Goal: Contribute content: Add original content to the website for others to see

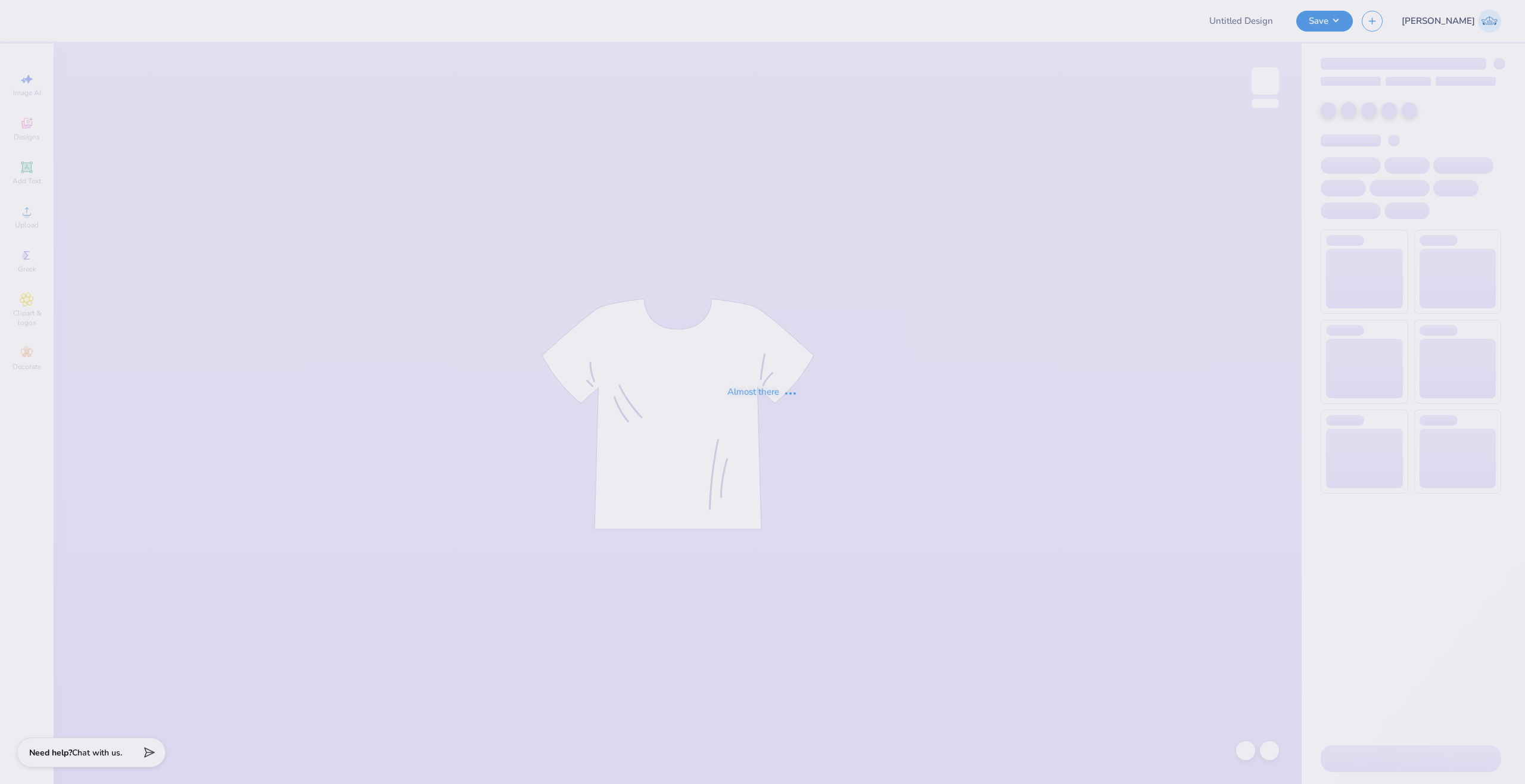
type input "Merch for KIN"
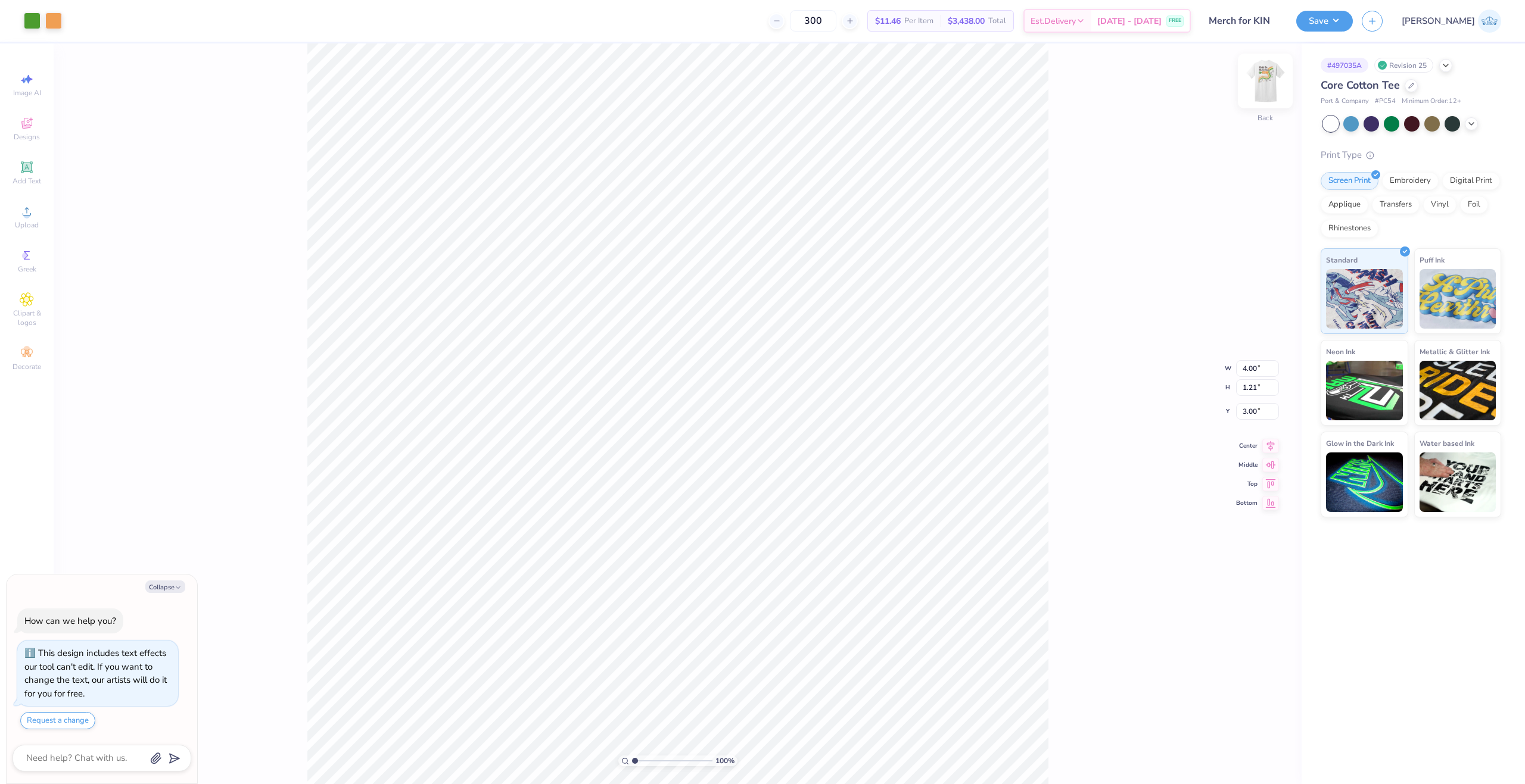
click at [1263, 85] on img at bounding box center [1264, 81] width 48 height 48
click at [30, 215] on icon at bounding box center [27, 212] width 9 height 9
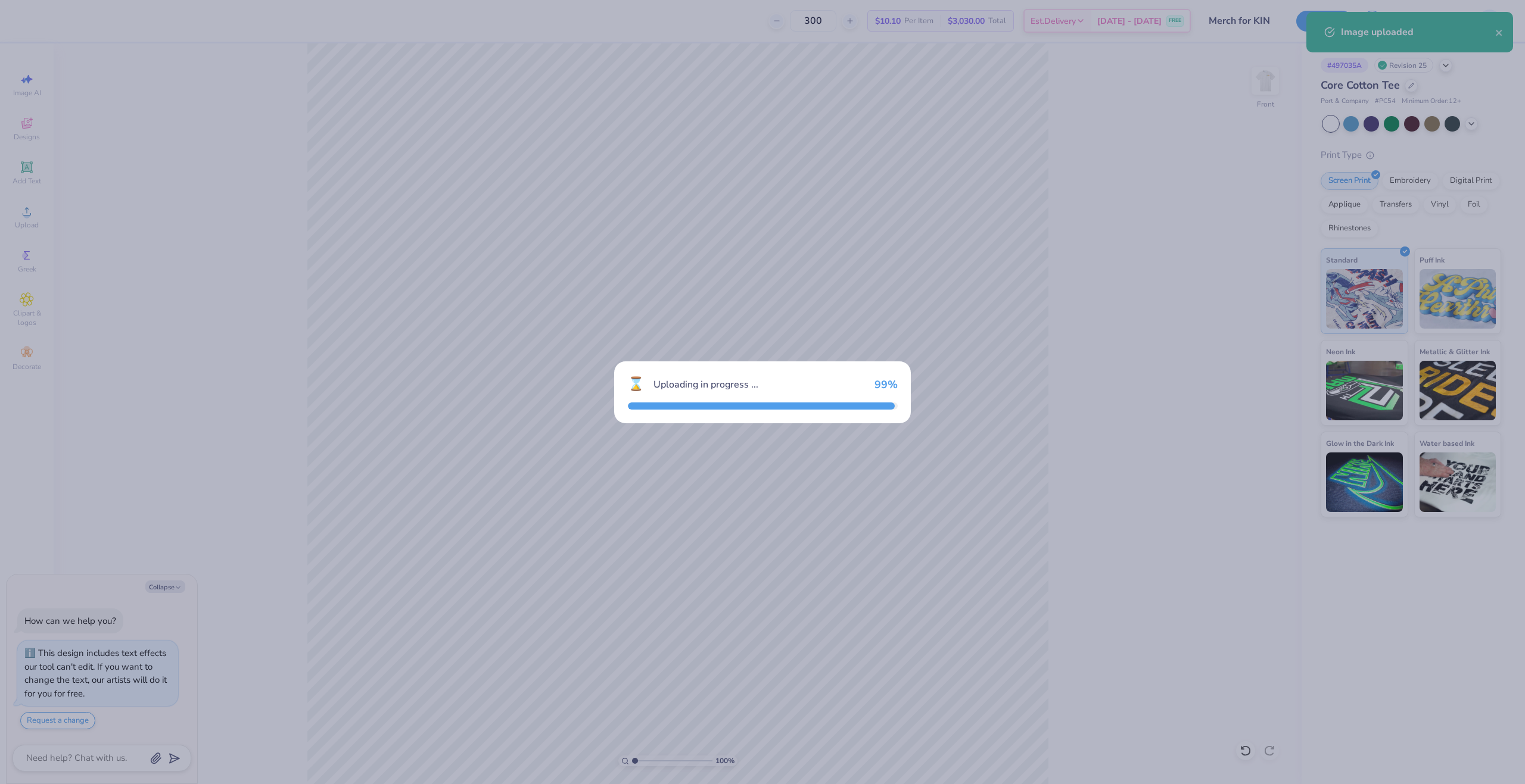
type textarea "x"
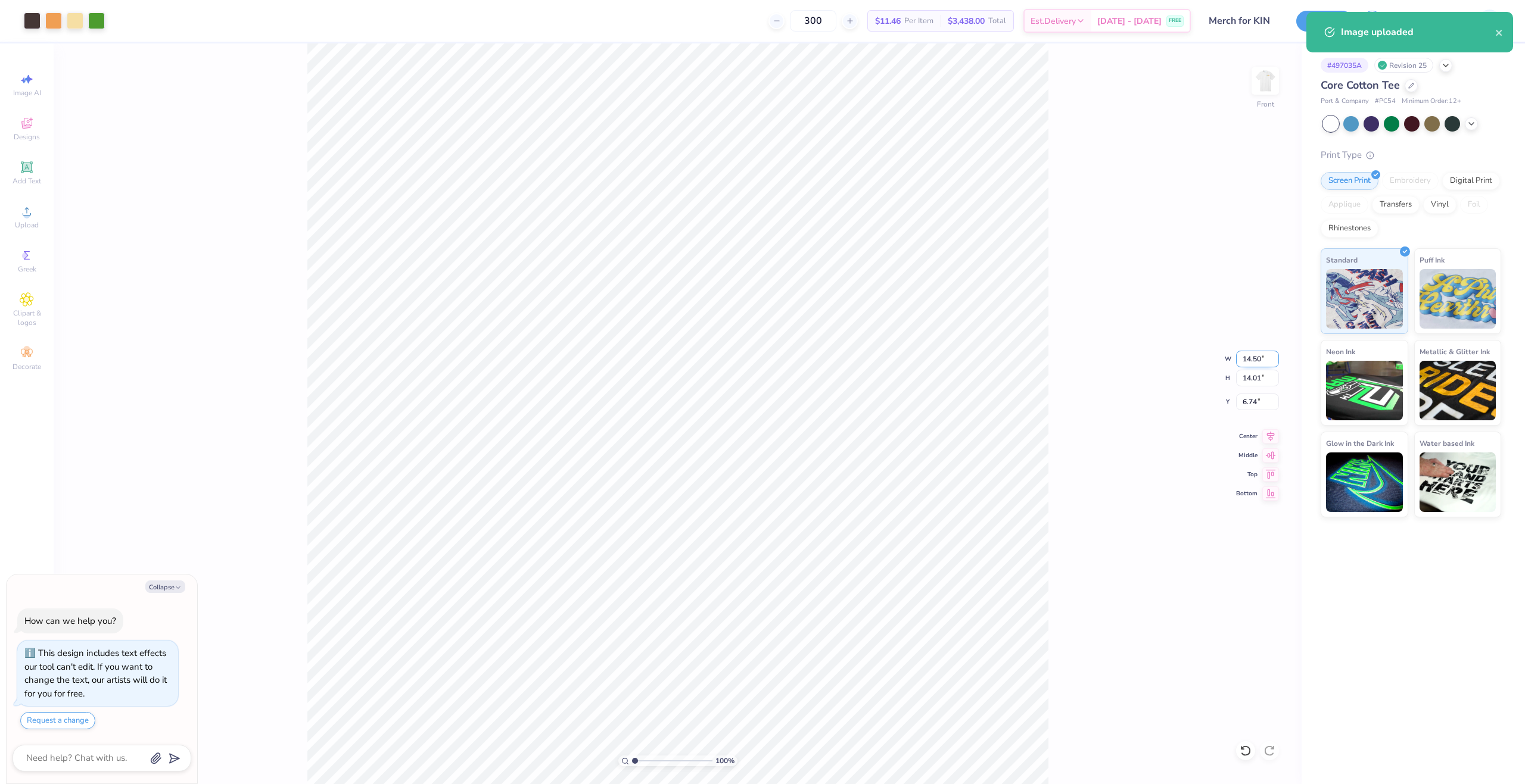
click at [1246, 359] on input "14.50" at bounding box center [1257, 359] width 43 height 17
type input "12"
click at [1245, 402] on input "6.74" at bounding box center [1257, 402] width 43 height 17
type textarea "x"
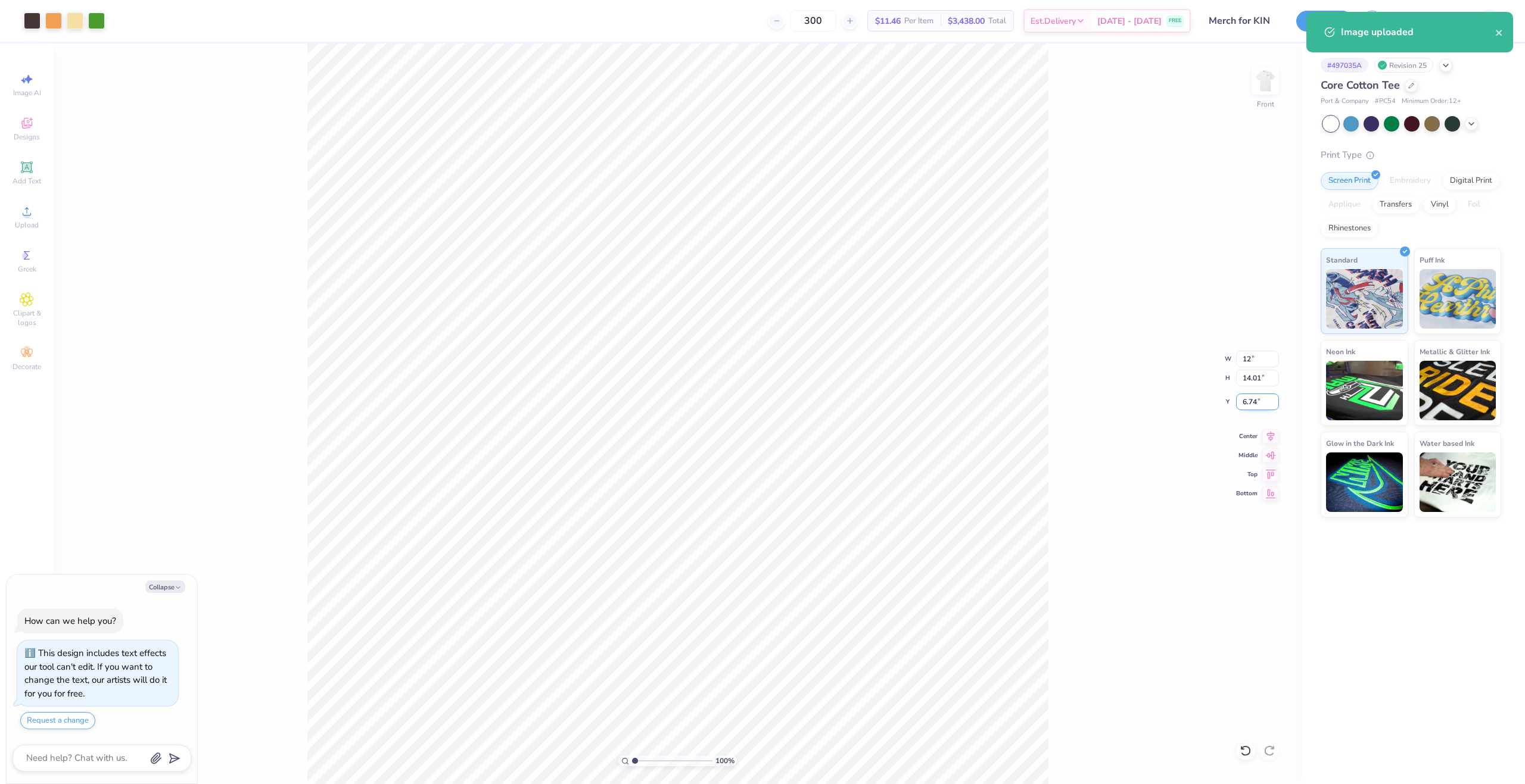
type input "12.00"
type input "11.60"
click at [1245, 402] on input "7.95" at bounding box center [1257, 402] width 43 height 17
type input "3"
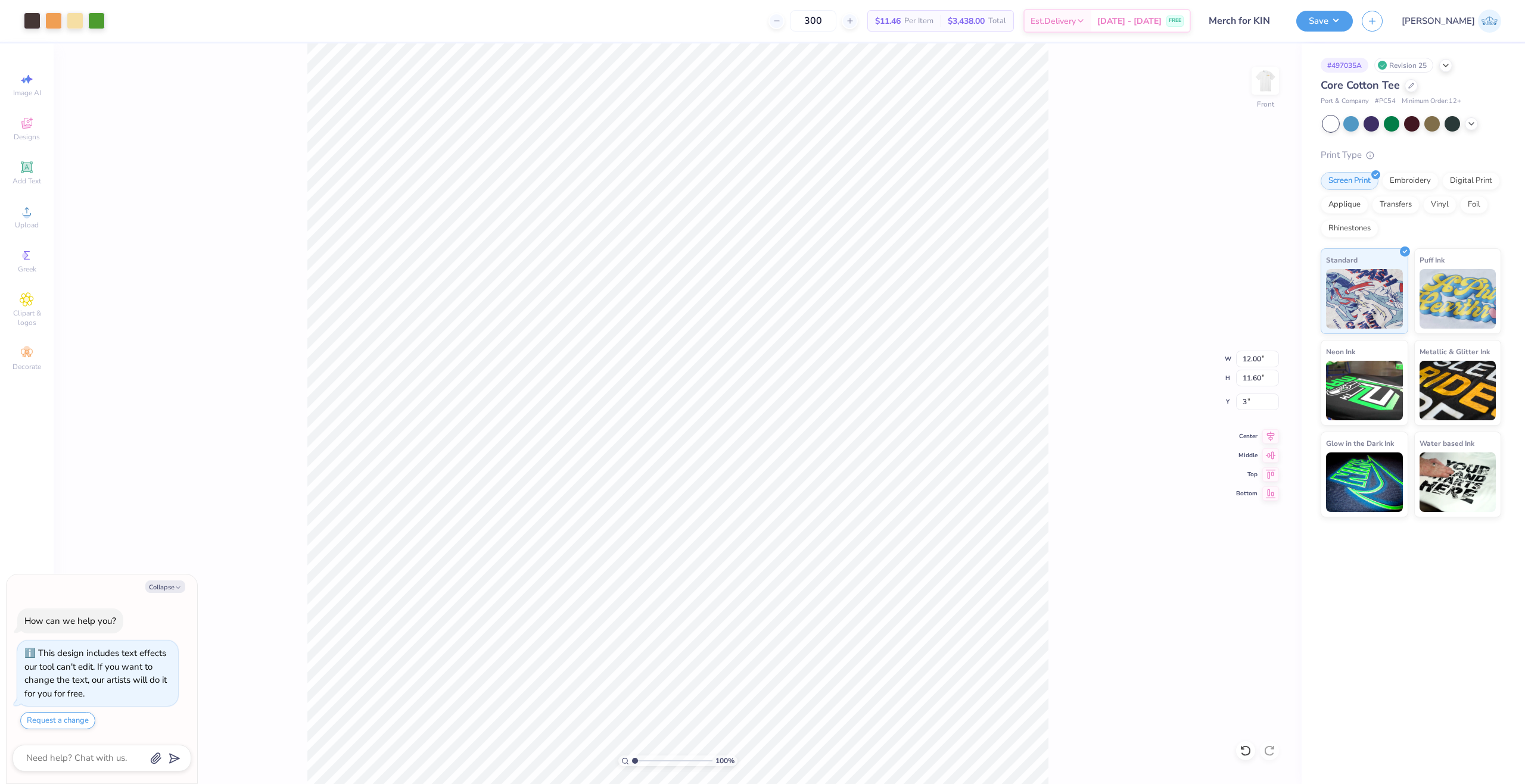
type textarea "x"
type input "3.00"
type textarea "x"
drag, startPoint x: 646, startPoint y: 764, endPoint x: 658, endPoint y: 785, distance: 24.2
click at [658, 767] on input "range" at bounding box center [672, 761] width 80 height 10
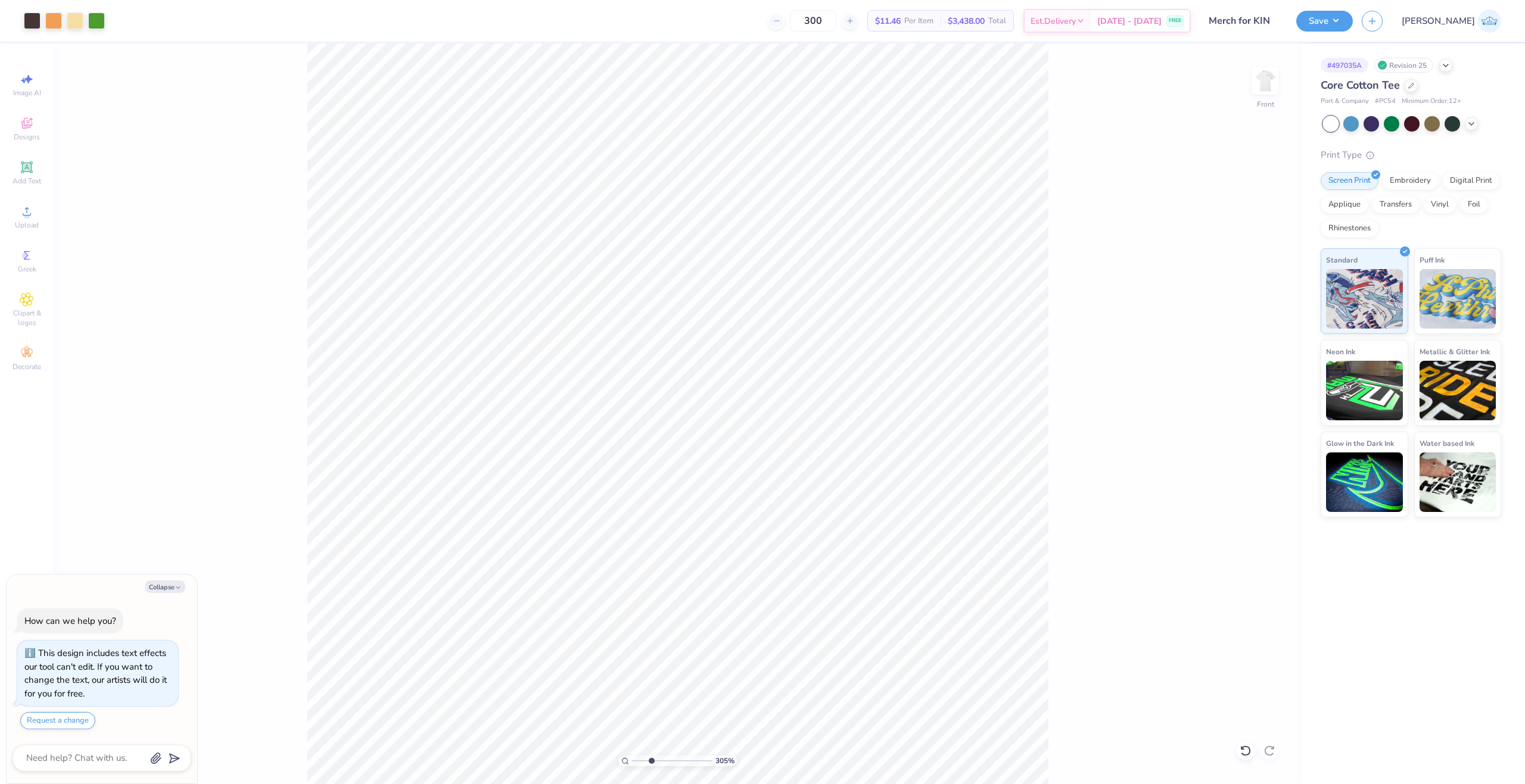
click at [651, 761] on input "range" at bounding box center [672, 761] width 80 height 10
drag, startPoint x: 632, startPoint y: 764, endPoint x: 601, endPoint y: 767, distance: 31.1
type input "1"
click at [632, 767] on input "range" at bounding box center [672, 761] width 80 height 10
click at [1353, 24] on button "Save" at bounding box center [1324, 19] width 57 height 21
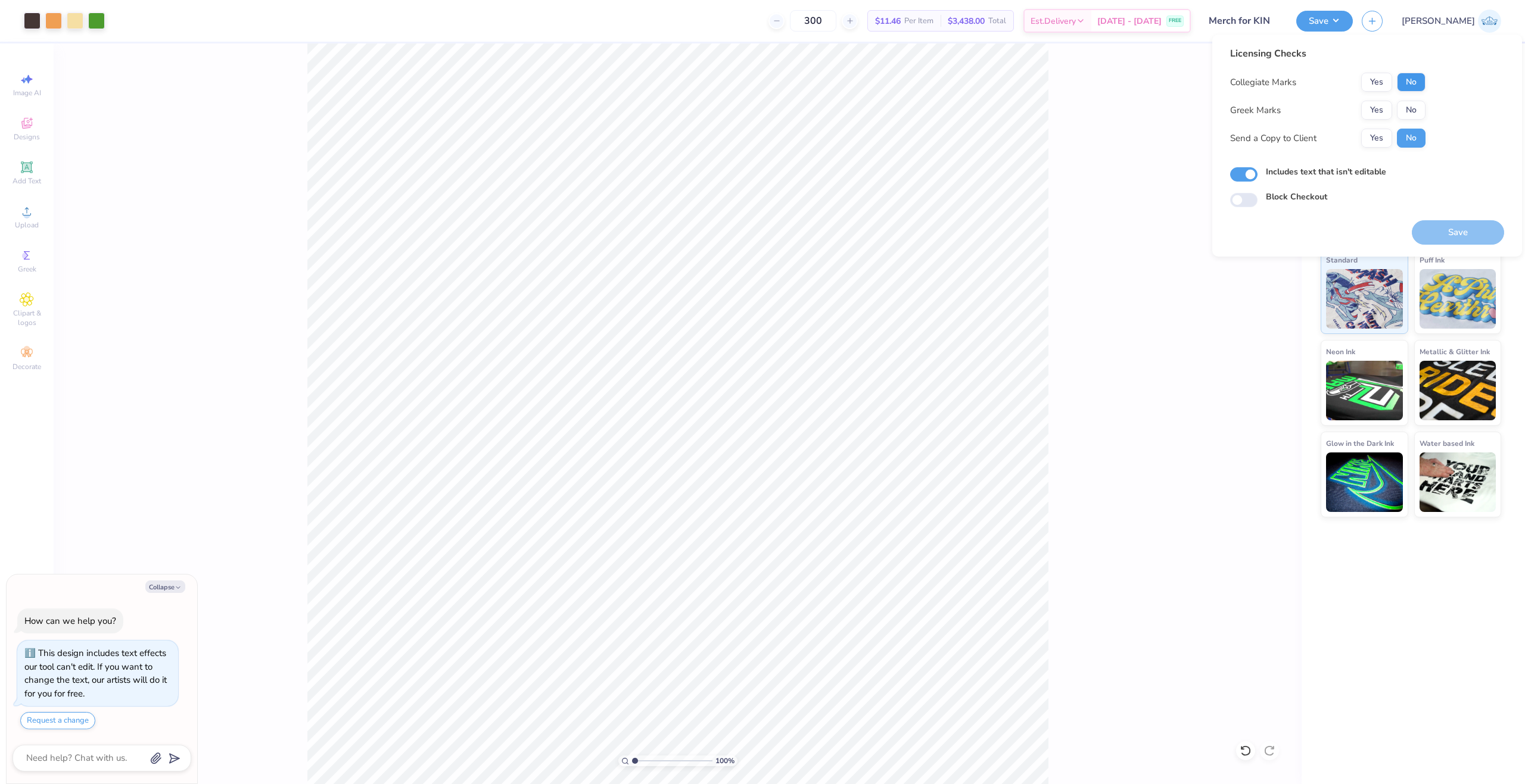
drag, startPoint x: 1408, startPoint y: 69, endPoint x: 1408, endPoint y: 87, distance: 18.0
click at [1408, 73] on div "Licensing Checks Collegiate Marks Yes No Greek Marks Yes No Send a Copy to Clie…" at bounding box center [1327, 101] width 195 height 110
click at [1408, 87] on button "No" at bounding box center [1411, 82] width 28 height 19
click at [1408, 104] on button "No" at bounding box center [1411, 110] width 28 height 19
click at [1386, 136] on button "Yes" at bounding box center [1376, 138] width 31 height 19
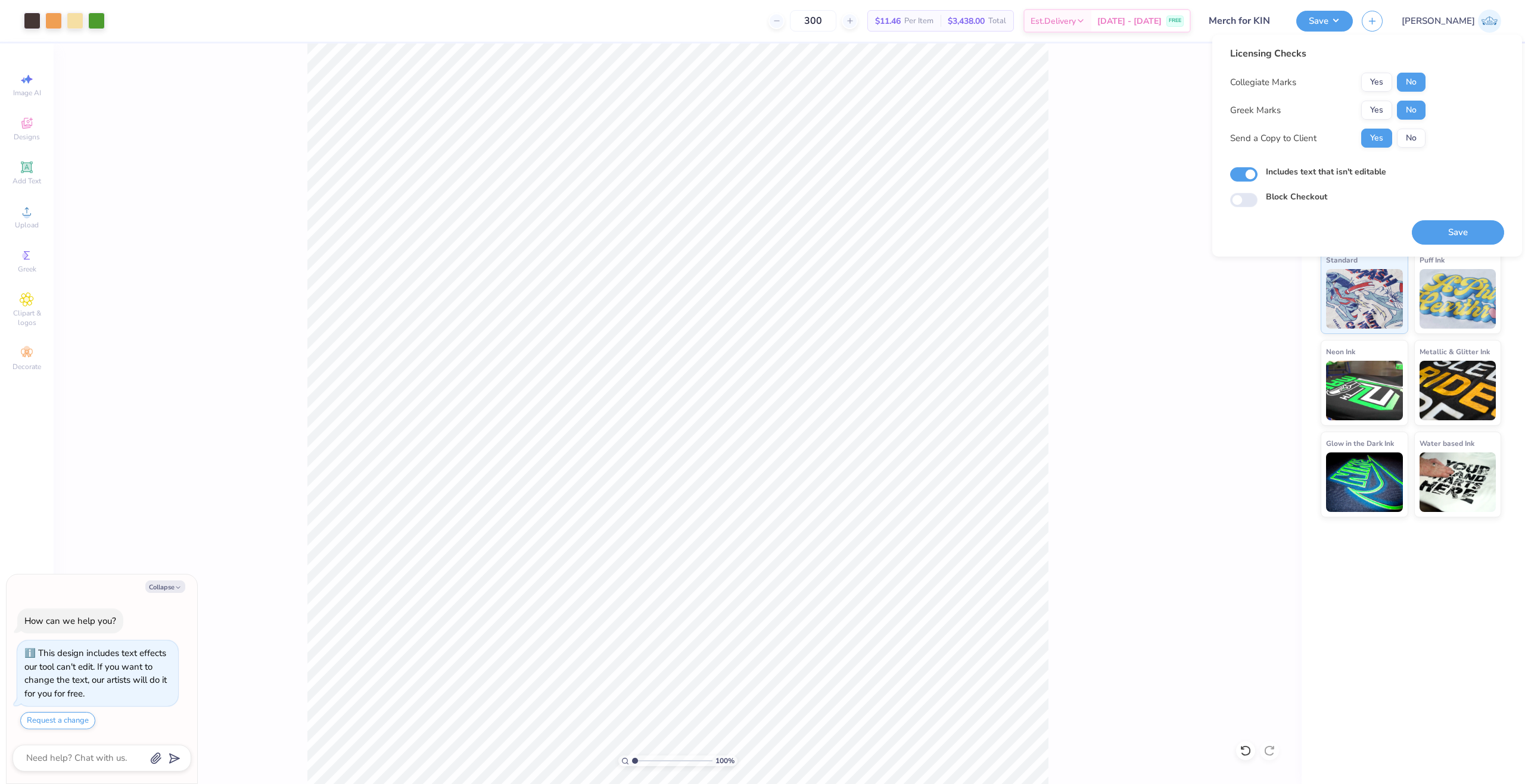
click at [1434, 209] on div "Save" at bounding box center [1458, 226] width 93 height 38
click at [1436, 238] on button "Save" at bounding box center [1458, 233] width 93 height 25
type textarea "x"
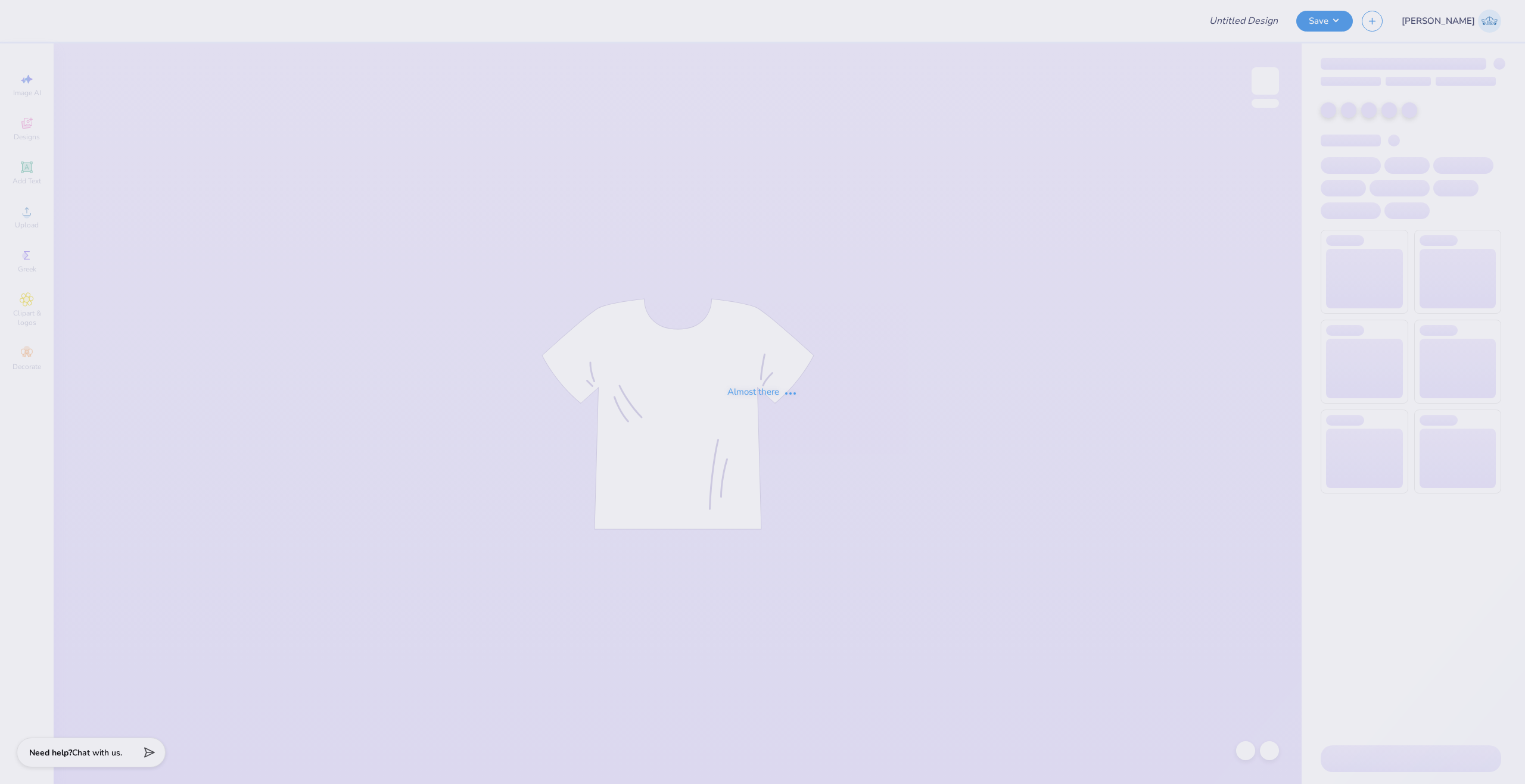
type input "[PERSON_NAME]"
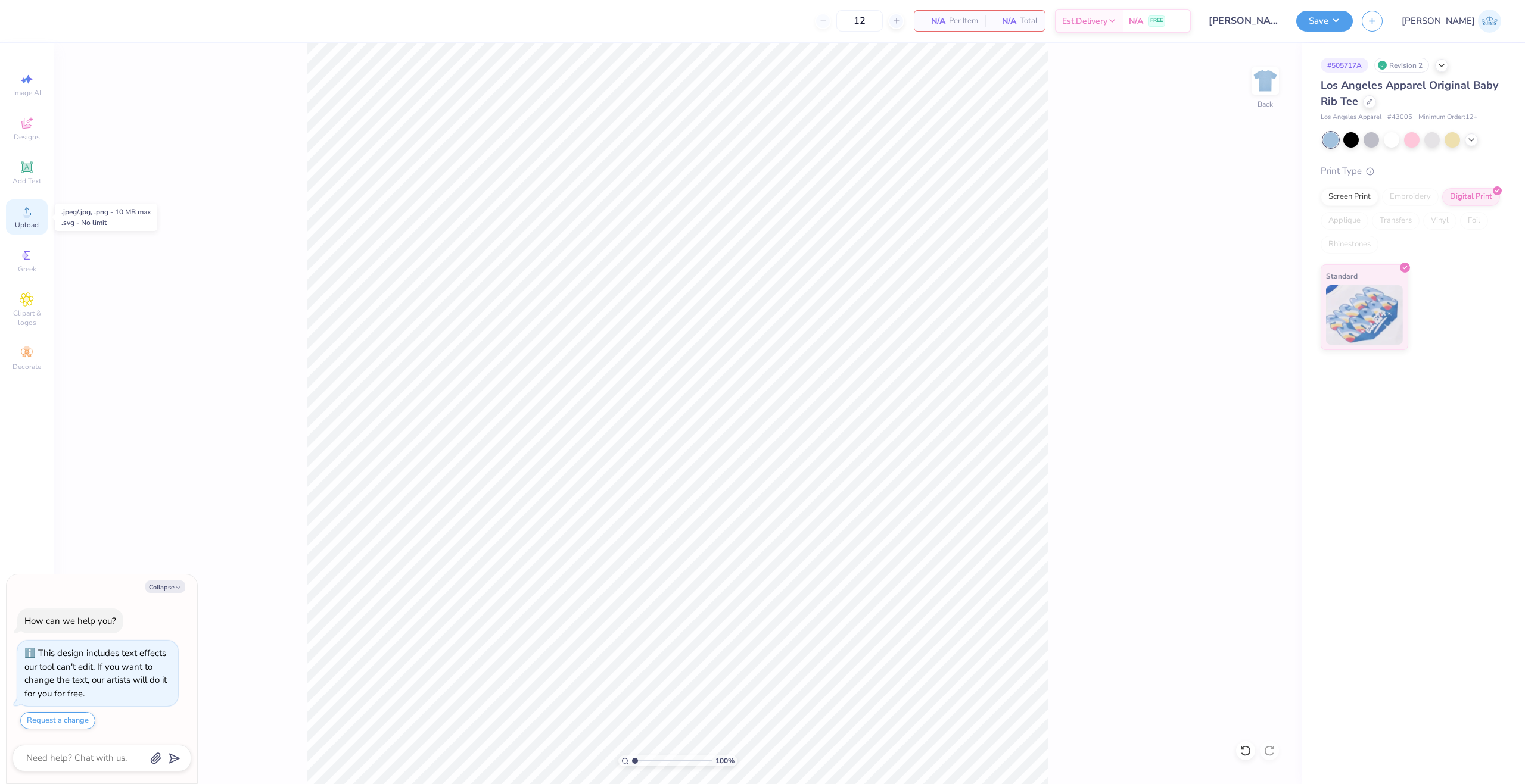
click at [37, 220] on span "Upload" at bounding box center [27, 225] width 24 height 9
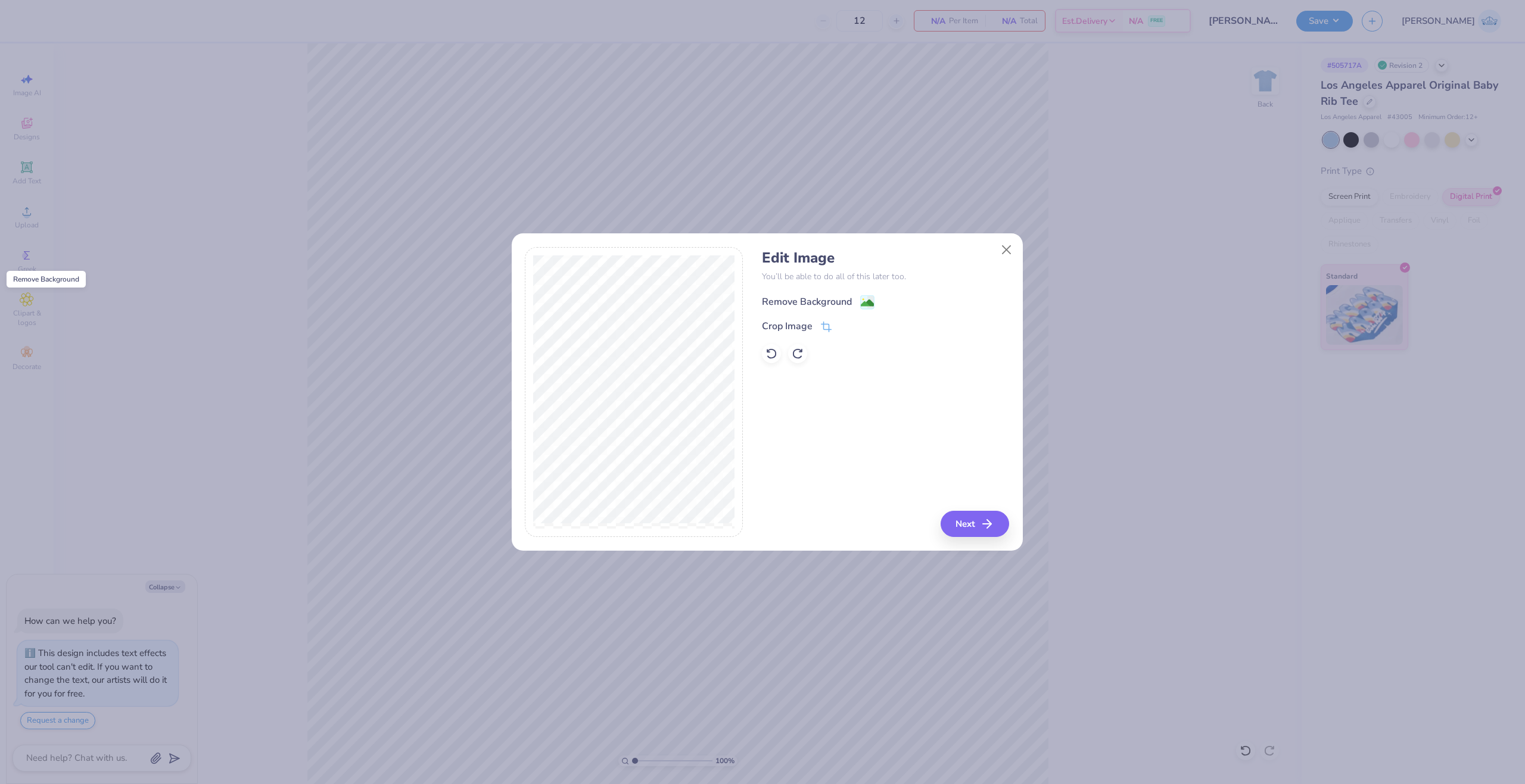
click at [869, 295] on span at bounding box center [867, 302] width 14 height 15
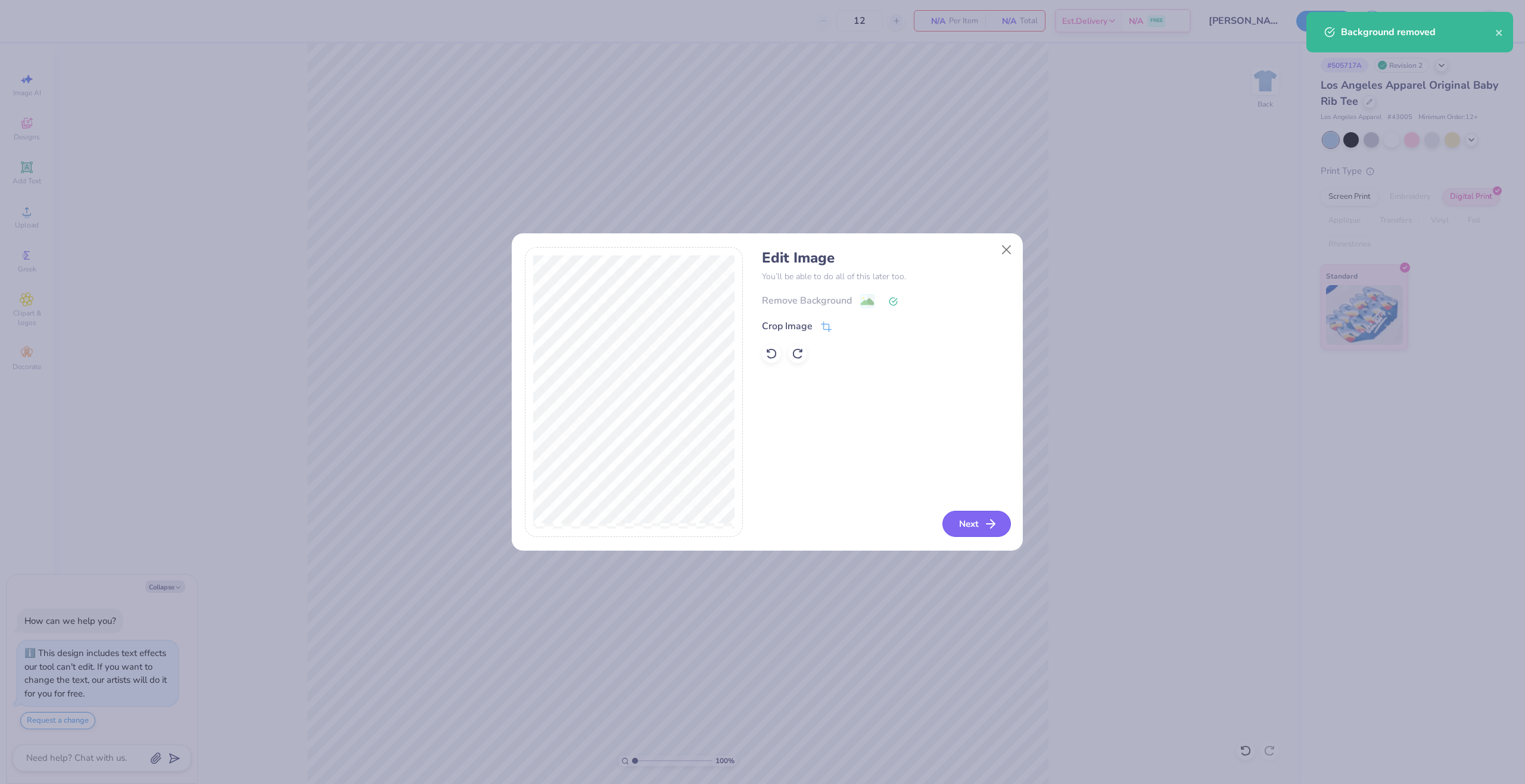
click at [972, 520] on button "Next" at bounding box center [976, 524] width 69 height 26
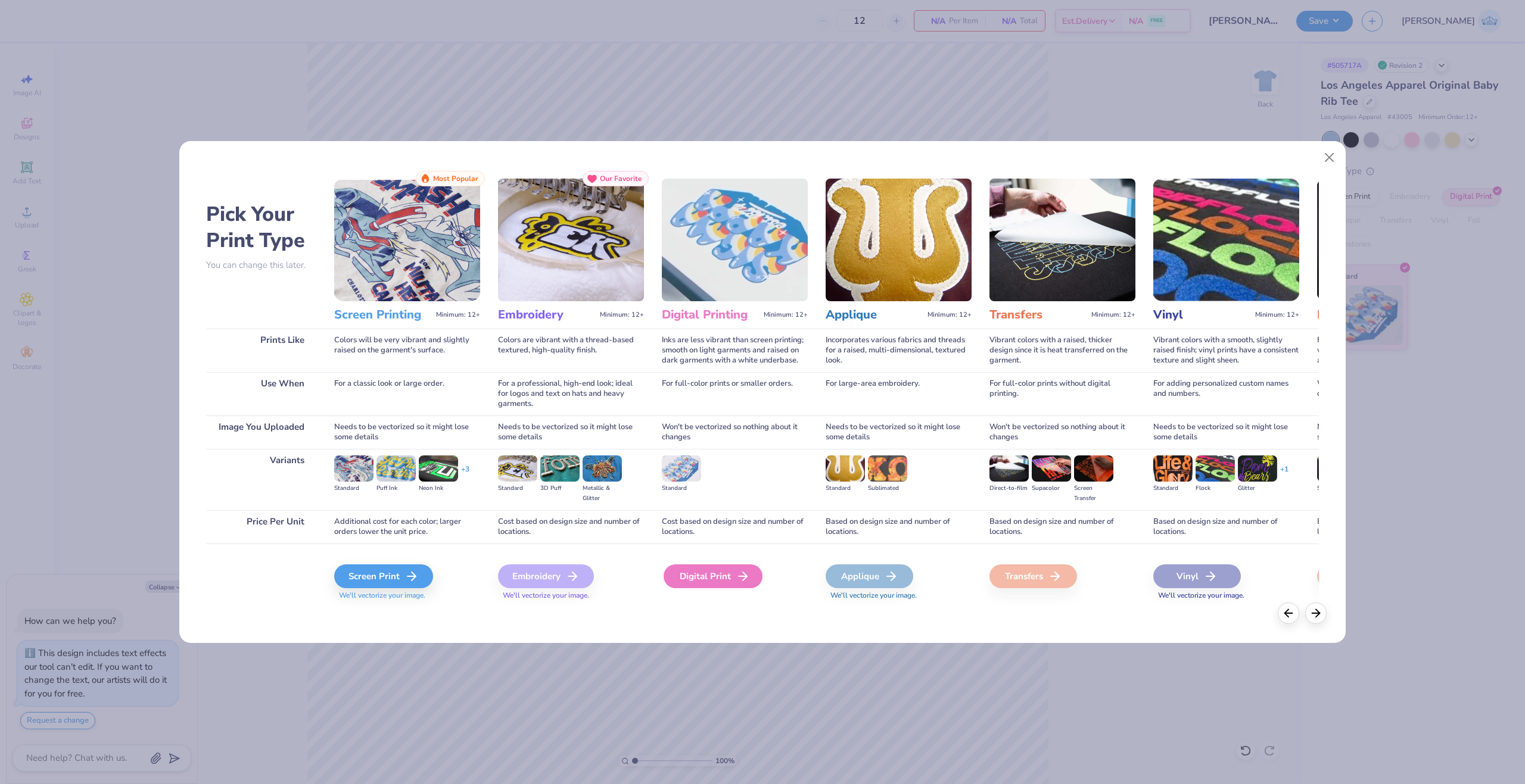
click at [735, 577] on icon at bounding box center [742, 576] width 14 height 14
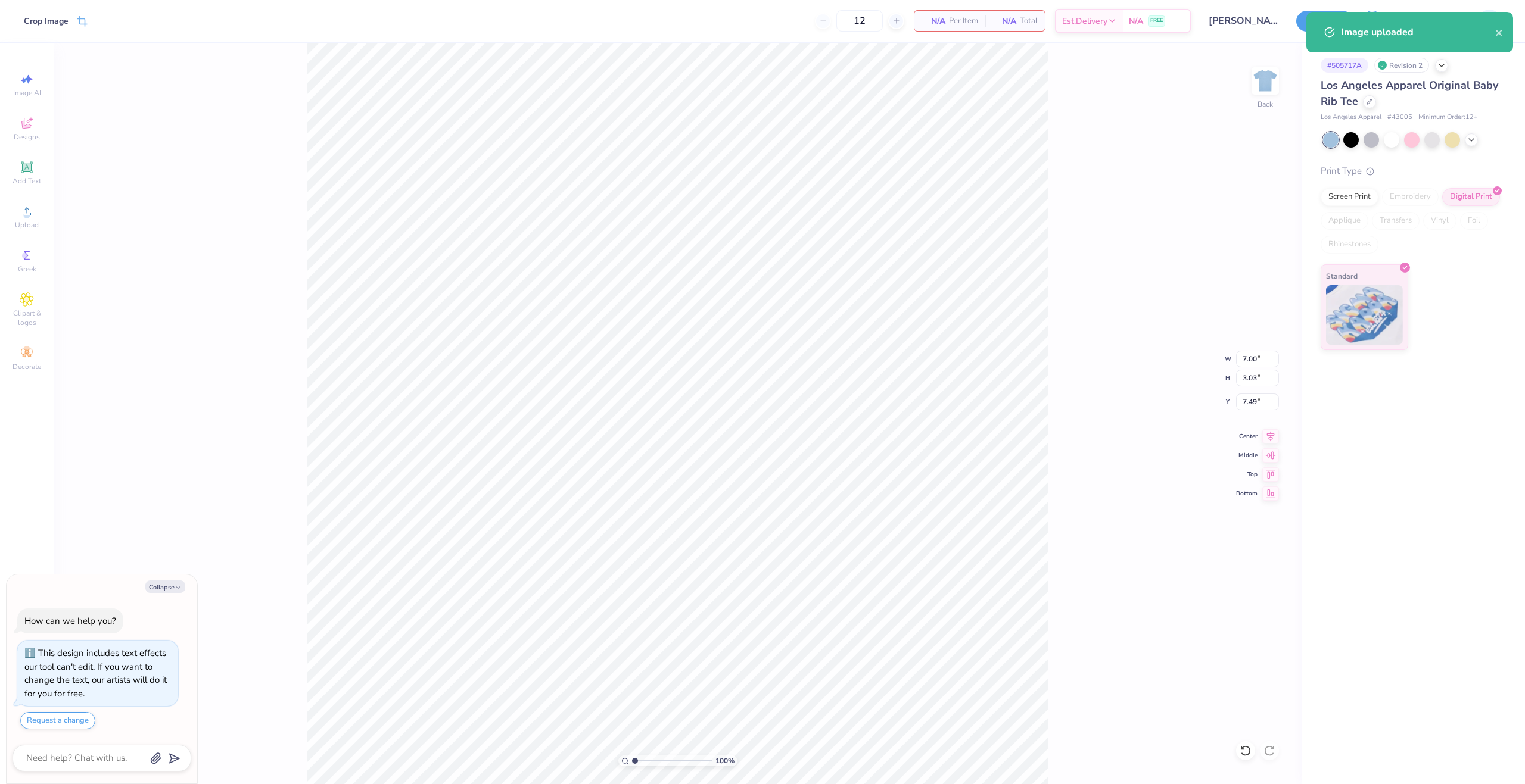
type textarea "x"
drag, startPoint x: 641, startPoint y: 759, endPoint x: 654, endPoint y: 762, distance: 13.3
click at [654, 762] on input "range" at bounding box center [672, 761] width 80 height 10
drag, startPoint x: 654, startPoint y: 762, endPoint x: 714, endPoint y: 767, distance: 60.2
click at [712, 767] on input "range" at bounding box center [672, 761] width 80 height 10
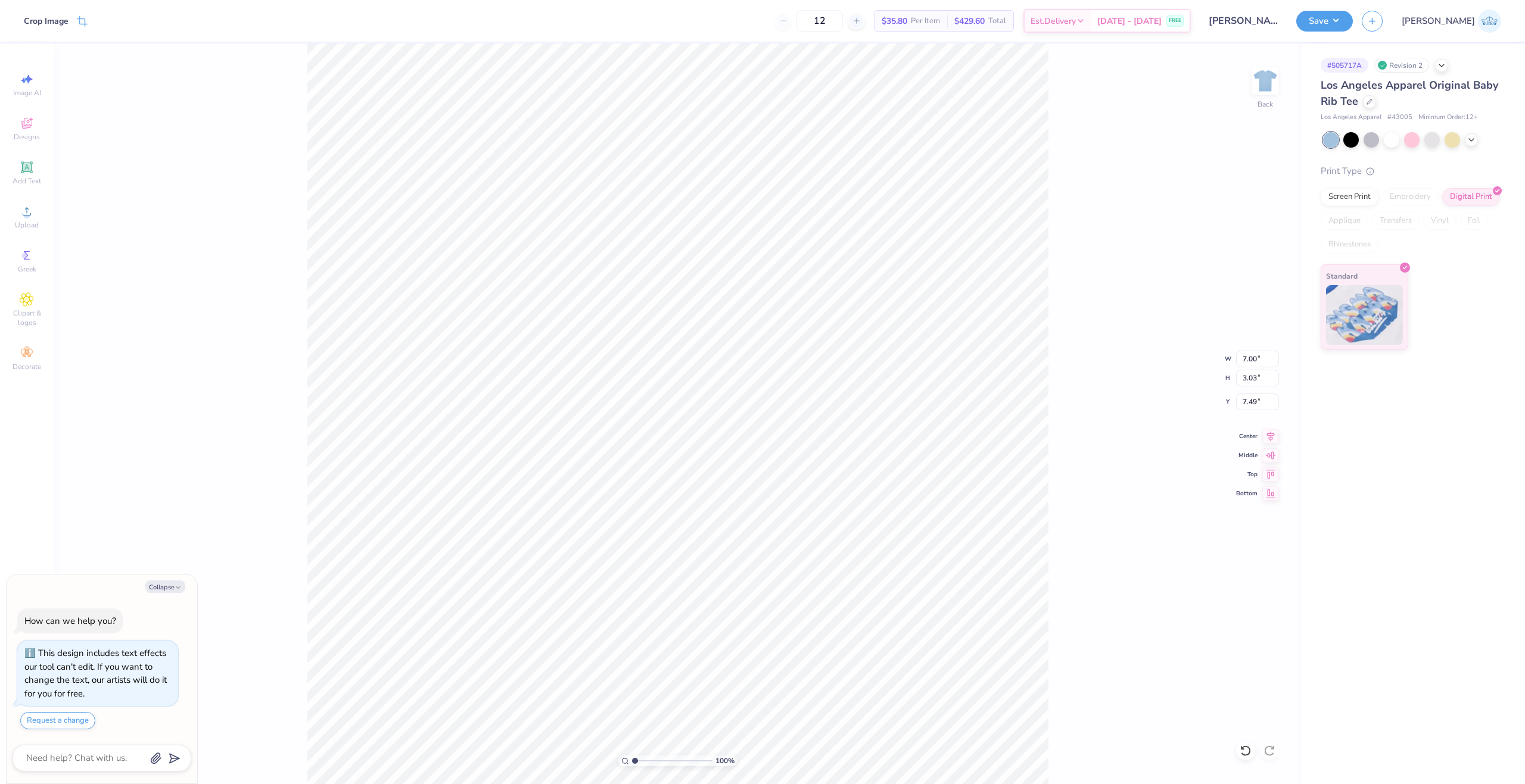
drag, startPoint x: 656, startPoint y: 761, endPoint x: 604, endPoint y: 767, distance: 52.3
type input "1"
click at [632, 767] on input "range" at bounding box center [672, 761] width 80 height 10
click at [1368, 196] on div "Screen Print" at bounding box center [1350, 195] width 58 height 18
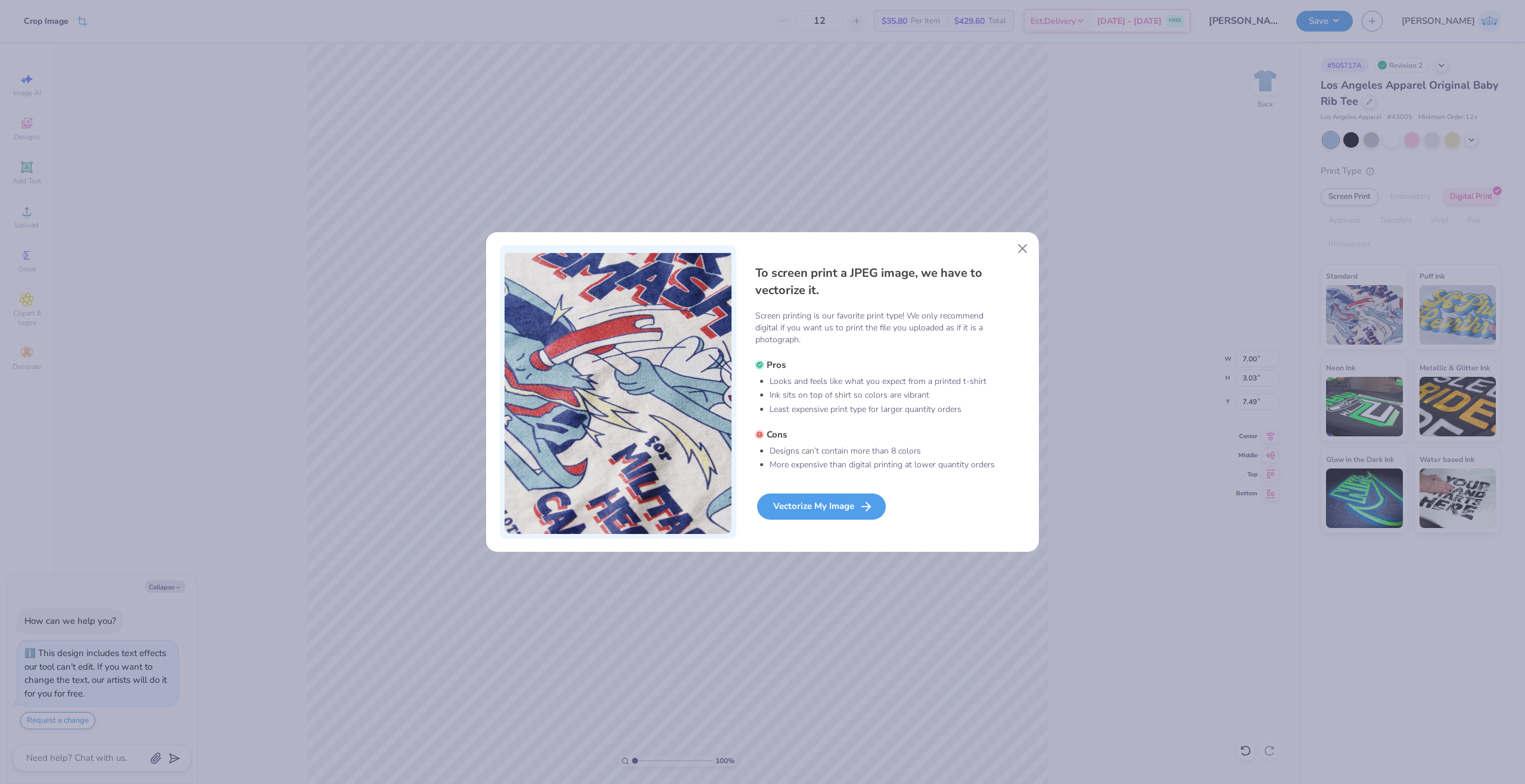
click at [783, 509] on div "Vectorize My Image" at bounding box center [821, 507] width 128 height 26
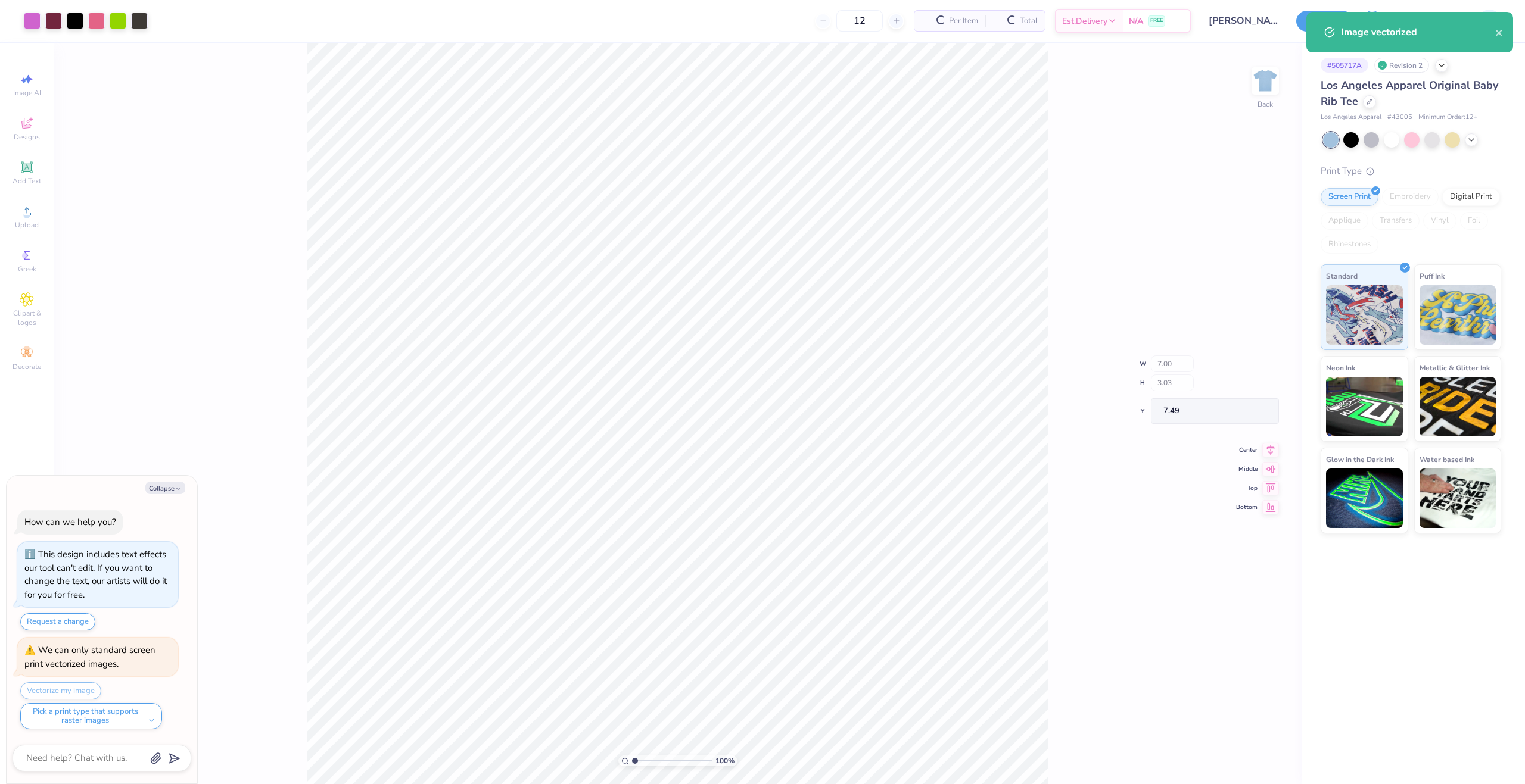
type textarea "x"
drag, startPoint x: 640, startPoint y: 765, endPoint x: 646, endPoint y: 765, distance: 6.0
click at [646, 765] on input "range" at bounding box center [672, 761] width 80 height 10
type input "3.64"
click at [656, 765] on input "range" at bounding box center [672, 761] width 80 height 10
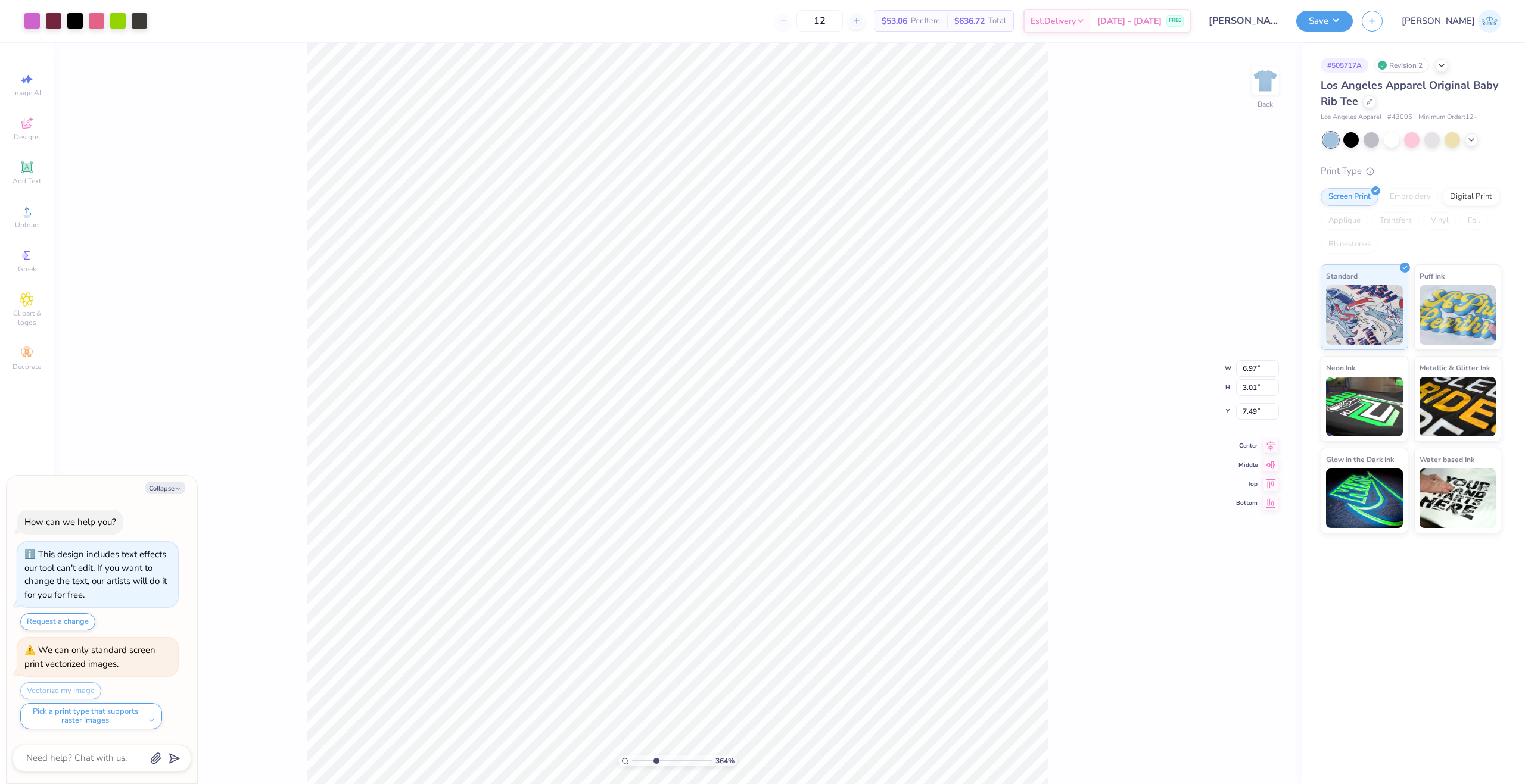
type textarea "x"
click at [662, 763] on input "range" at bounding box center [672, 761] width 80 height 10
drag, startPoint x: 662, startPoint y: 763, endPoint x: 656, endPoint y: 772, distance: 10.8
type input "3.72"
click at [656, 767] on input "range" at bounding box center [672, 761] width 80 height 10
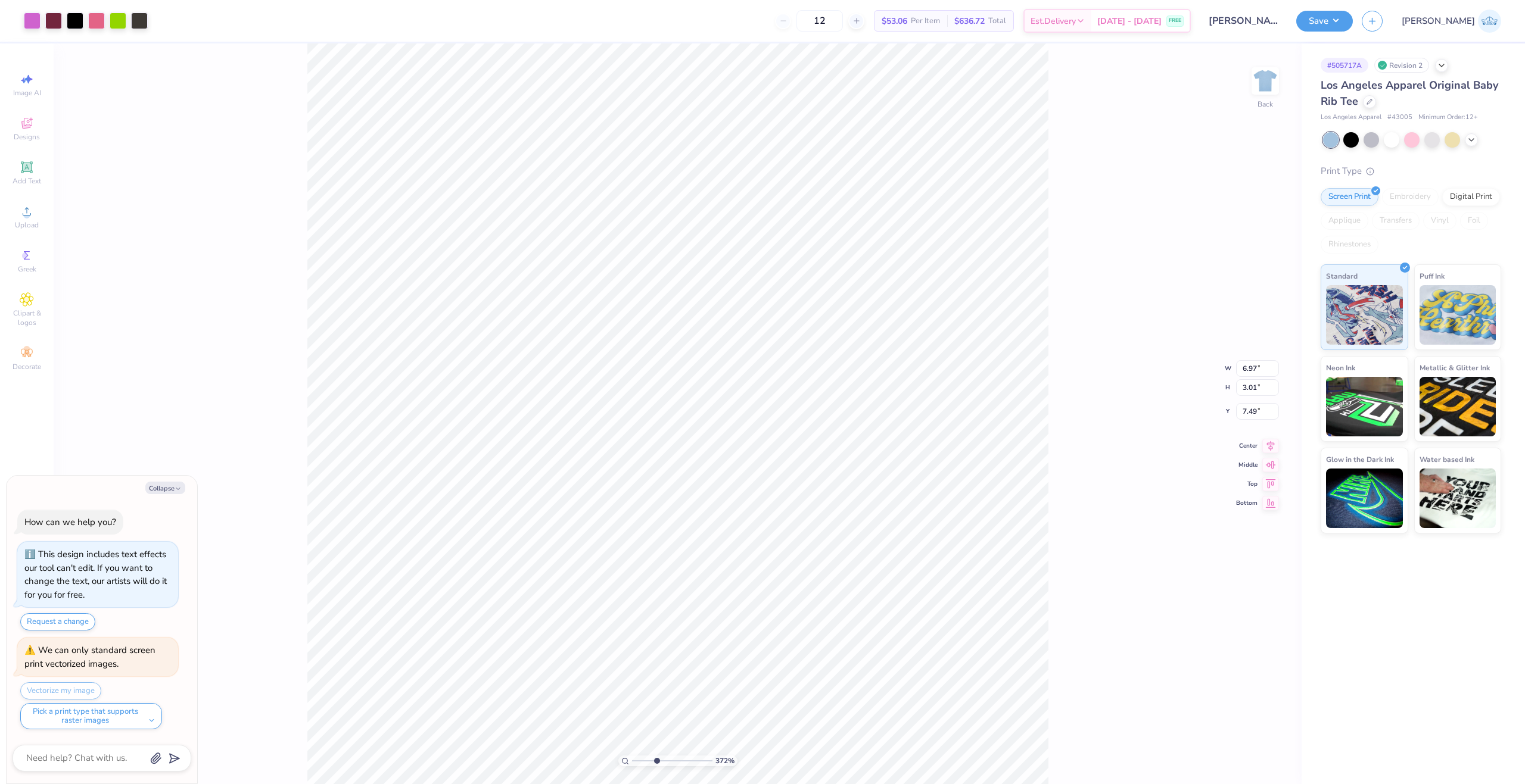
type textarea "x"
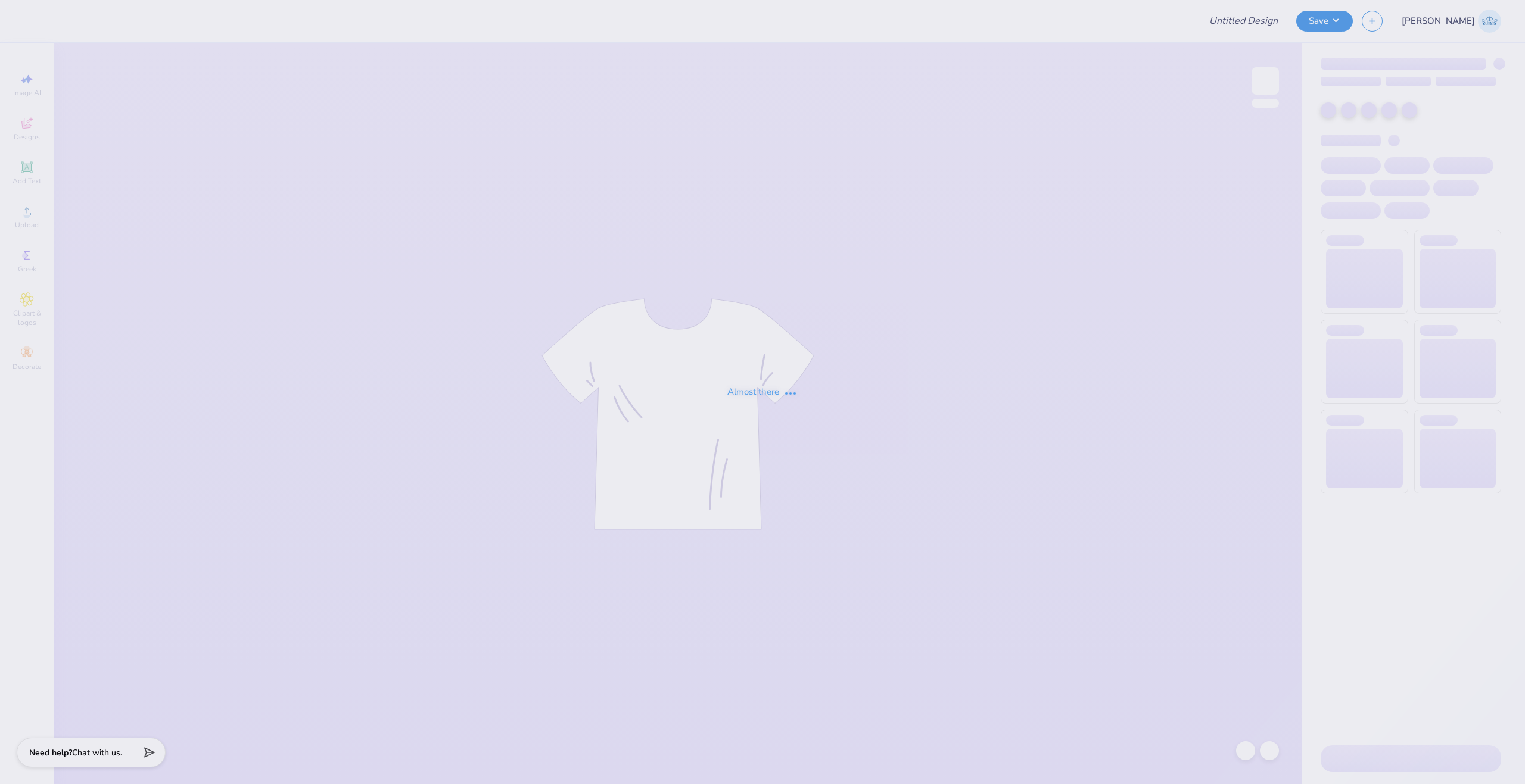
type input "[PERSON_NAME]"
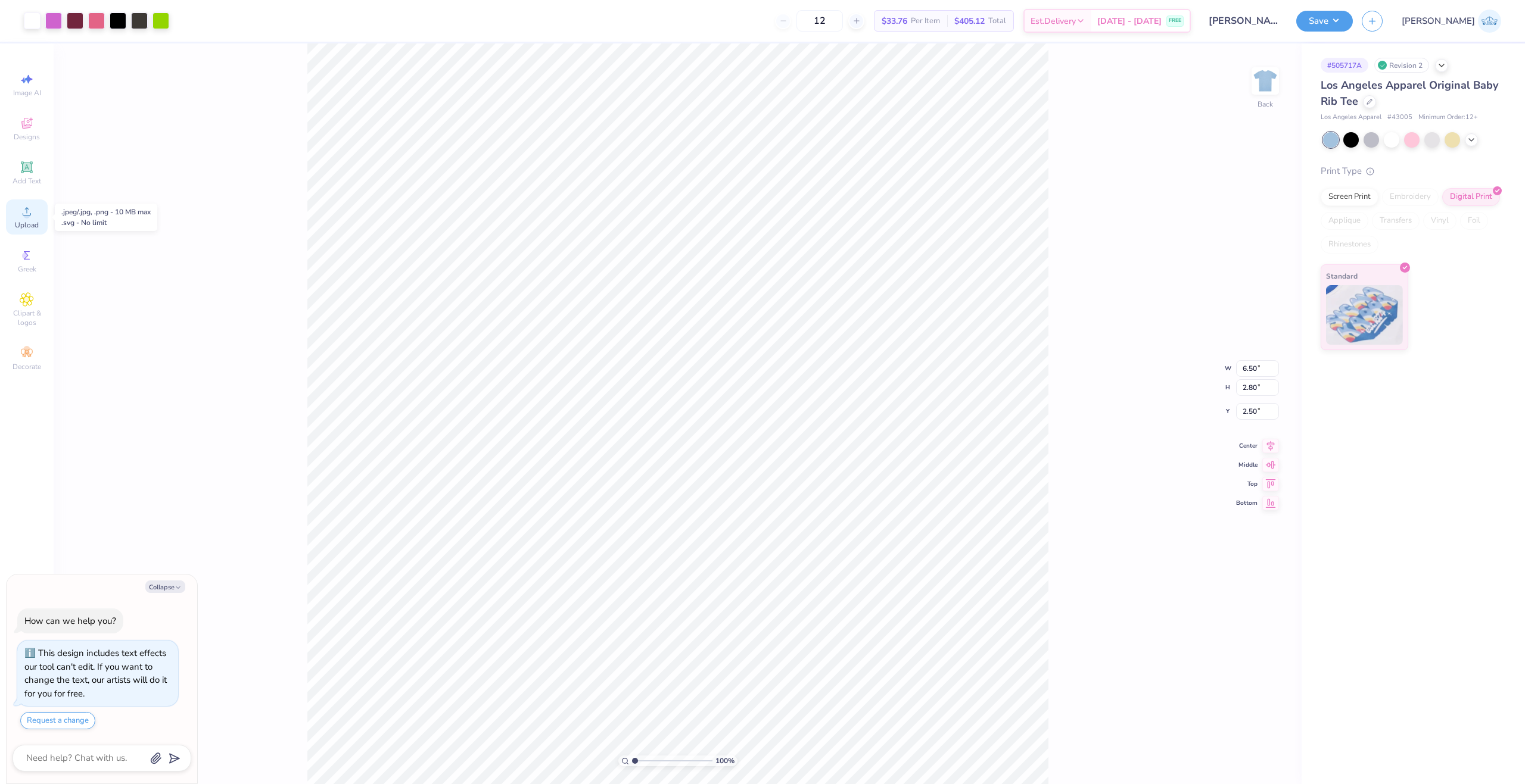
click at [26, 213] on circle at bounding box center [27, 215] width 7 height 7
click at [31, 211] on icon at bounding box center [27, 211] width 14 height 14
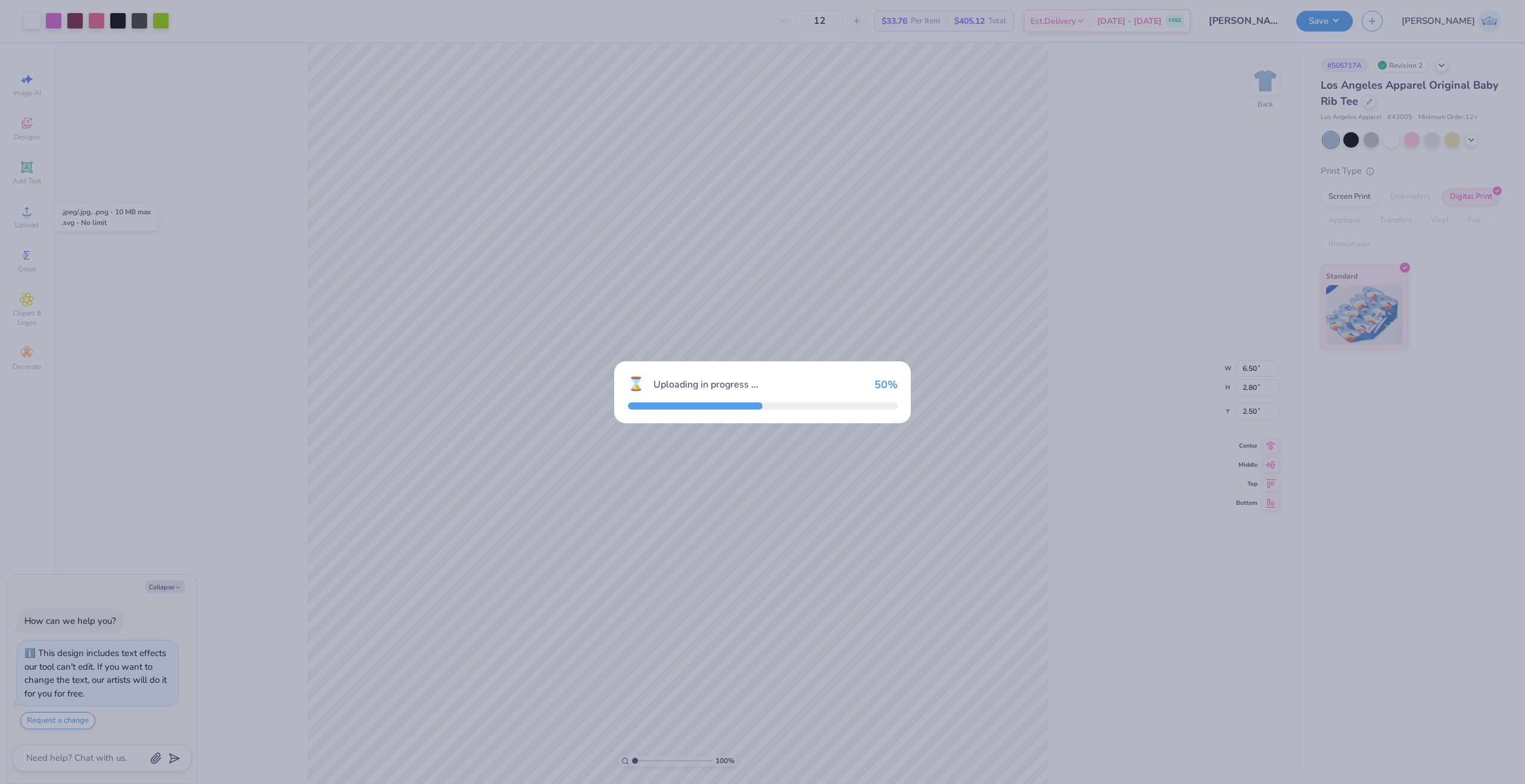
type textarea "x"
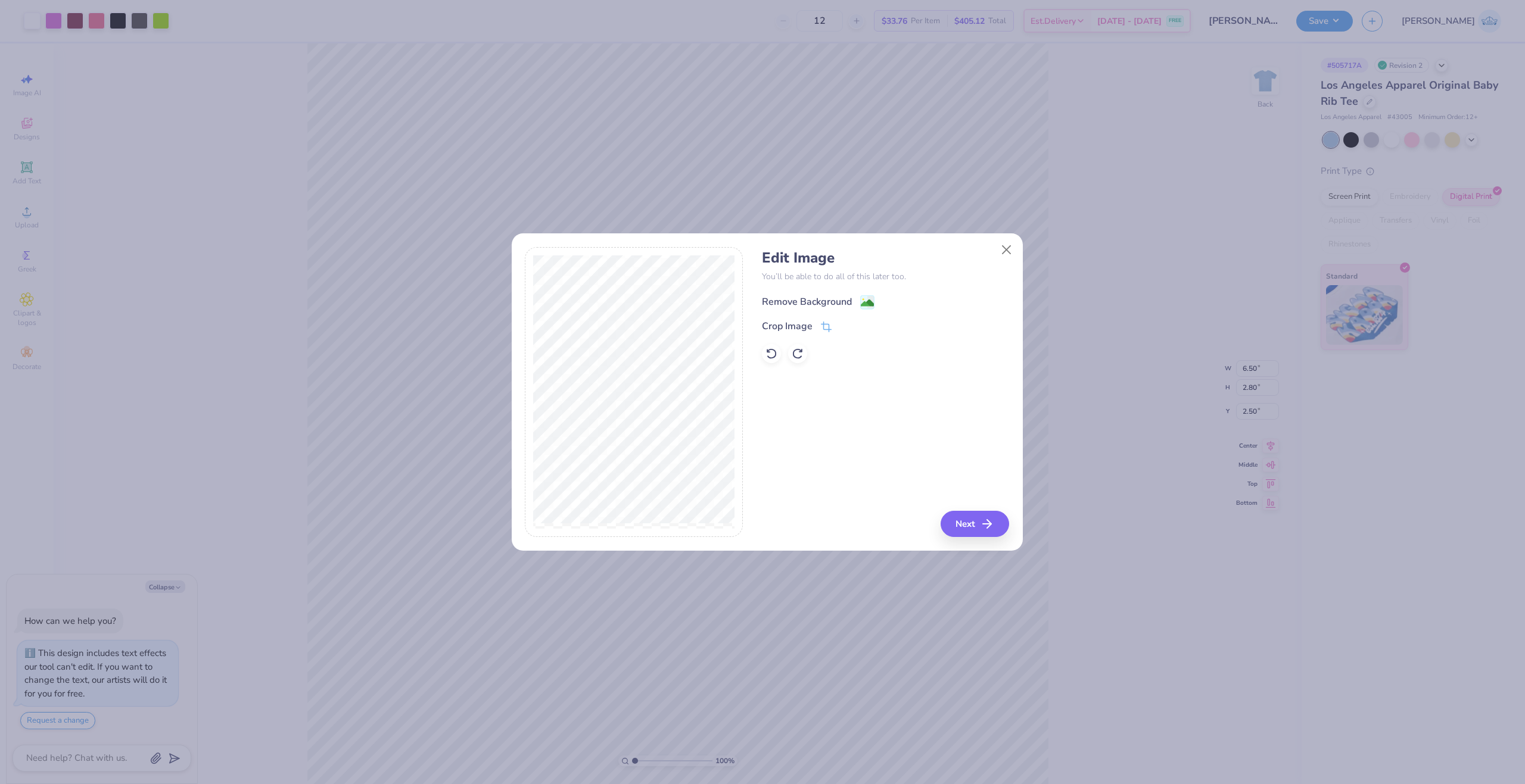
click at [863, 298] on g at bounding box center [867, 302] width 14 height 14
click at [285, 461] on div "Edit Image You’ll be able to do all of this later too. Remove Background Crop I…" at bounding box center [762, 392] width 1525 height 784
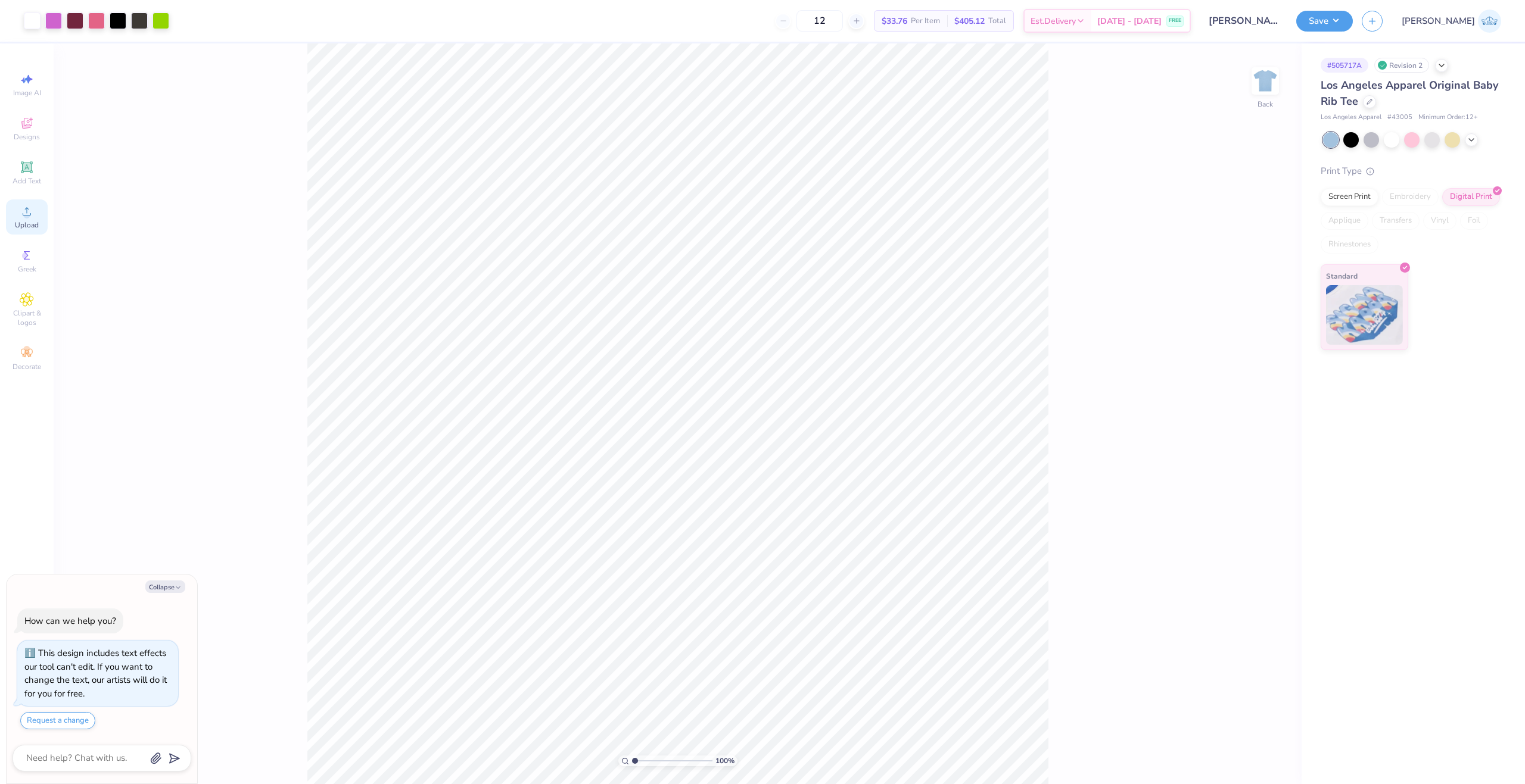
click at [27, 230] on div "Upload" at bounding box center [27, 217] width 42 height 35
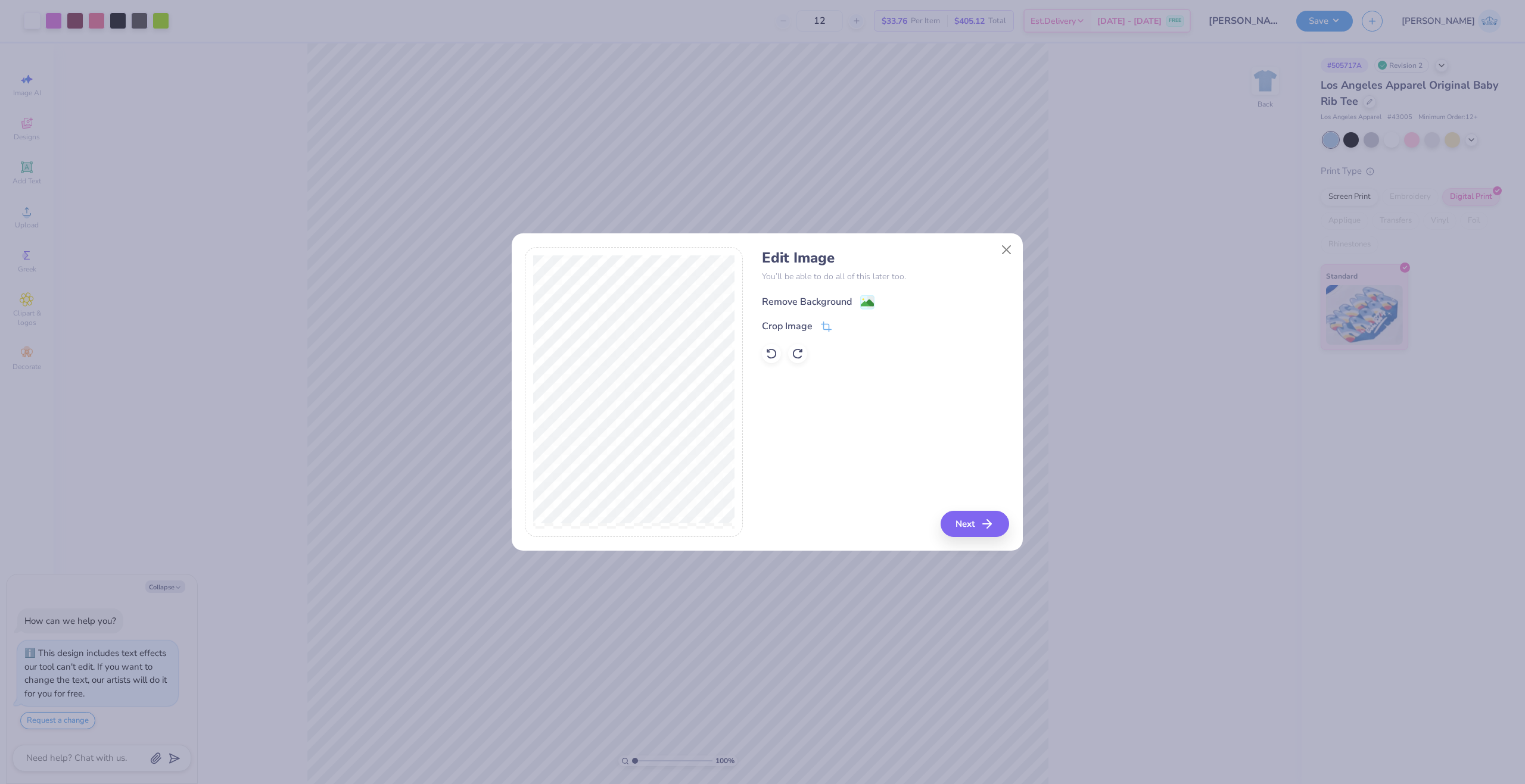
click at [841, 298] on div "Remove Background" at bounding box center [807, 302] width 90 height 14
click at [969, 514] on button "Next" at bounding box center [976, 524] width 69 height 26
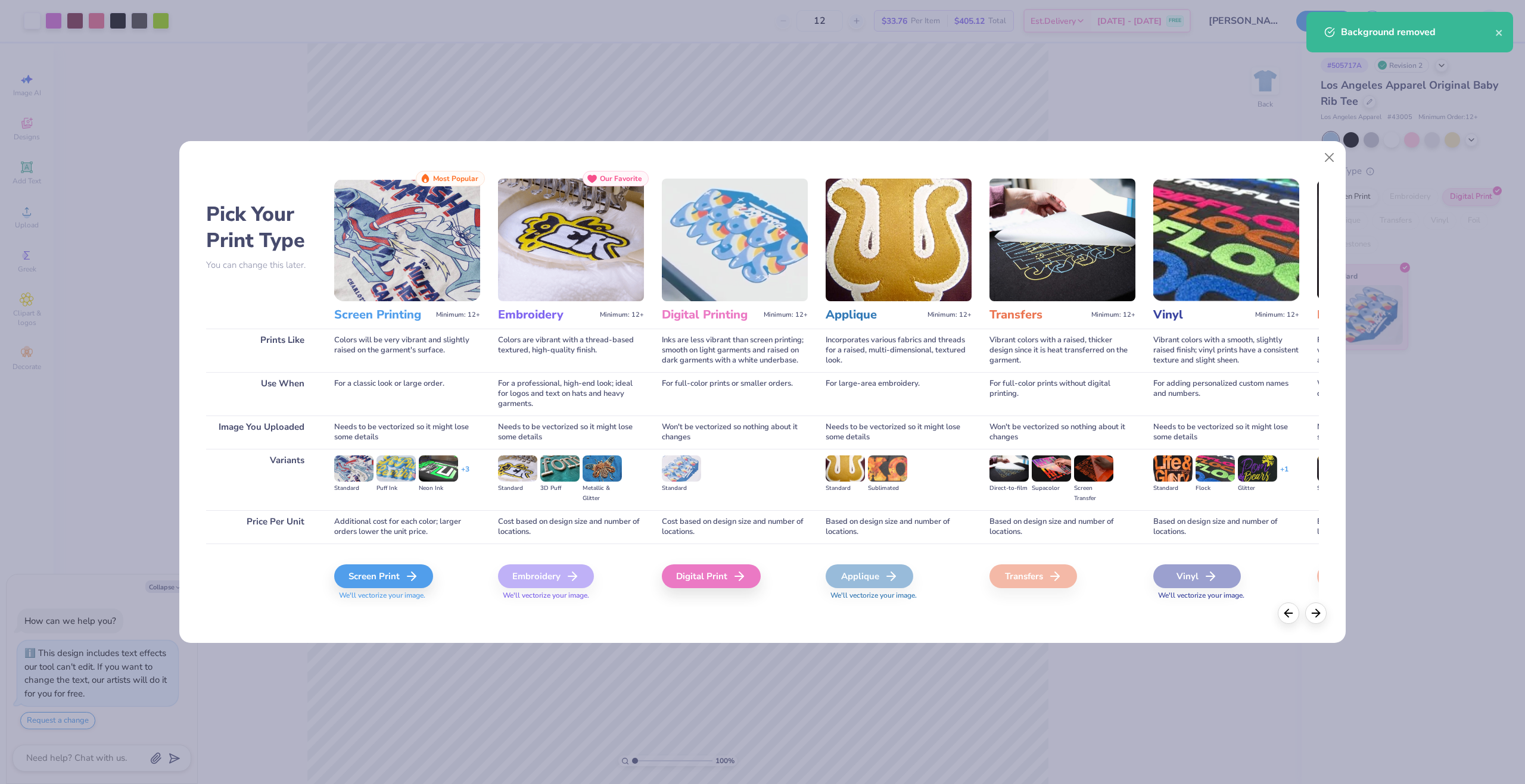
click at [701, 564] on div "Digital Print" at bounding box center [735, 575] width 146 height 64
click at [716, 582] on div "Digital Print" at bounding box center [713, 577] width 99 height 24
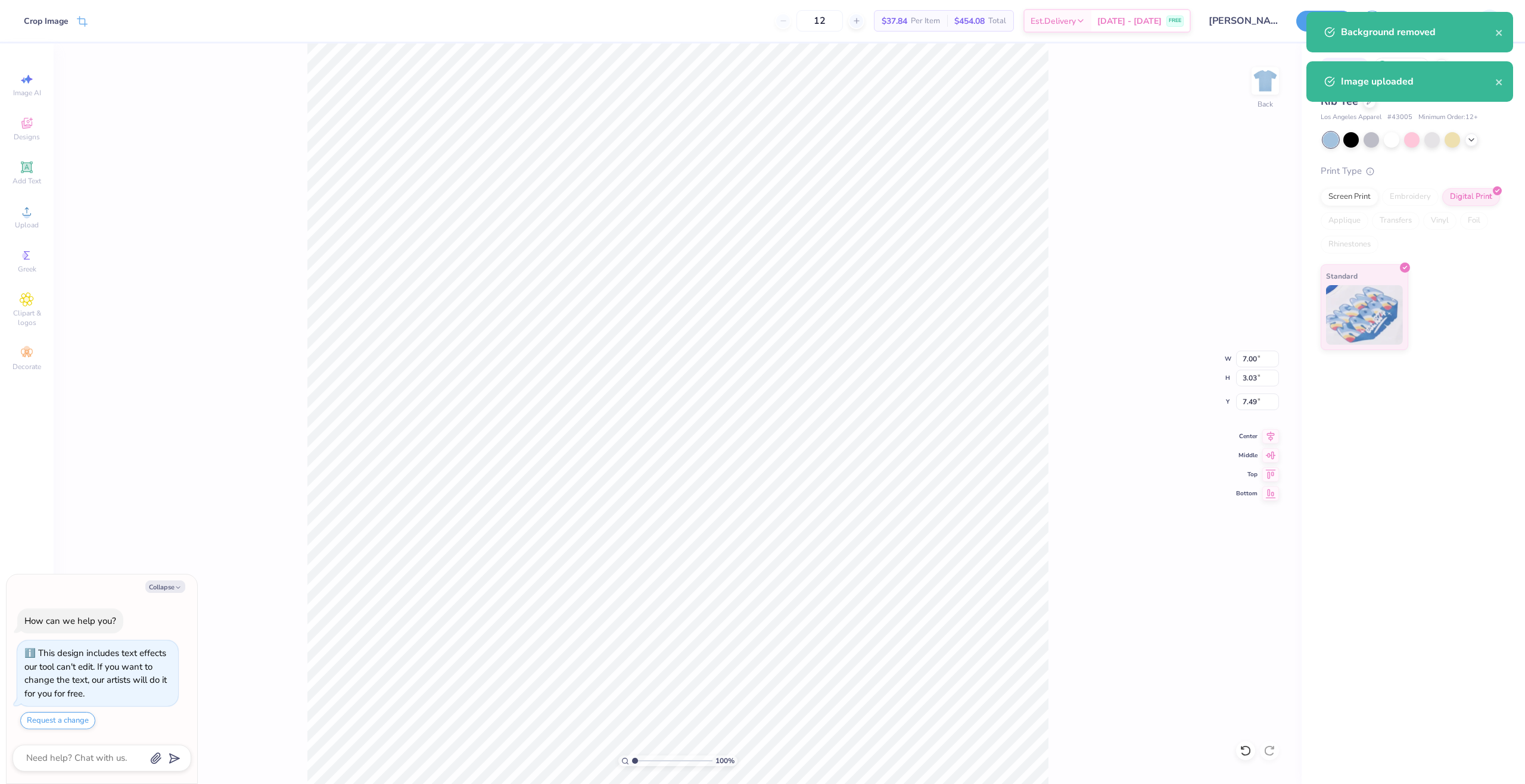
type textarea "x"
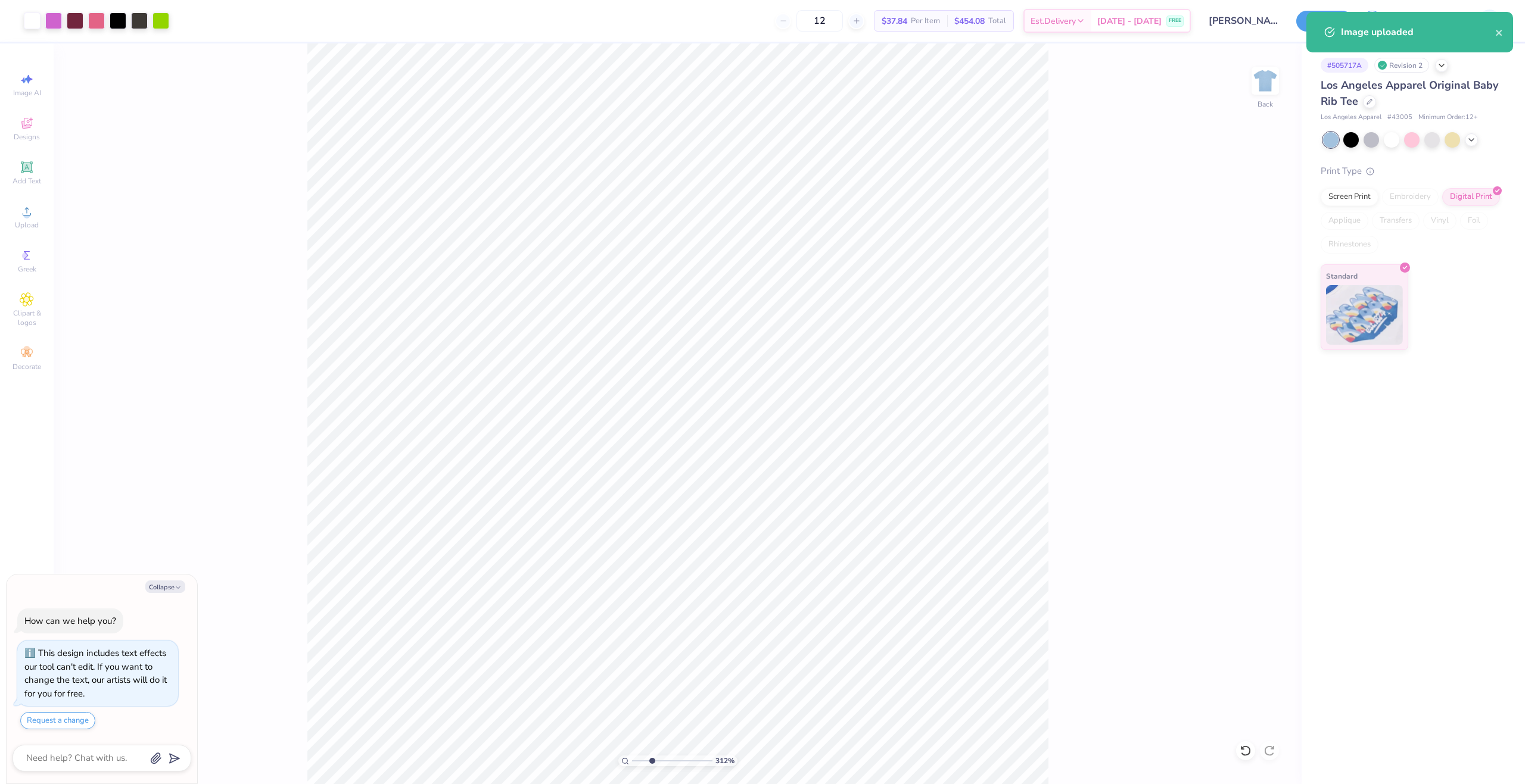
drag, startPoint x: 645, startPoint y: 763, endPoint x: 651, endPoint y: 767, distance: 7.2
type input "3.12"
click at [651, 767] on input "range" at bounding box center [672, 761] width 80 height 10
type textarea "x"
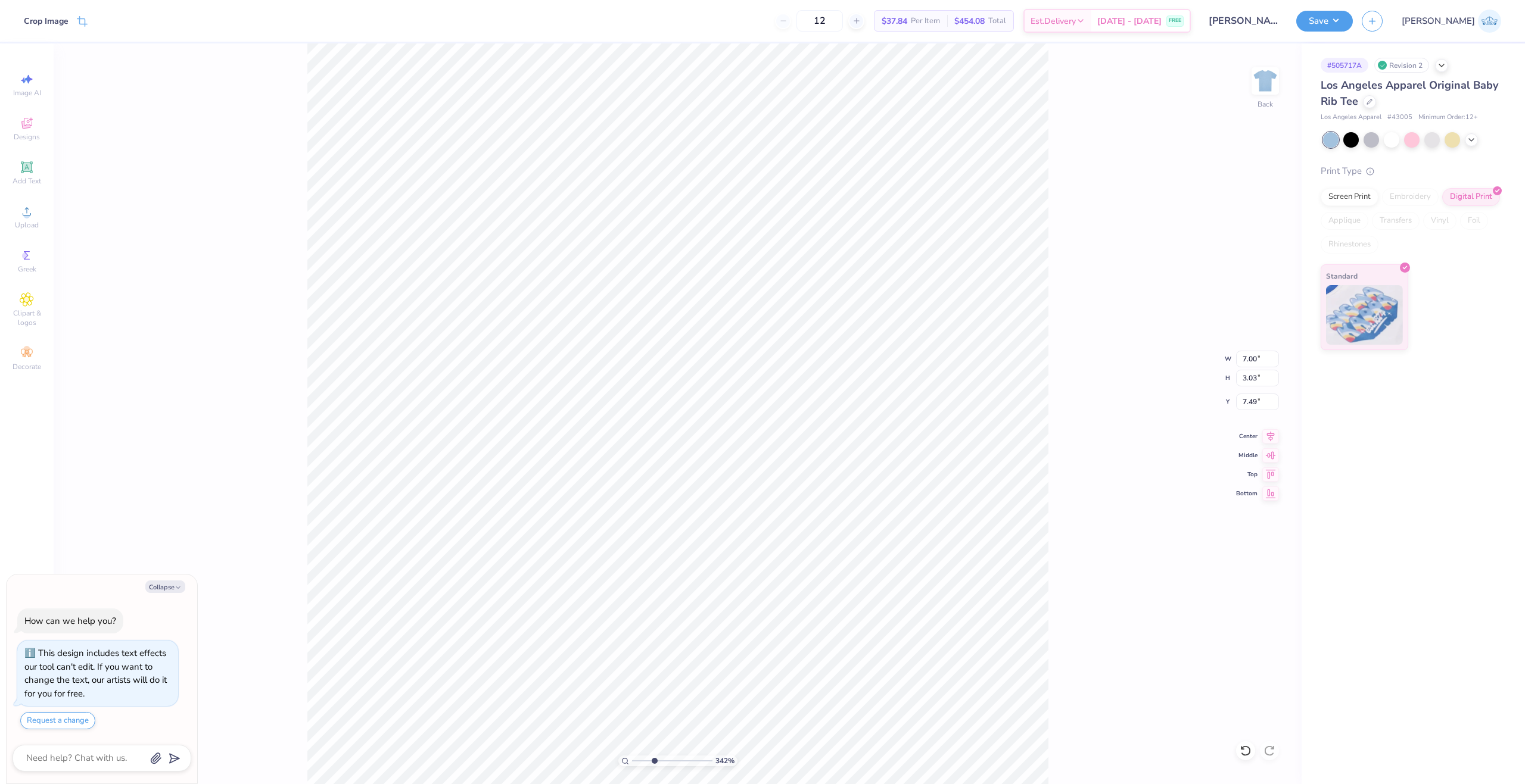
drag, startPoint x: 667, startPoint y: 765, endPoint x: 654, endPoint y: 775, distance: 16.4
type input "3.42"
click at [654, 767] on input "range" at bounding box center [672, 761] width 80 height 10
type textarea "x"
type input "2.08"
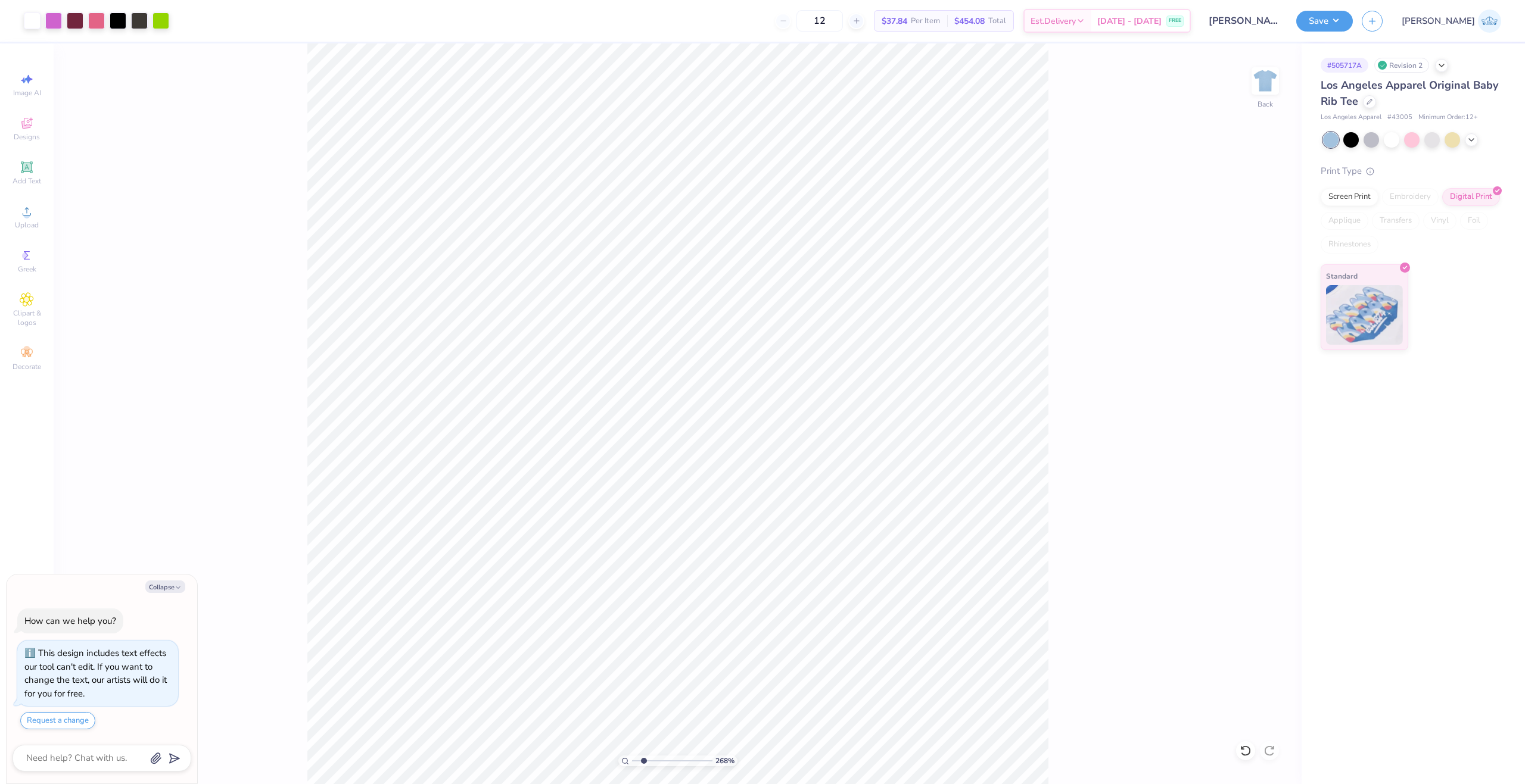
click at [643, 763] on input "range" at bounding box center [672, 761] width 80 height 10
click at [1337, 186] on div "Print Type Screen Print Embroidery Digital Print Applique Transfers Vinyl Foil …" at bounding box center [1411, 257] width 180 height 186
click at [1344, 199] on div "Screen Print" at bounding box center [1350, 195] width 58 height 18
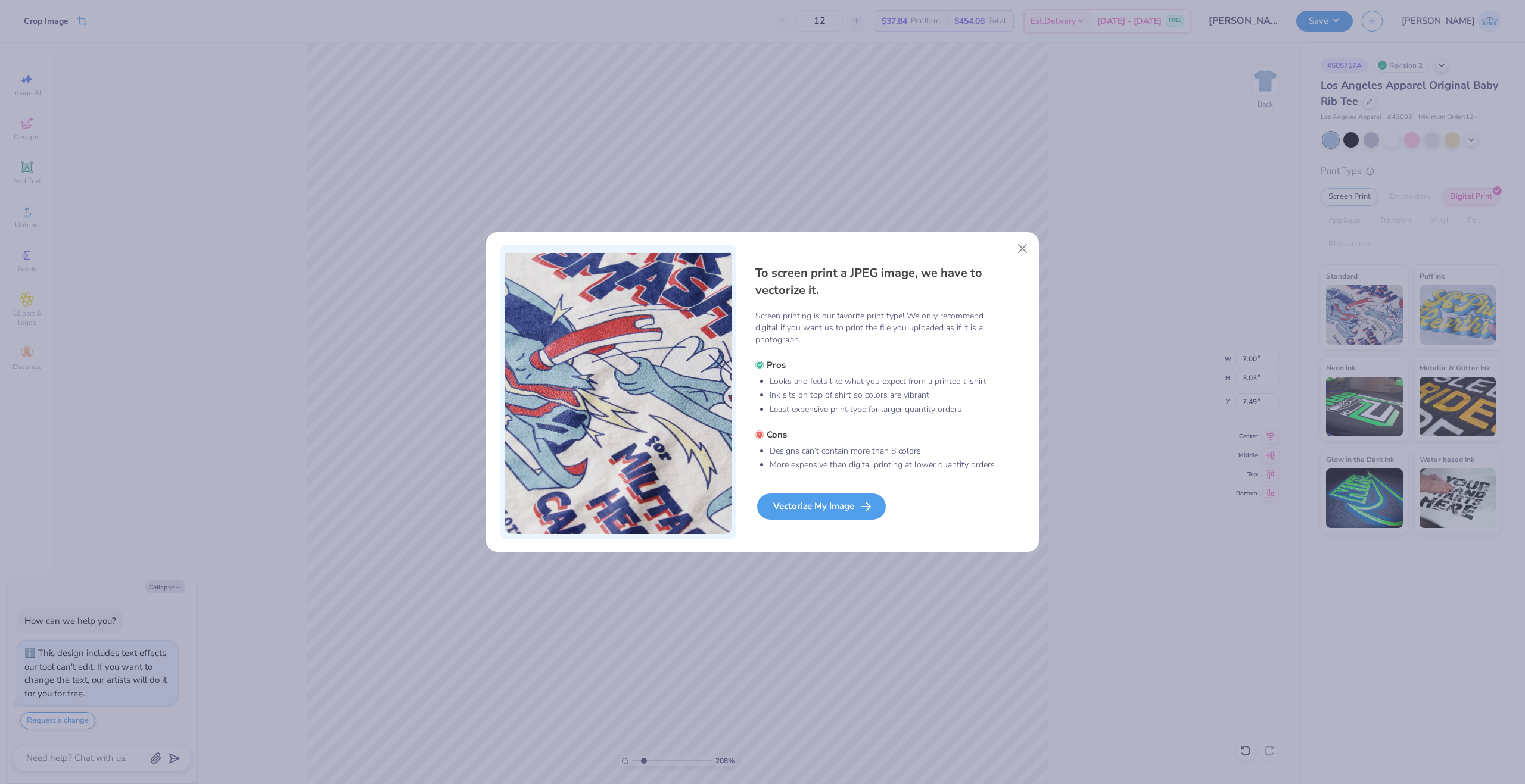
click at [866, 509] on icon at bounding box center [866, 506] width 14 height 14
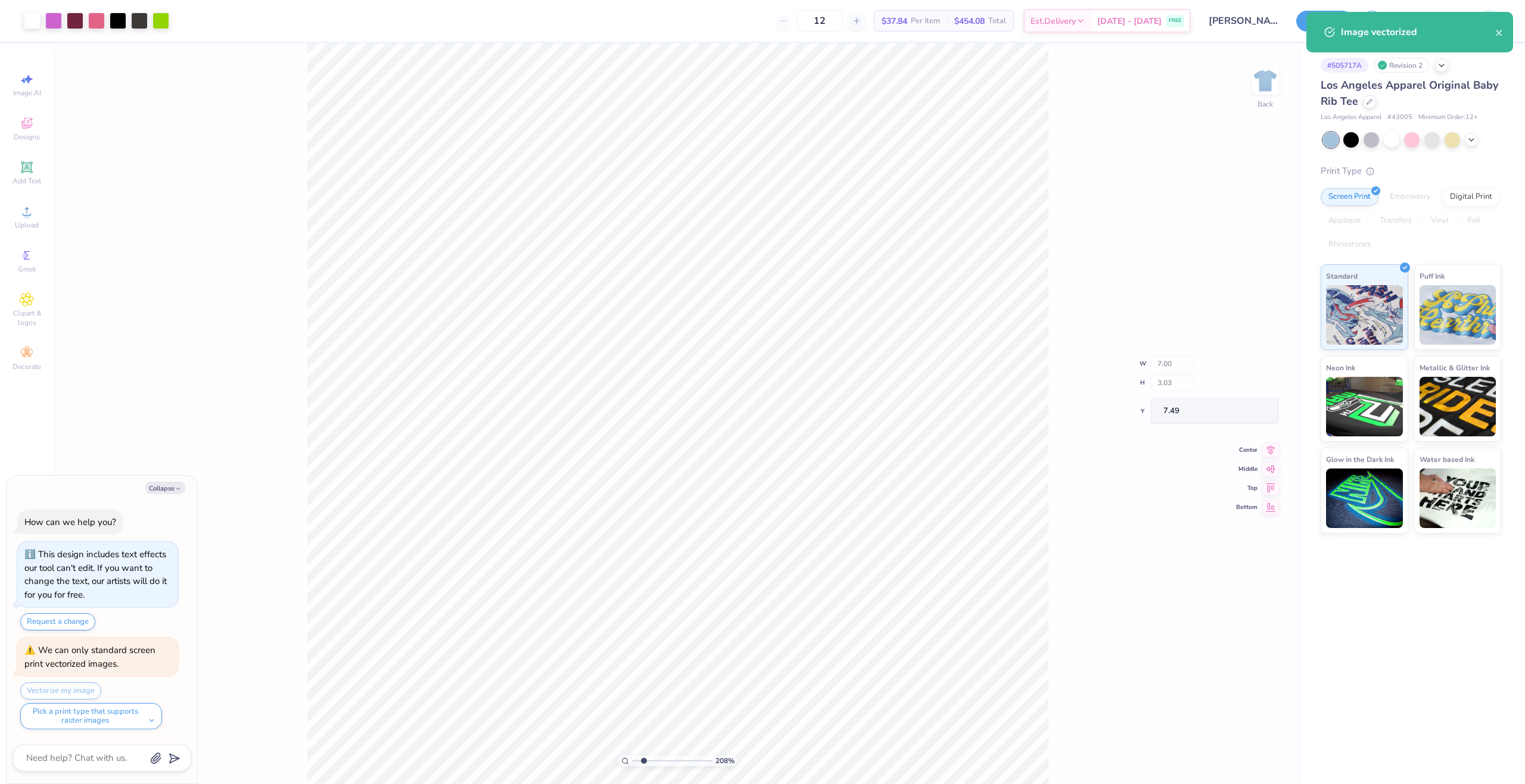
type textarea "x"
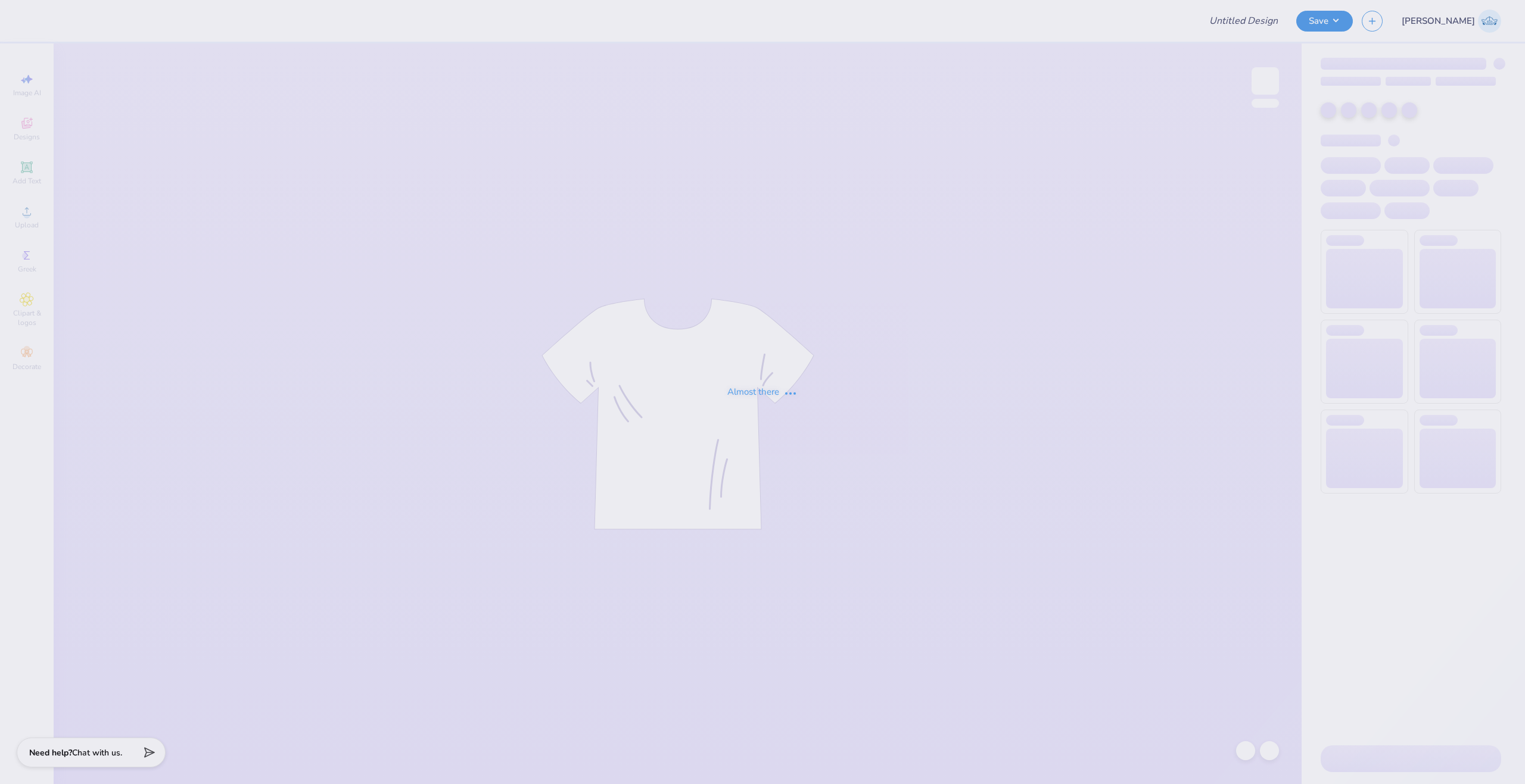
type input "Bid Day Fall '25"
type input "31"
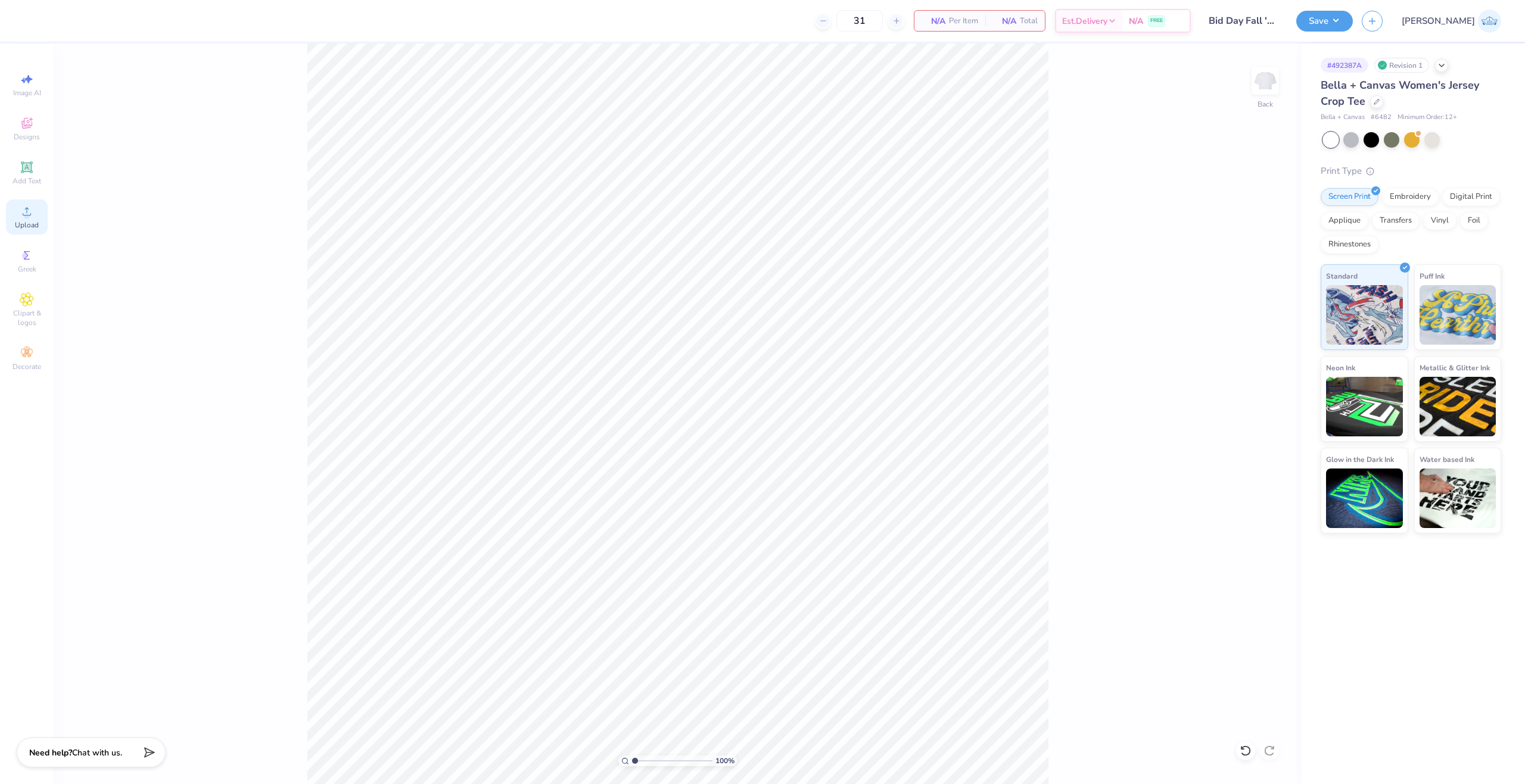
click at [41, 223] on div "Upload" at bounding box center [27, 217] width 42 height 35
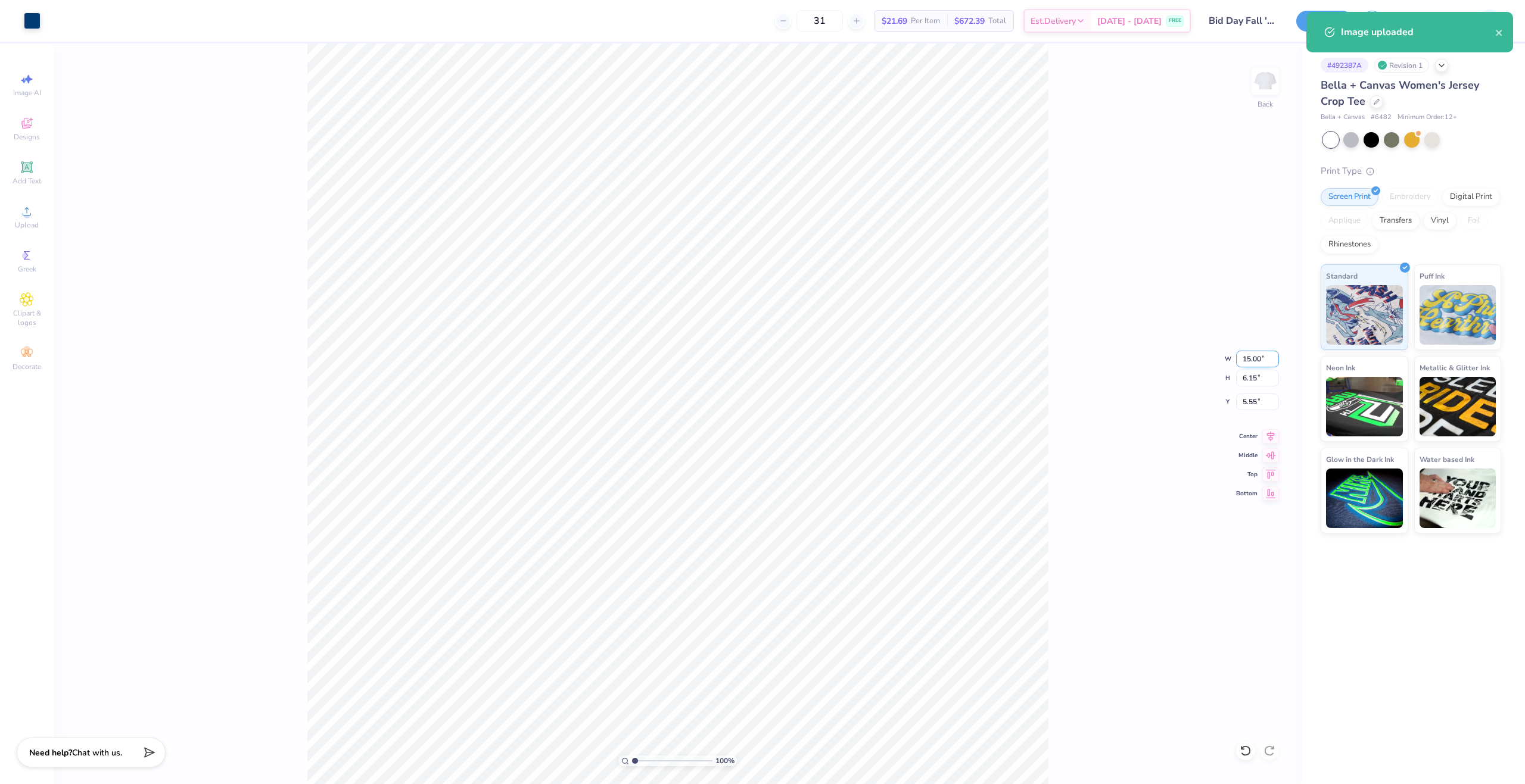
click at [1247, 351] on input "15.00" at bounding box center [1257, 359] width 43 height 17
type input "10.00"
type input "4.10"
click at [1237, 401] on input "6.57" at bounding box center [1257, 402] width 43 height 17
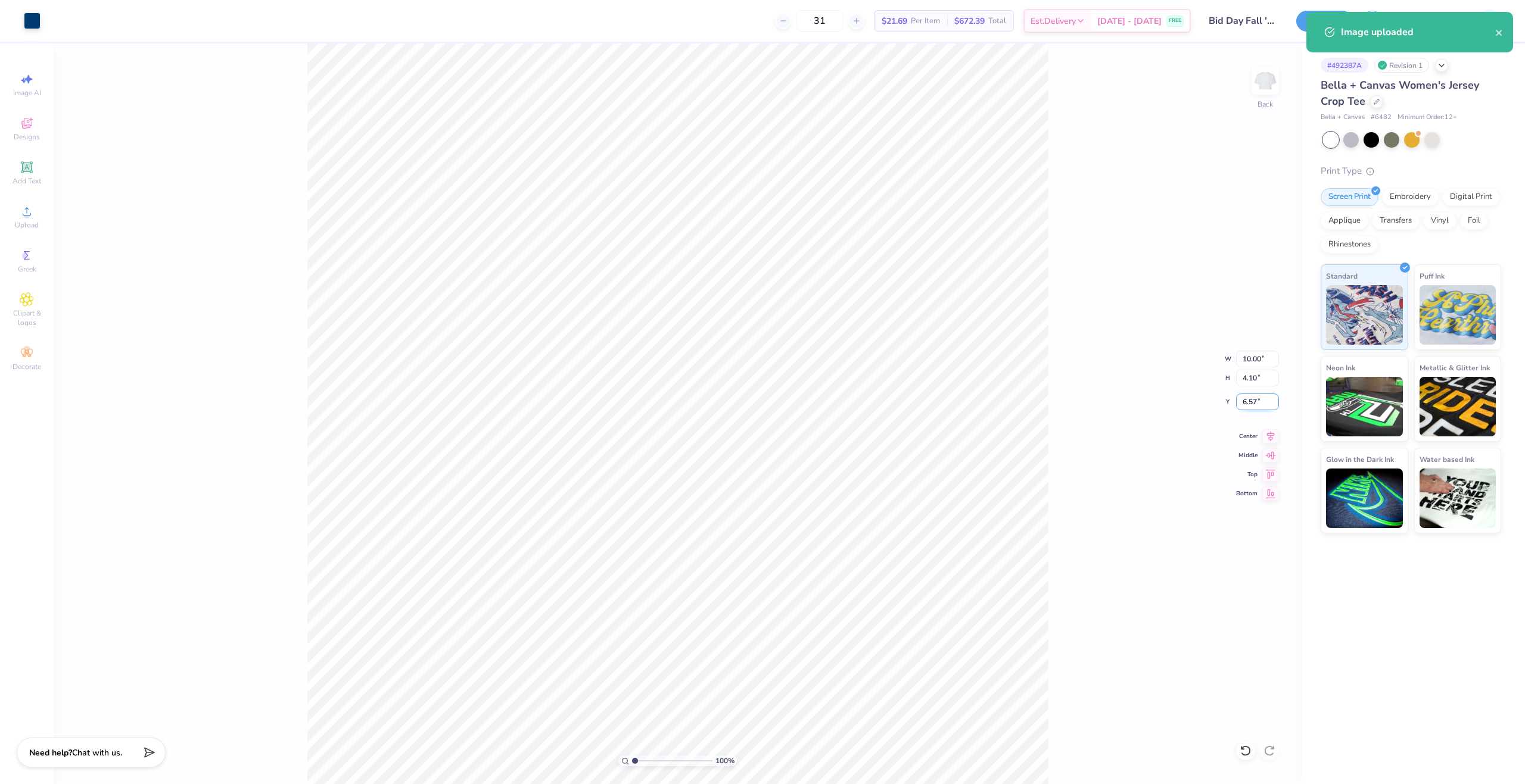
click at [1237, 401] on input "6.57" at bounding box center [1257, 402] width 43 height 17
type input "2.00"
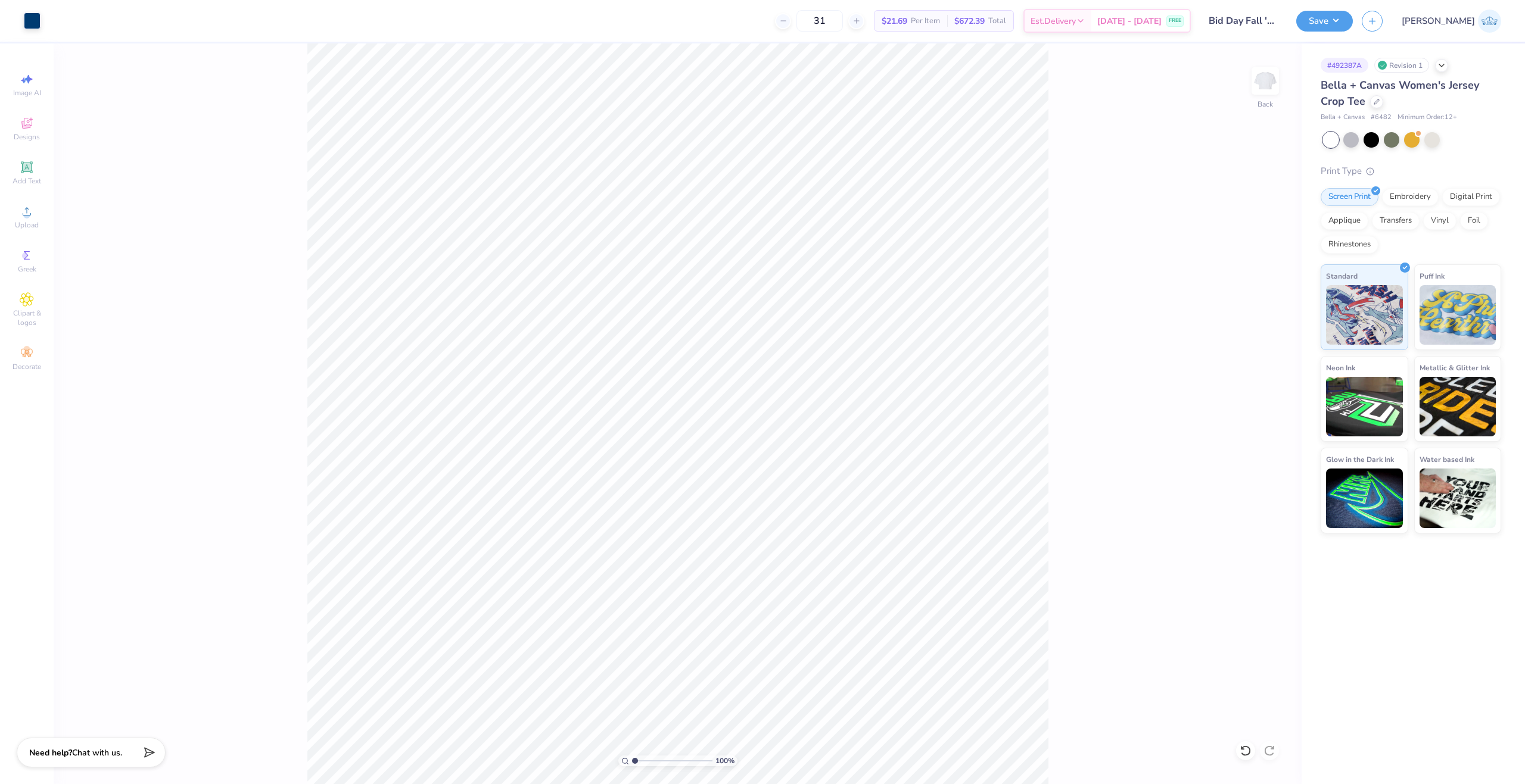
drag, startPoint x: 1382, startPoint y: 12, endPoint x: 1395, endPoint y: 33, distance: 24.7
click at [1353, 12] on button "Save" at bounding box center [1324, 21] width 57 height 21
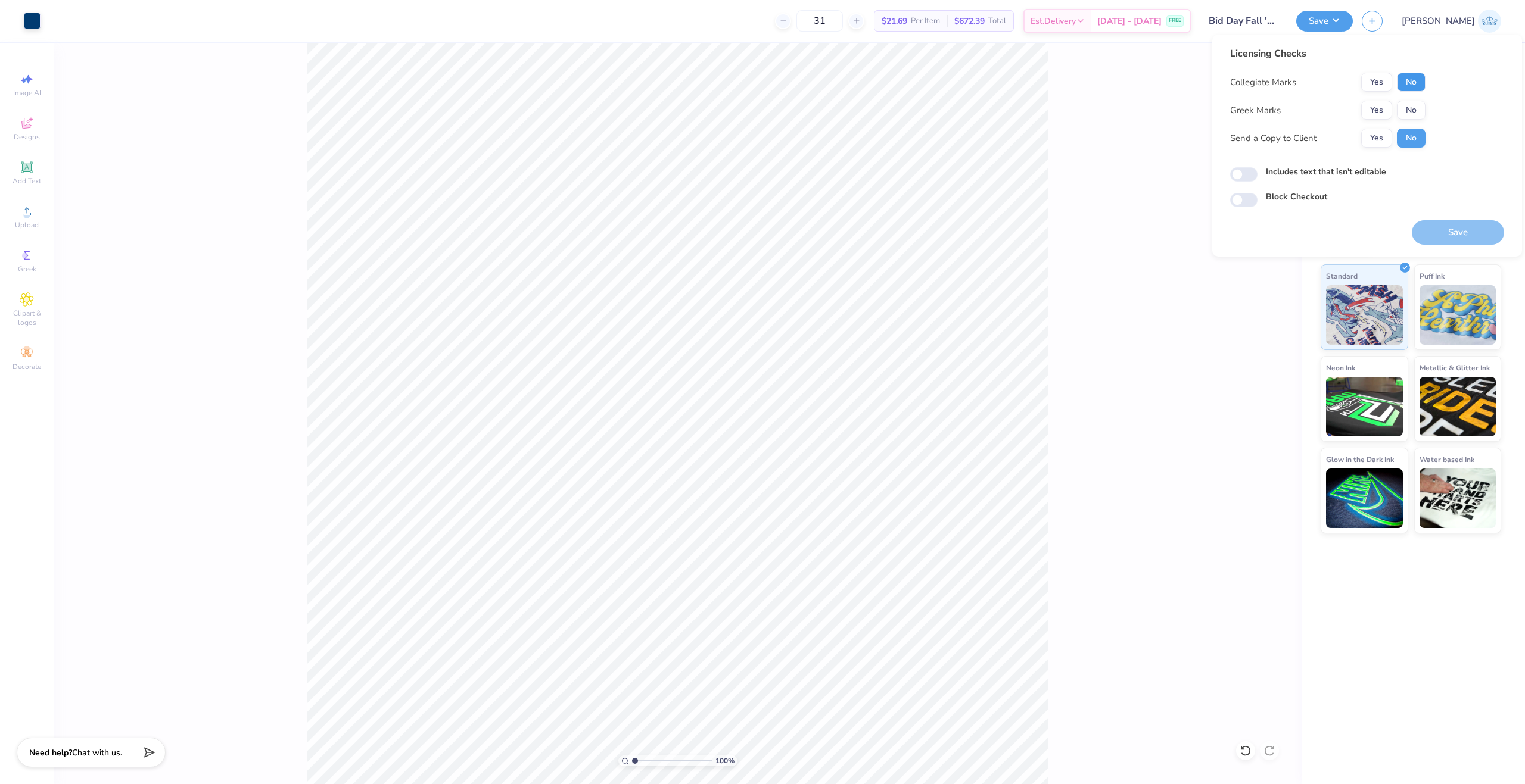
click at [1423, 80] on button "No" at bounding box center [1411, 82] width 28 height 19
click at [1392, 111] on div "Yes No" at bounding box center [1393, 110] width 64 height 19
click at [1382, 115] on button "Yes" at bounding box center [1376, 110] width 31 height 19
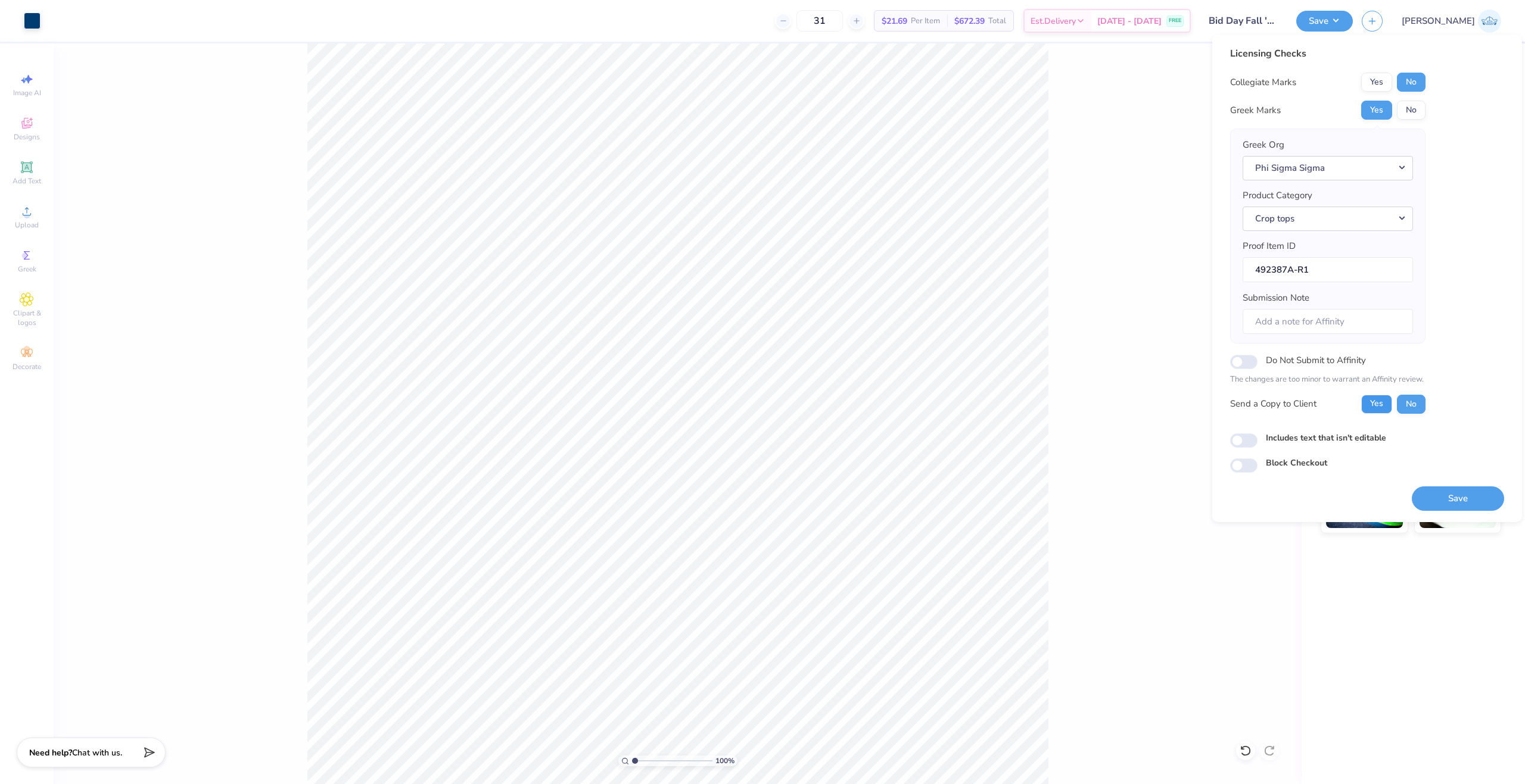
click at [1374, 409] on button "Yes" at bounding box center [1376, 404] width 31 height 19
click at [1261, 452] on div "Licensing Checks Collegiate Marks Yes No Greek Marks Yes No Greek Org Phi Sigma…" at bounding box center [1367, 259] width 274 height 427
click at [1248, 448] on div "Licensing Checks Collegiate Marks Yes No Greek Marks Yes No Greek Org Phi Sigma…" at bounding box center [1367, 259] width 274 height 427
click at [1243, 442] on input "Includes text that isn't editable" at bounding box center [1243, 440] width 27 height 14
checkbox input "true"
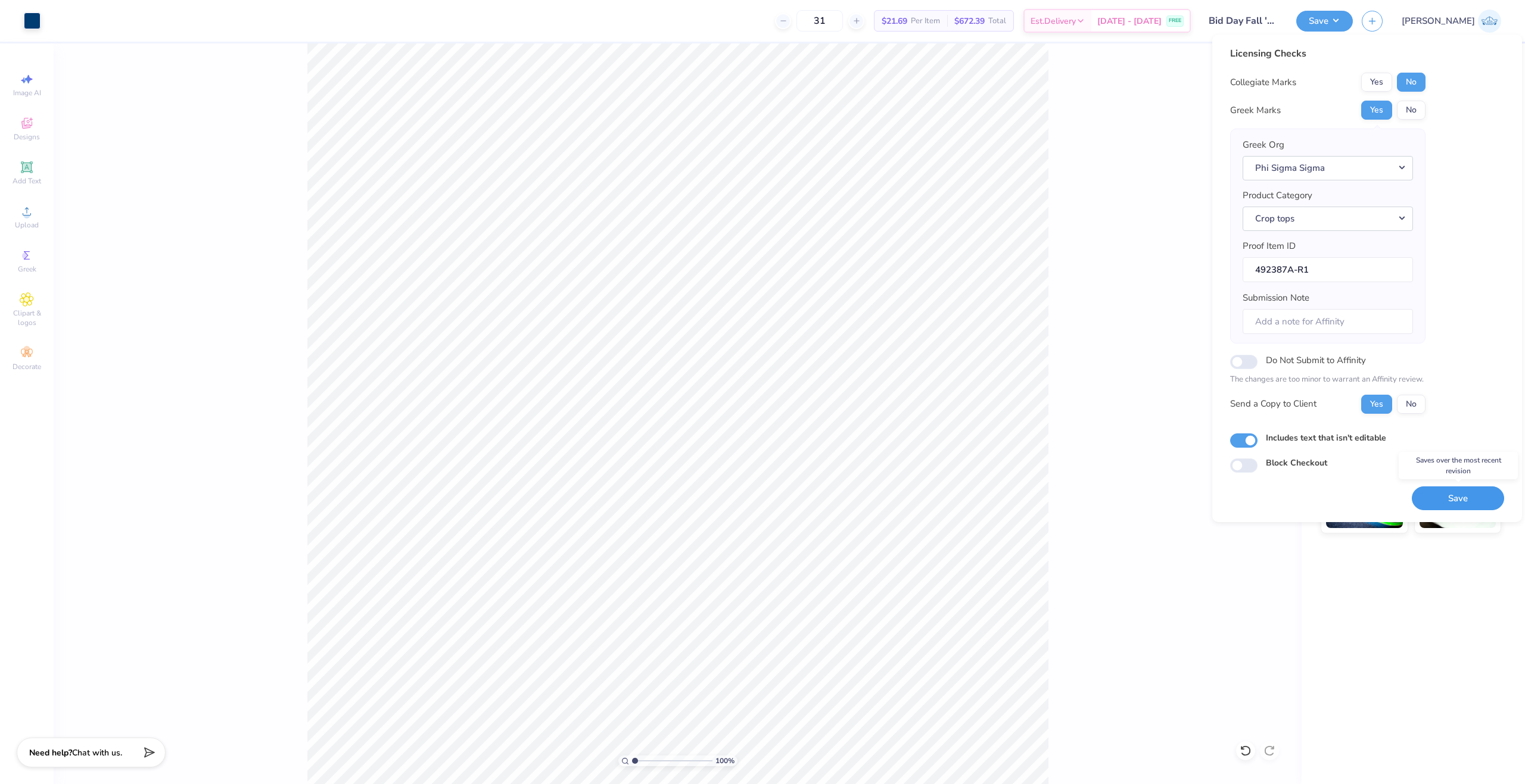
click at [1449, 504] on button "Save" at bounding box center [1458, 499] width 93 height 25
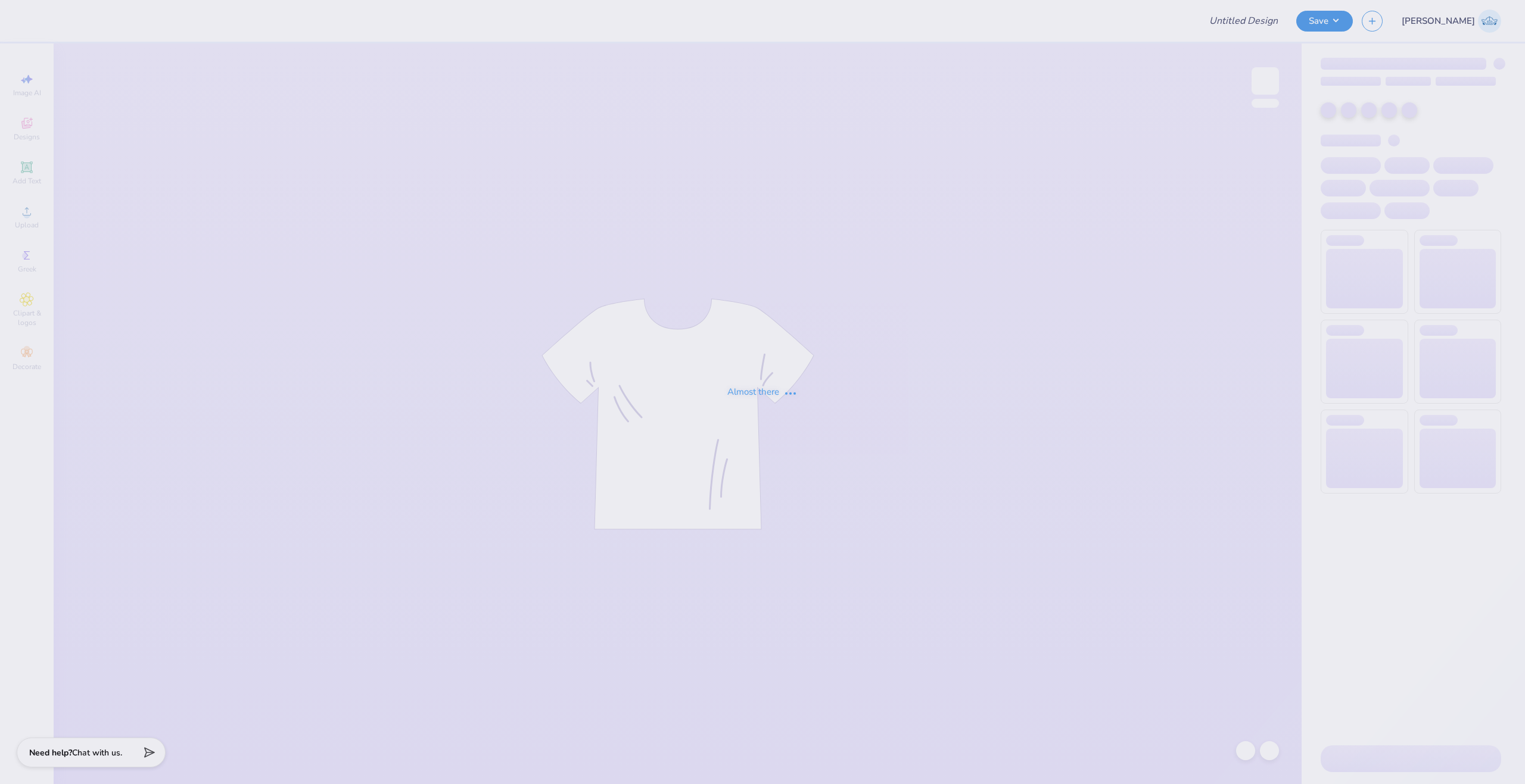
type input "Phi Chi Theta - Fall merch 2025"
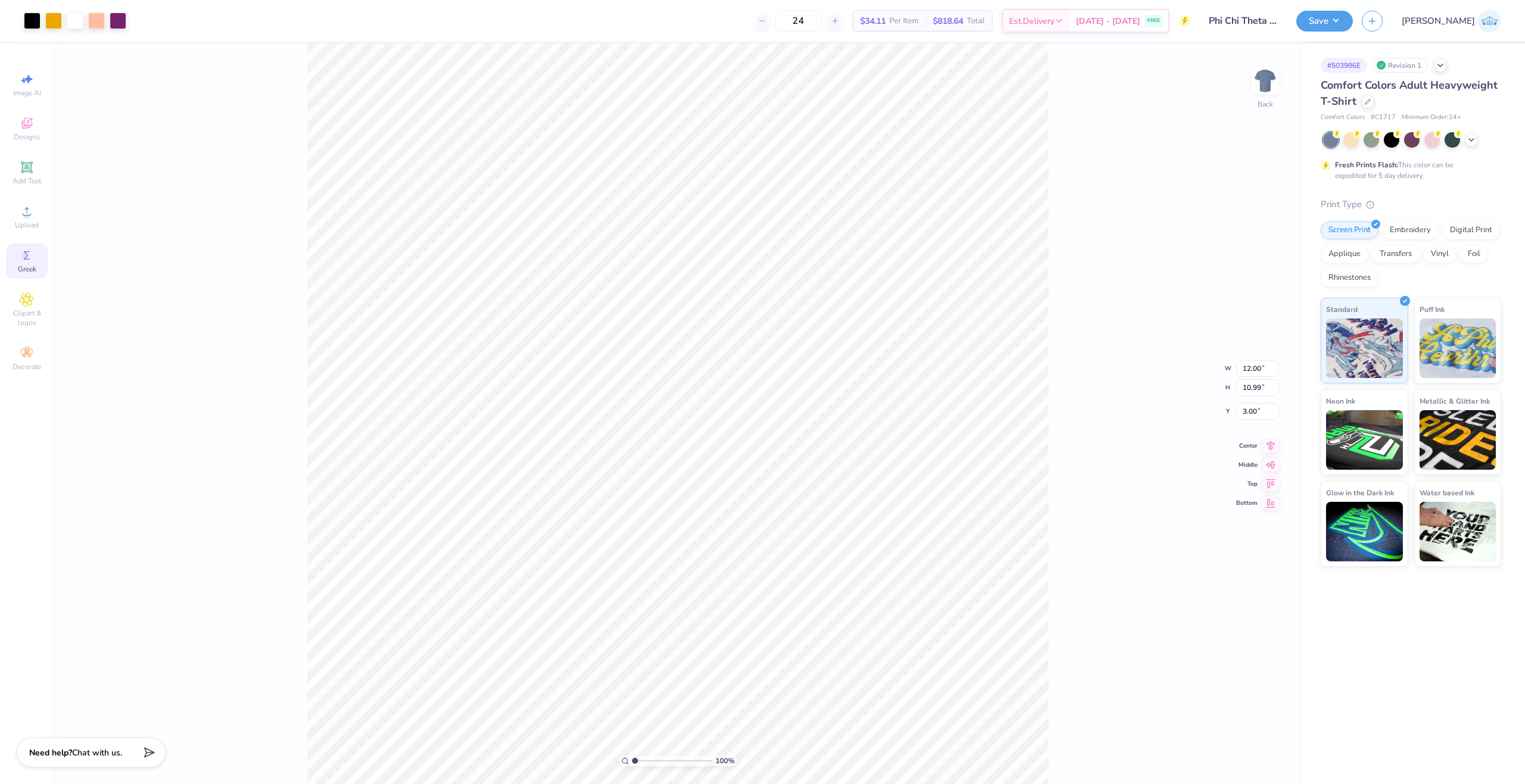
click at [37, 261] on div "Greek" at bounding box center [27, 261] width 42 height 35
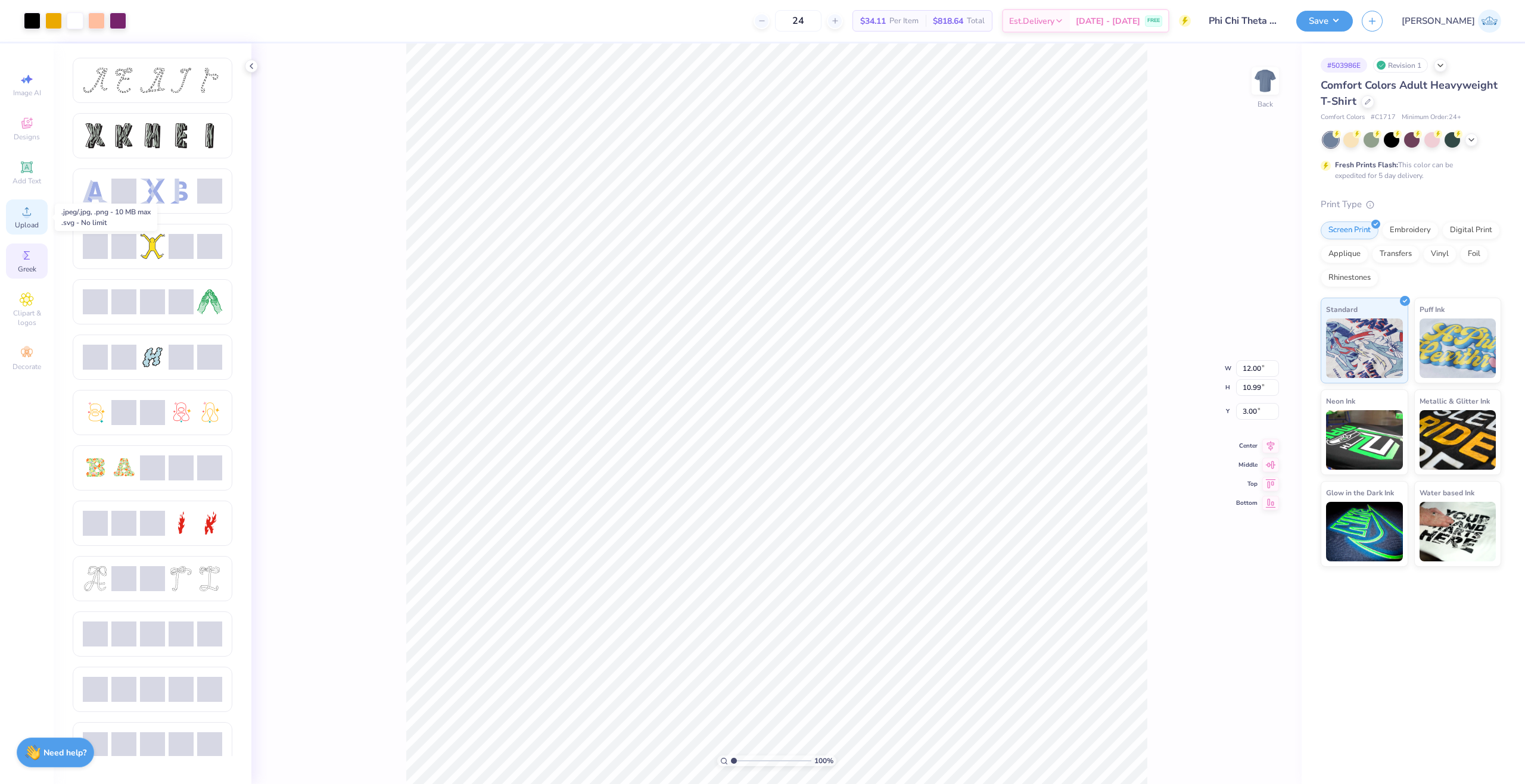
click at [32, 203] on div "Upload" at bounding box center [27, 217] width 42 height 35
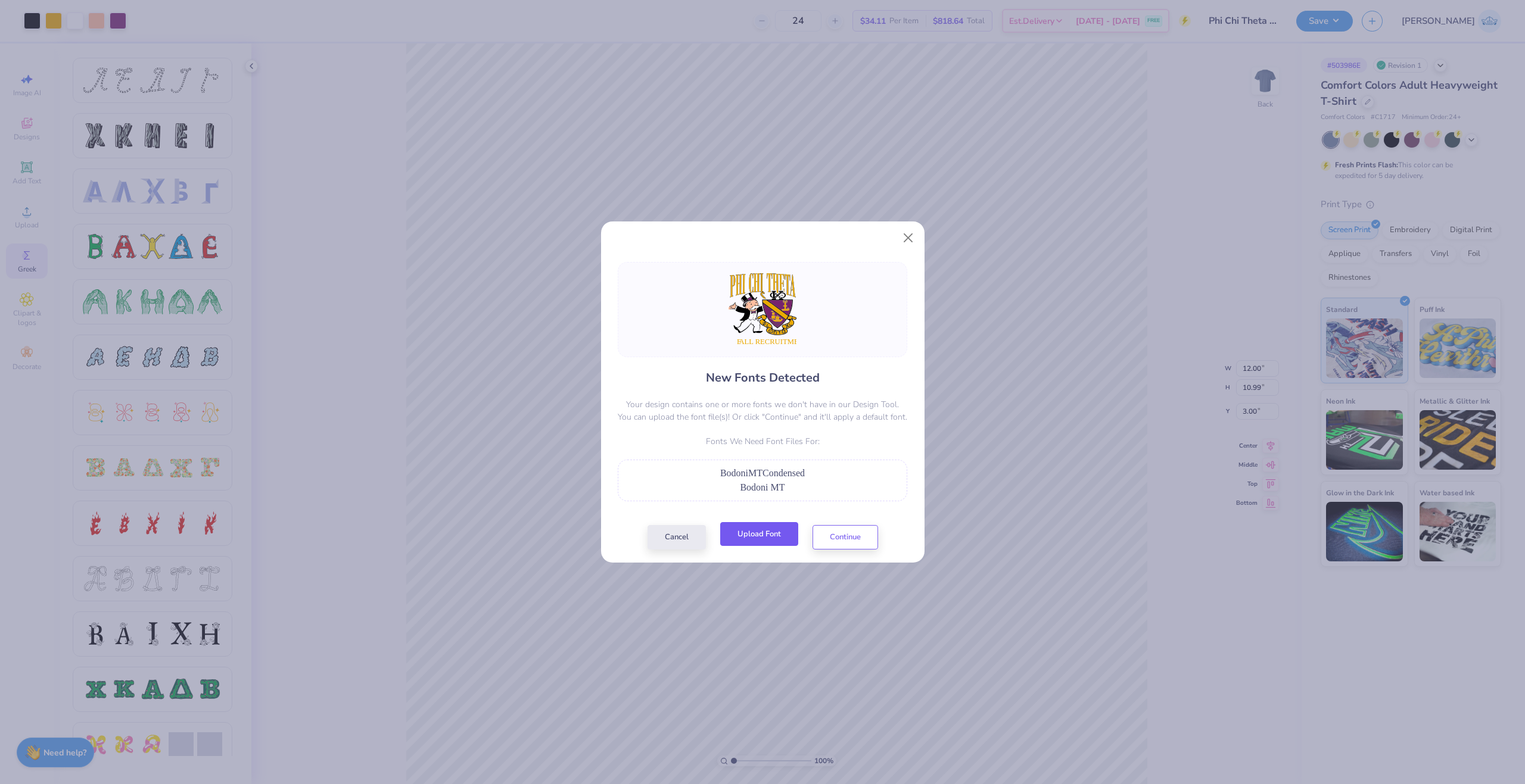
click at [771, 540] on button "Upload Font" at bounding box center [759, 535] width 78 height 25
drag, startPoint x: 771, startPoint y: 539, endPoint x: 808, endPoint y: 554, distance: 39.9
click at [808, 554] on div "New Fonts Detected Your design contains one or more fonts we don't have in our …" at bounding box center [762, 405] width 324 height 314
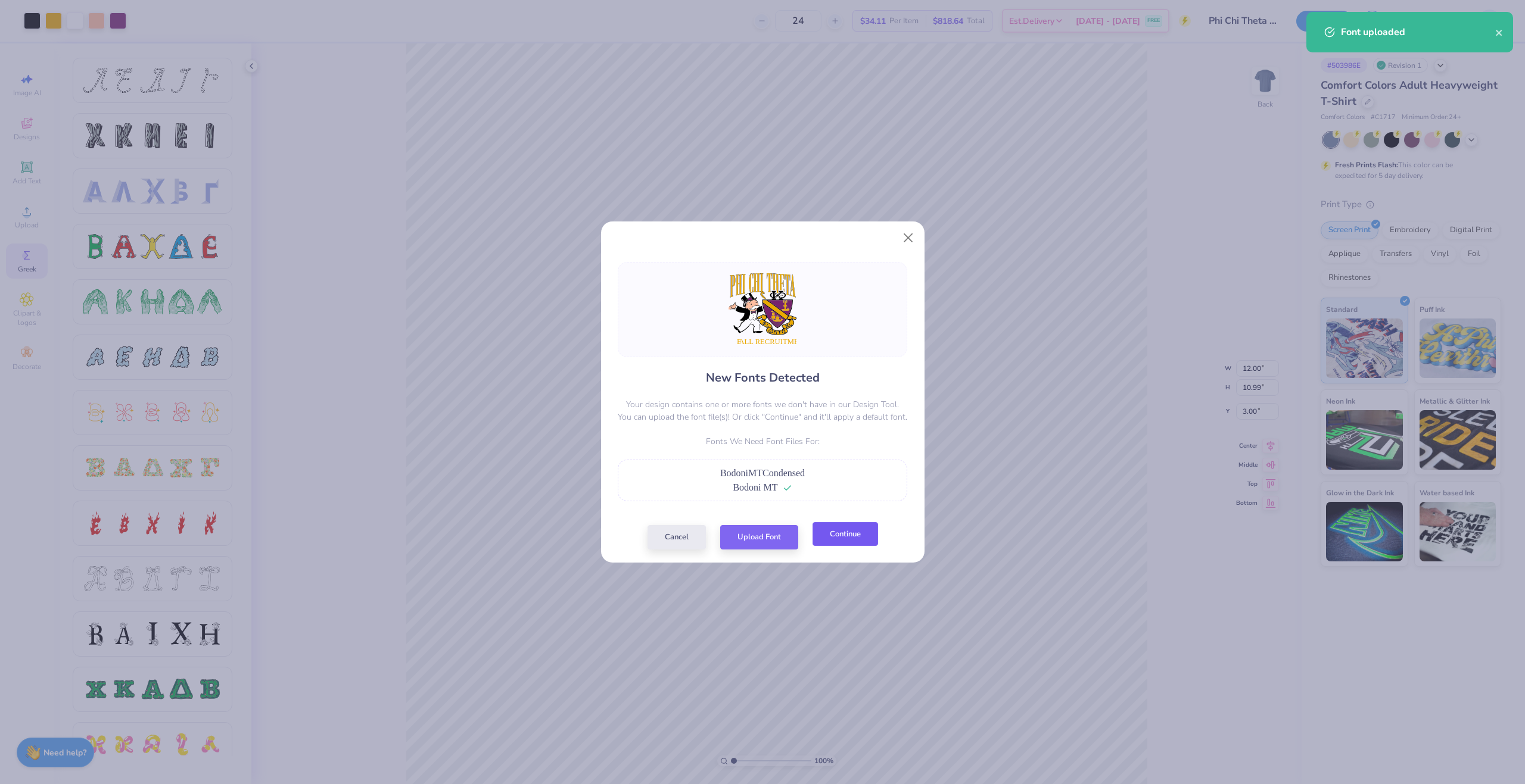
click at [825, 541] on button "Continue" at bounding box center [845, 535] width 65 height 25
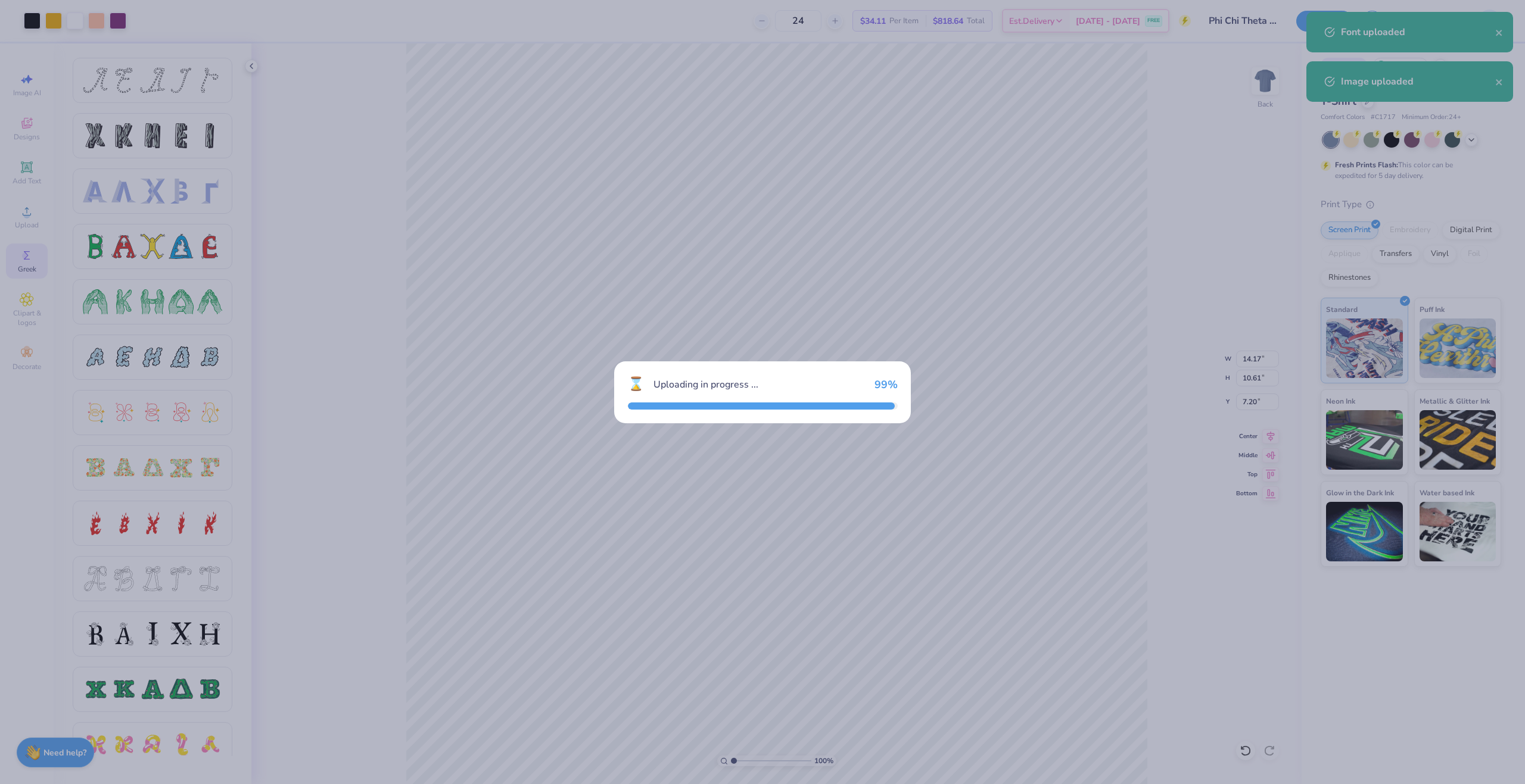
type input "14.17"
type input "10.61"
type input "7.20"
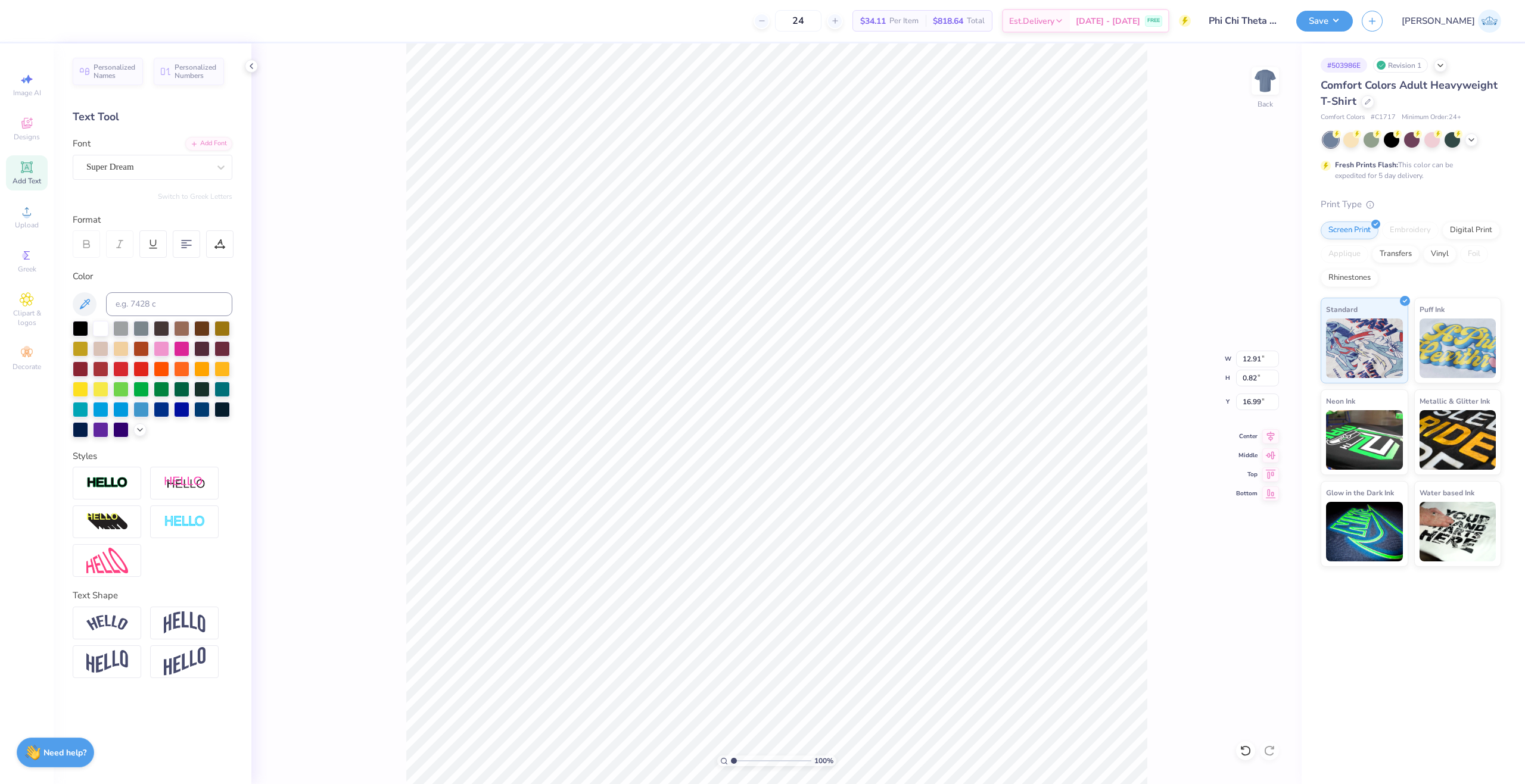
click at [130, 180] on div "Personalized Names Personalized Numbers Text Tool Add Font Font Super Dream Swi…" at bounding box center [152, 414] width 198 height 741
click at [127, 170] on div "Super Dream" at bounding box center [148, 167] width 125 height 19
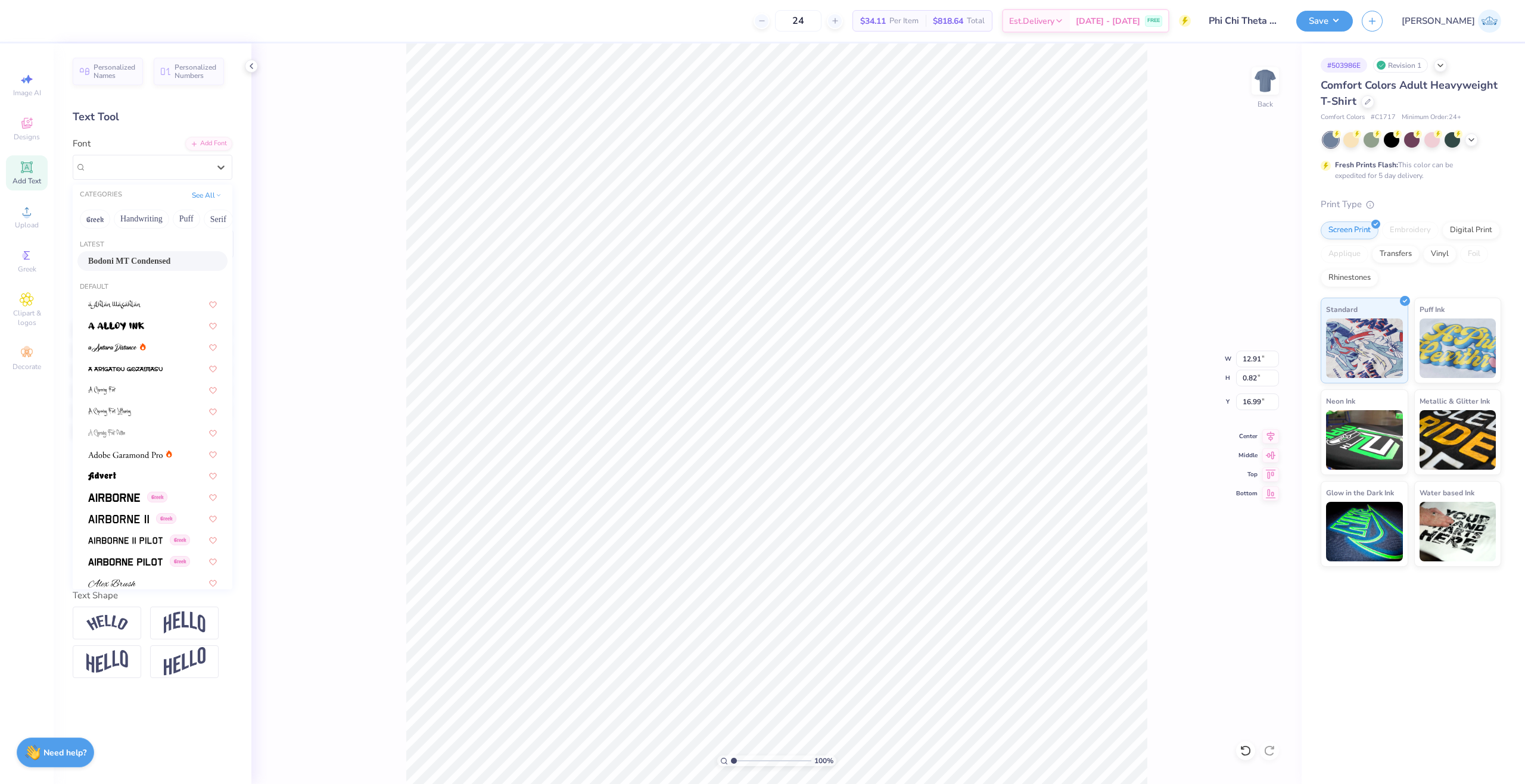
click at [148, 259] on div "Bodoni MT Condensed" at bounding box center [152, 261] width 128 height 12
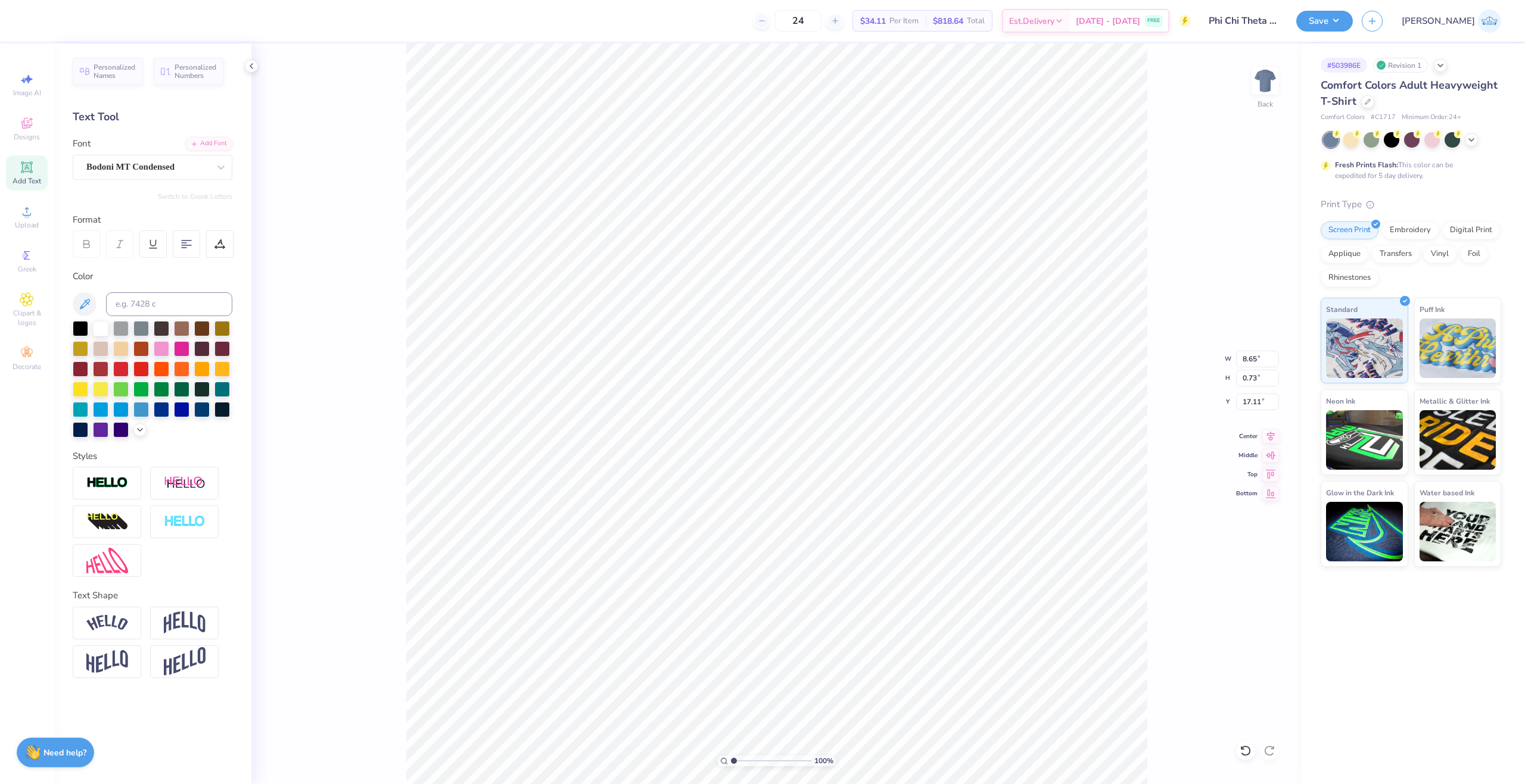
type input "8.65"
type input "0.73"
type input "14.81"
click at [1261, 439] on div "Center" at bounding box center [1257, 435] width 43 height 14
type input "14.73"
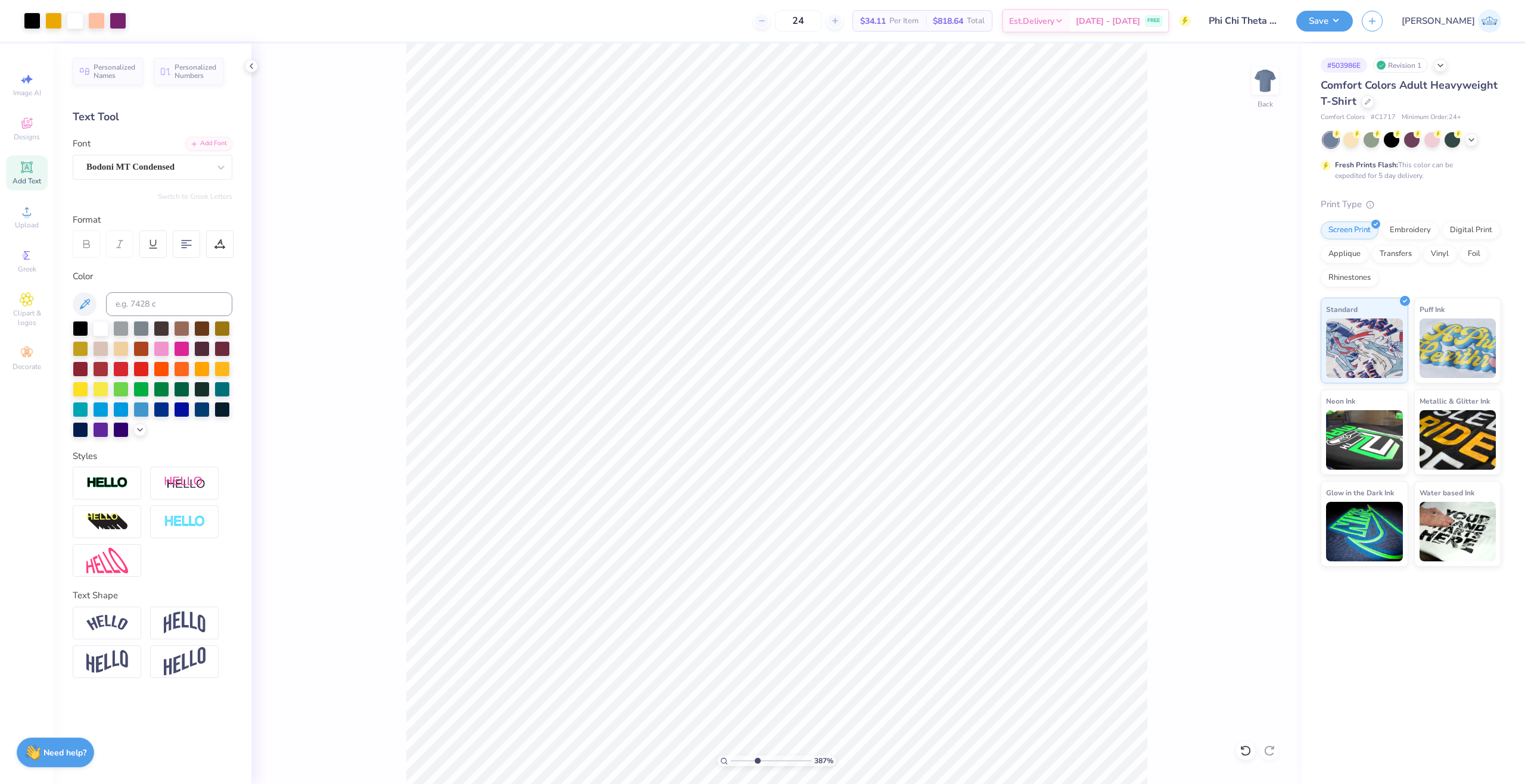
drag, startPoint x: 738, startPoint y: 760, endPoint x: 697, endPoint y: 775, distance: 43.7
click at [731, 767] on input "range" at bounding box center [771, 761] width 80 height 10
type input "1"
type textarea "FALL 2025"
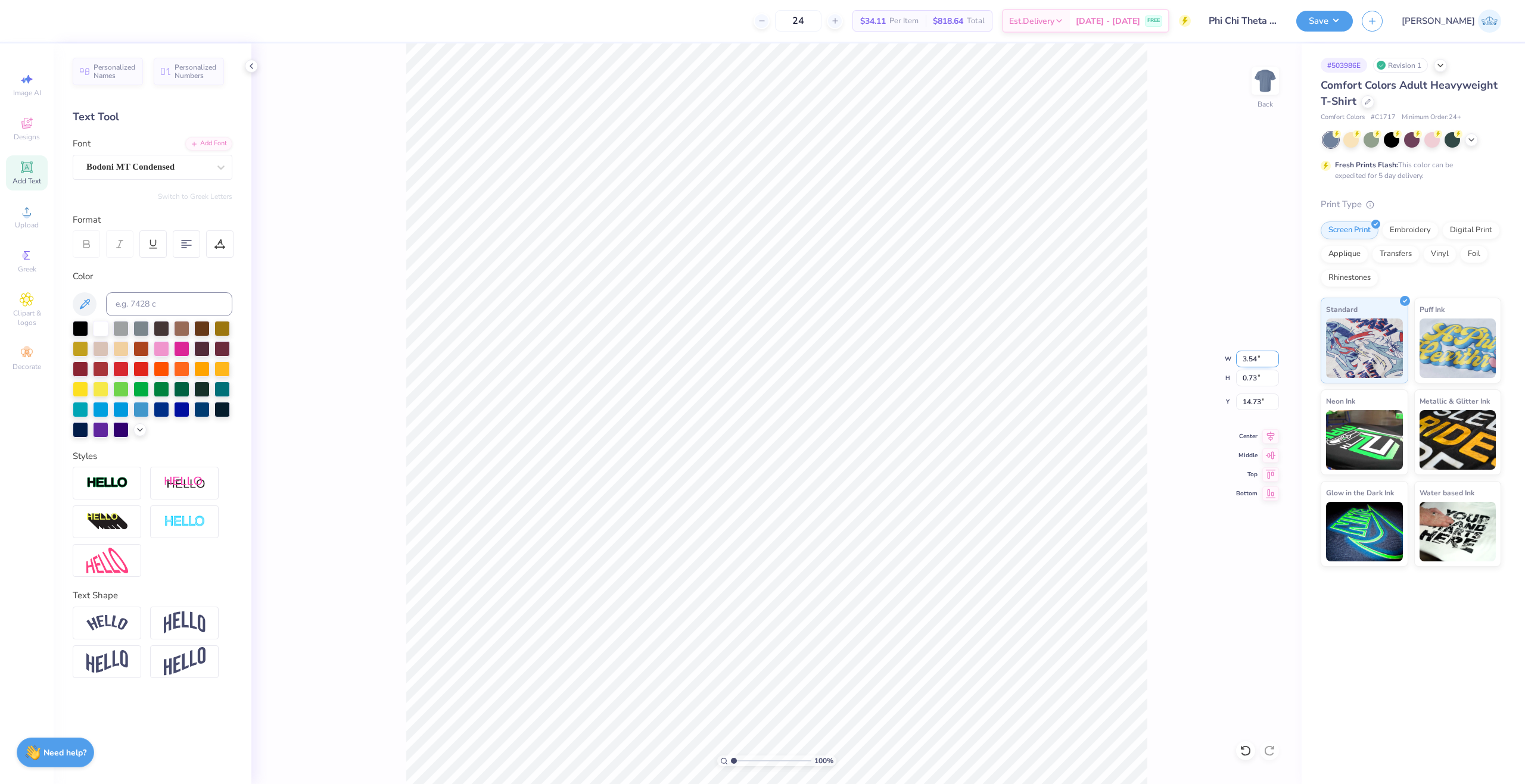
click at [1254, 357] on input "3.54" at bounding box center [1257, 359] width 43 height 17
type input "4.00"
type input "0.83"
type input "14.69"
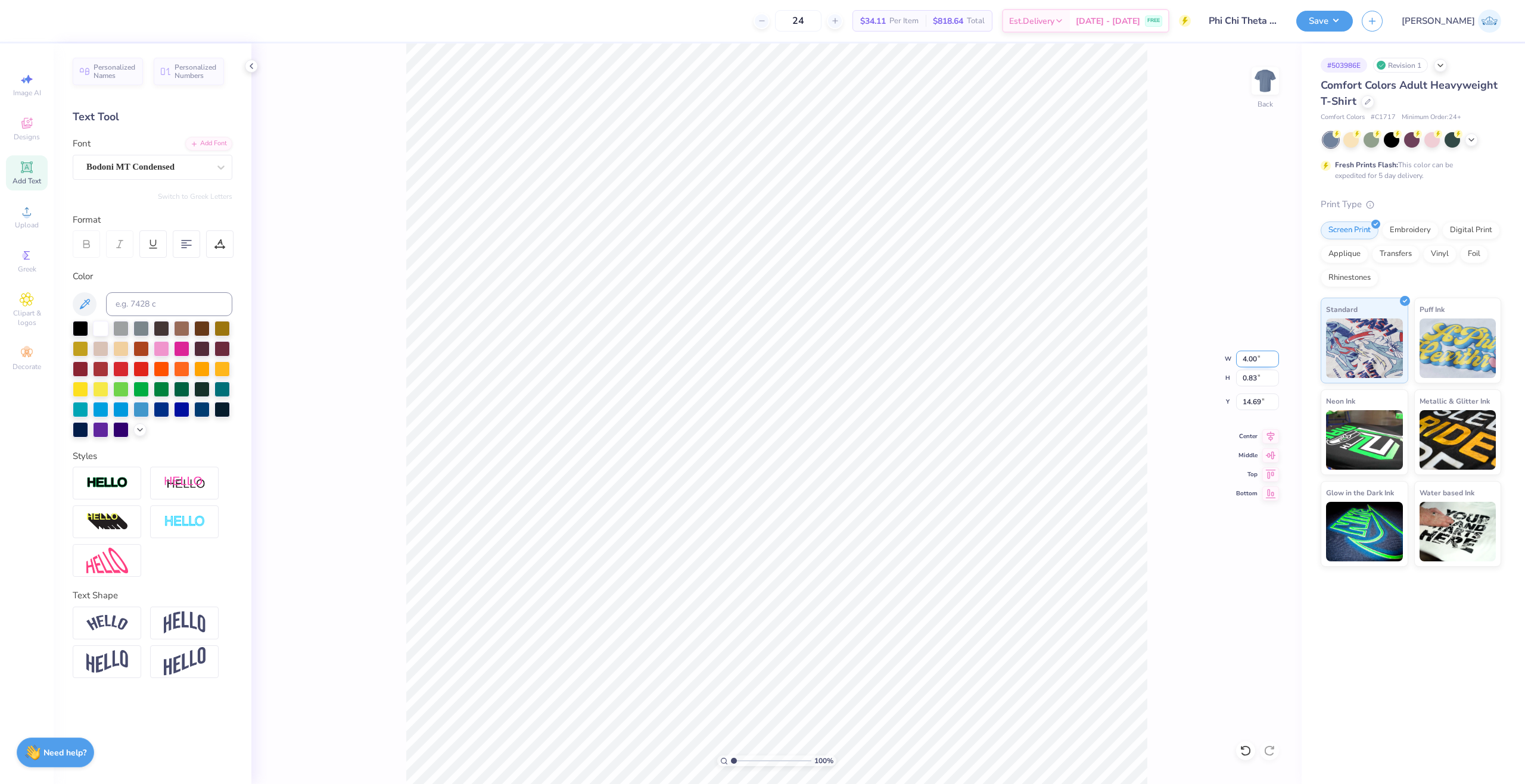
click at [1254, 357] on input "4.00" at bounding box center [1257, 359] width 43 height 17
type input "5.00"
type input "1.03"
type input "14.58"
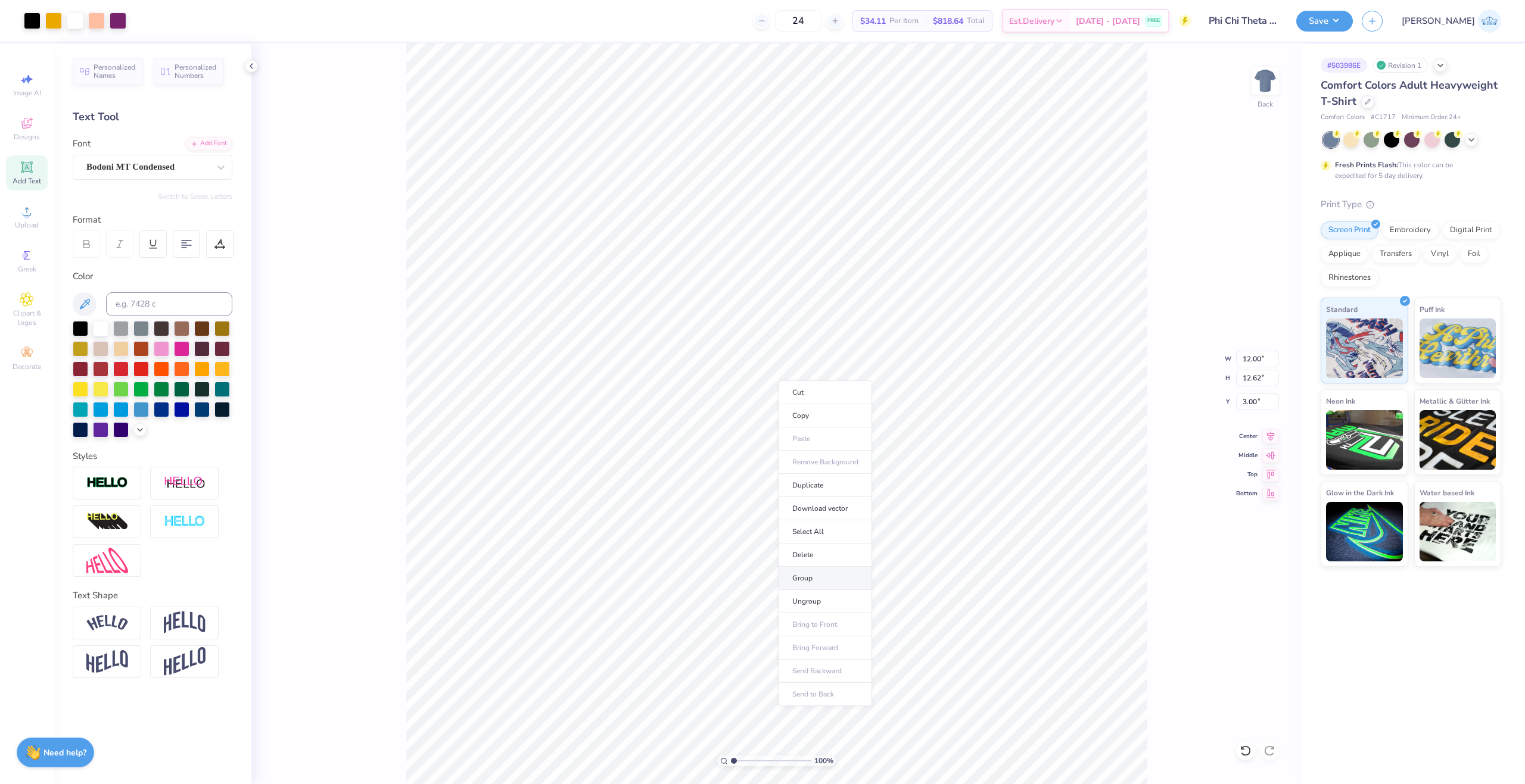
click at [840, 582] on li "Group" at bounding box center [825, 578] width 93 height 23
click at [1237, 748] on div at bounding box center [1245, 751] width 19 height 19
click at [1246, 356] on input "4.00" at bounding box center [1257, 359] width 43 height 17
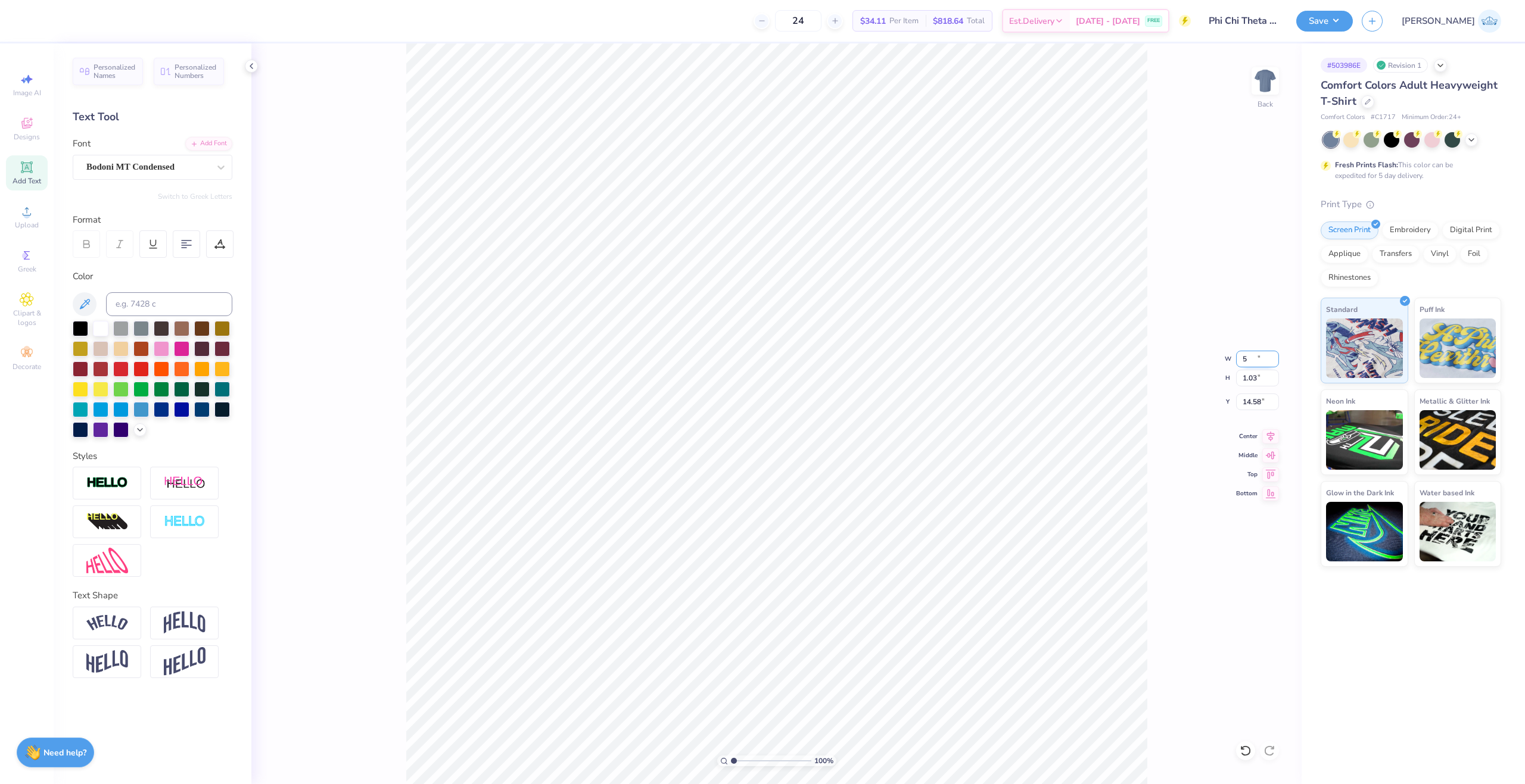
type input "5.00"
type input "1.03"
type input "14.41"
click at [903, 449] on li "Group" at bounding box center [925, 448] width 93 height 23
click at [1353, 23] on button "Save" at bounding box center [1324, 19] width 57 height 21
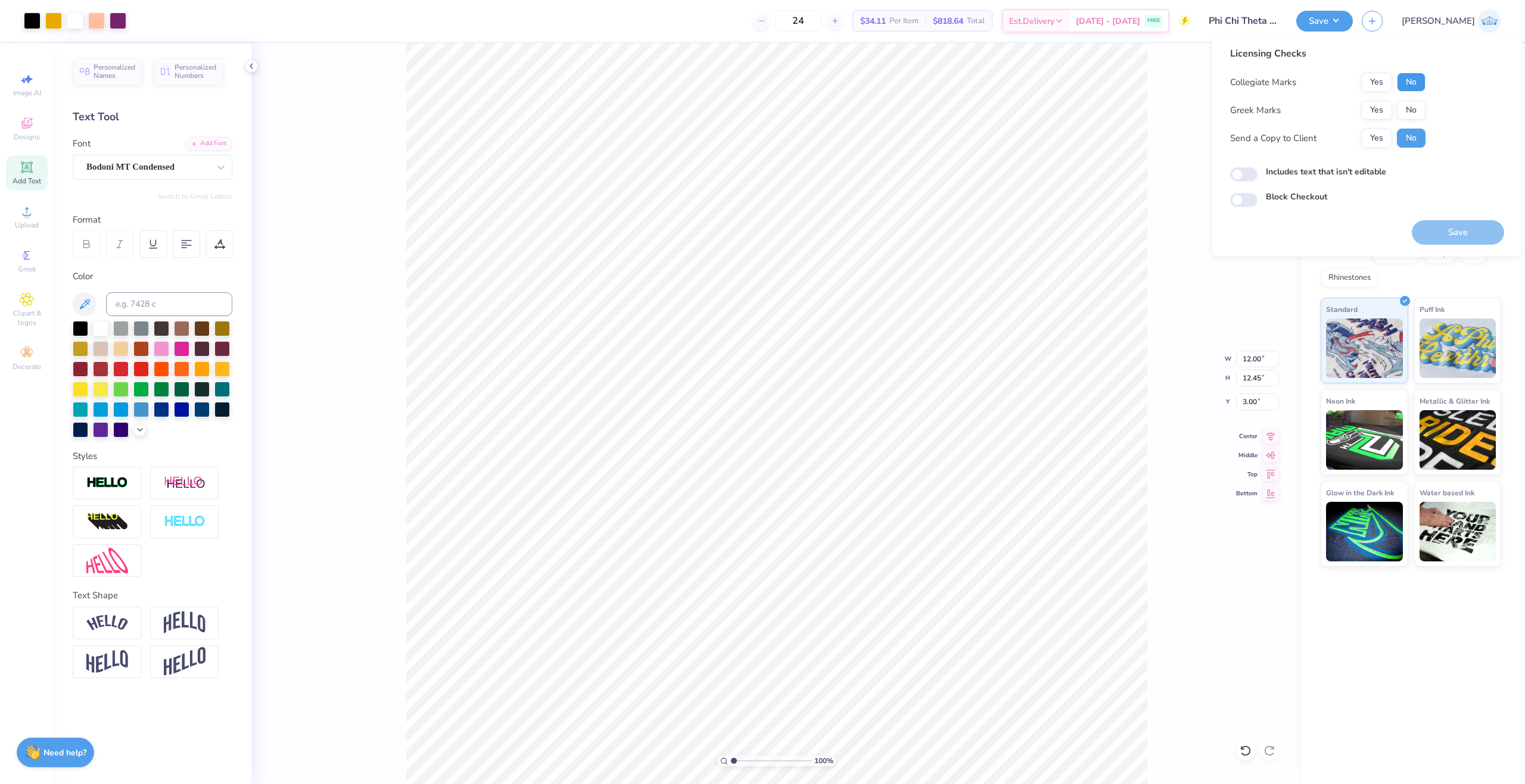
click at [1416, 85] on button "No" at bounding box center [1411, 82] width 28 height 19
click at [1382, 112] on button "Yes" at bounding box center [1376, 110] width 31 height 19
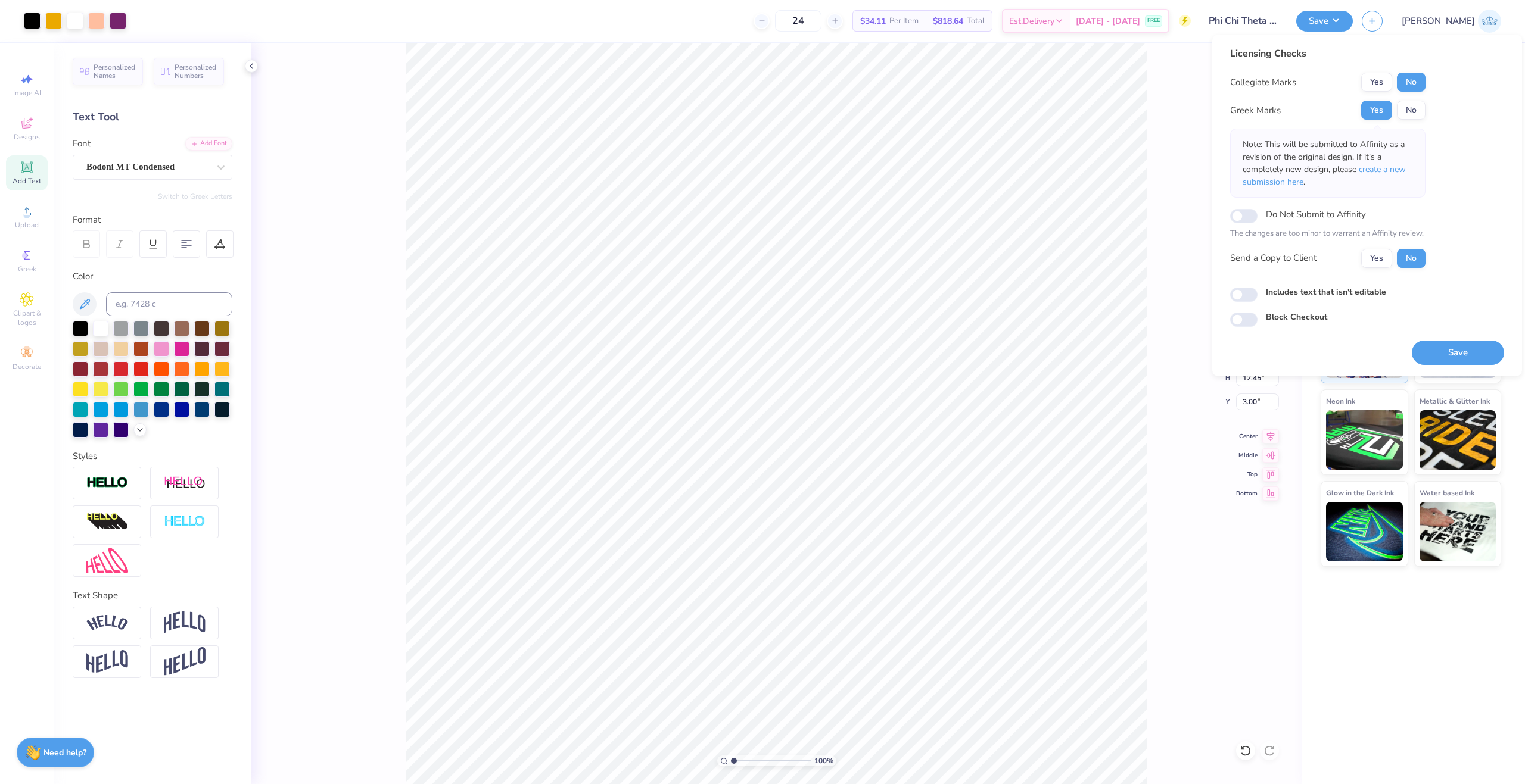
click at [1372, 244] on div "Collegiate Marks Yes No Greek Marks Yes No Note: This will be submitted to Affi…" at bounding box center [1327, 170] width 195 height 195
click at [1374, 251] on button "Yes" at bounding box center [1376, 258] width 31 height 19
click at [1437, 362] on button "Save" at bounding box center [1458, 353] width 93 height 25
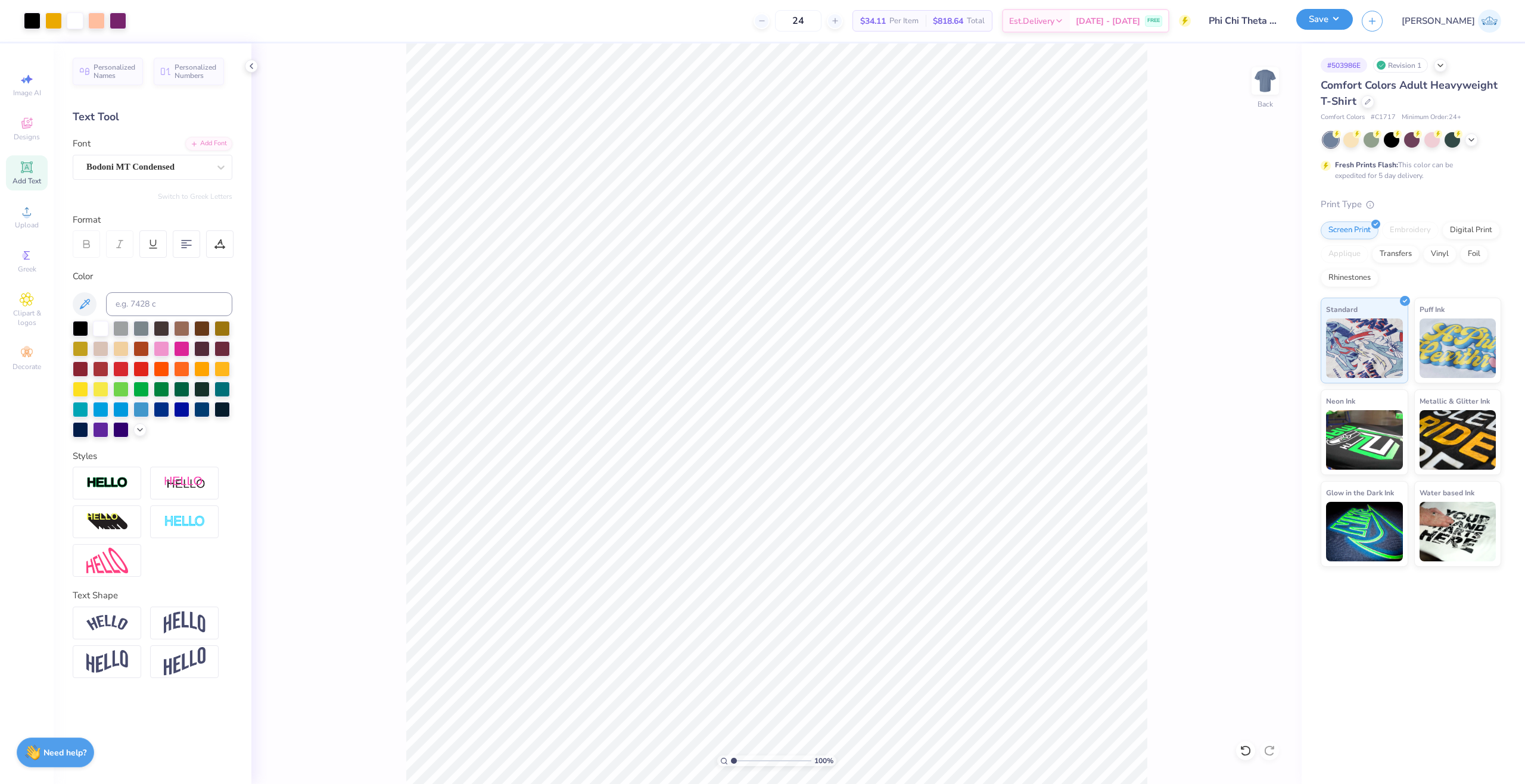
click at [1353, 17] on button "Save" at bounding box center [1324, 19] width 57 height 21
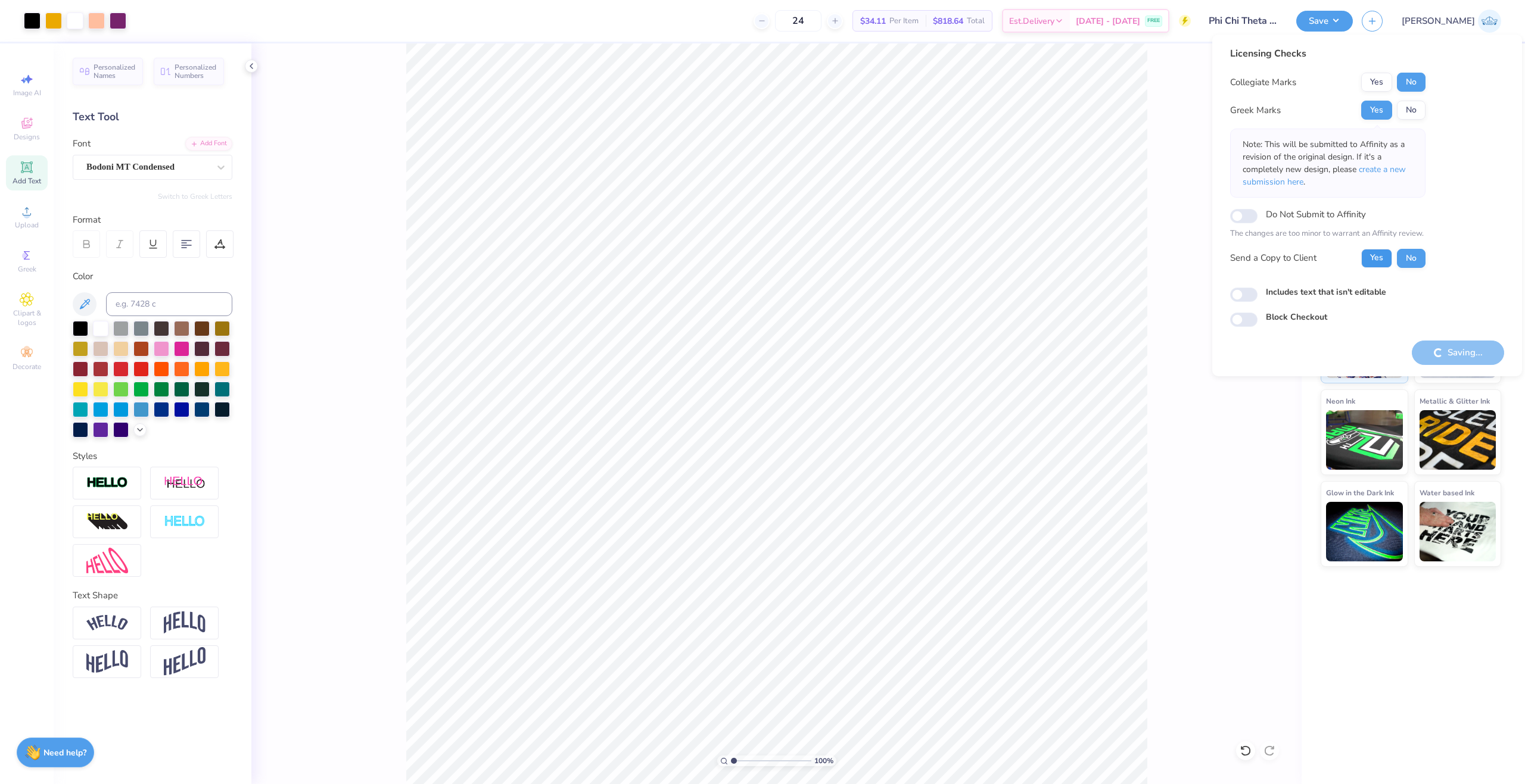
click at [1363, 259] on button "Yes" at bounding box center [1376, 258] width 31 height 19
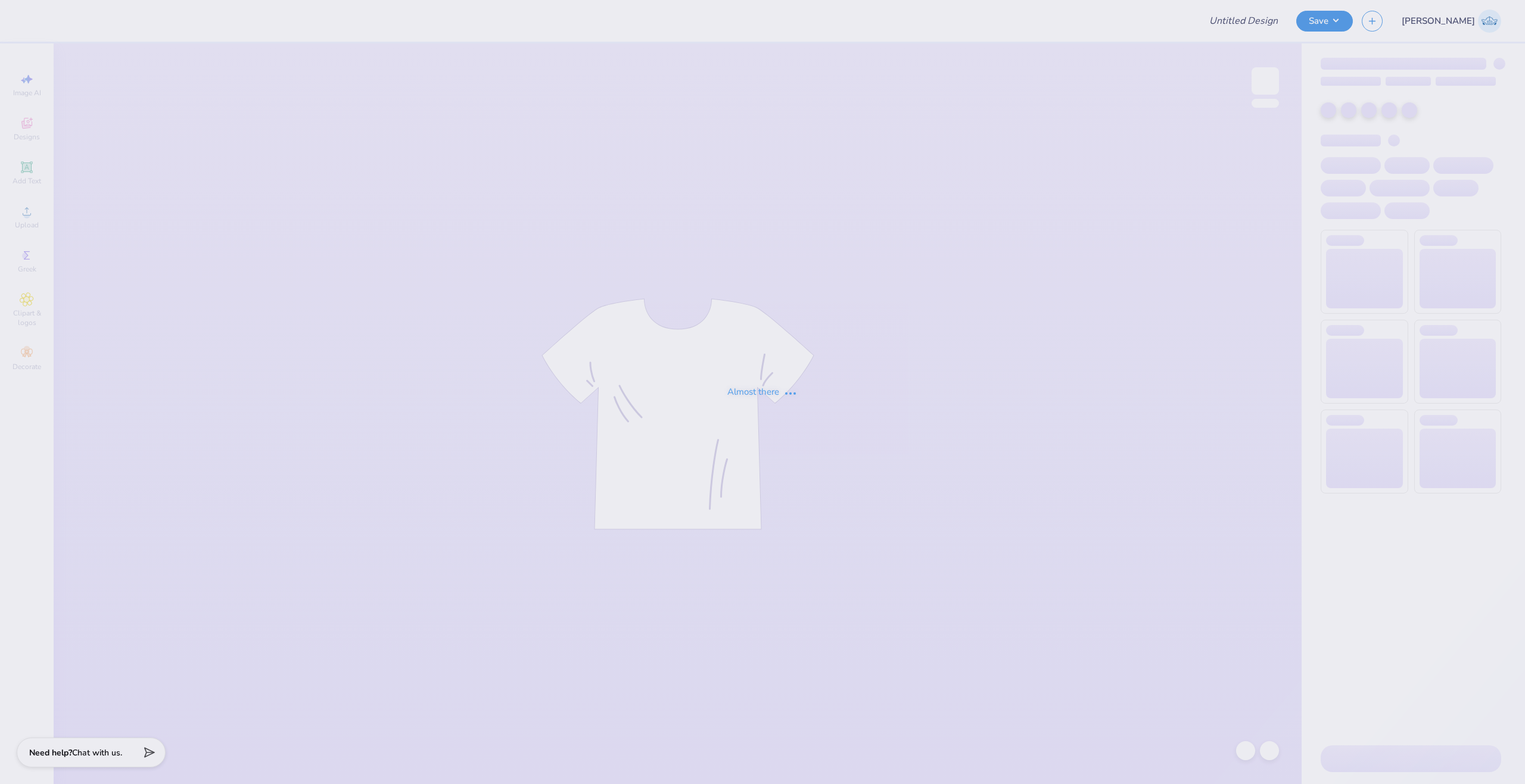
type input "Merch for Field Hockey at [GEOGRAPHIC_DATA]"
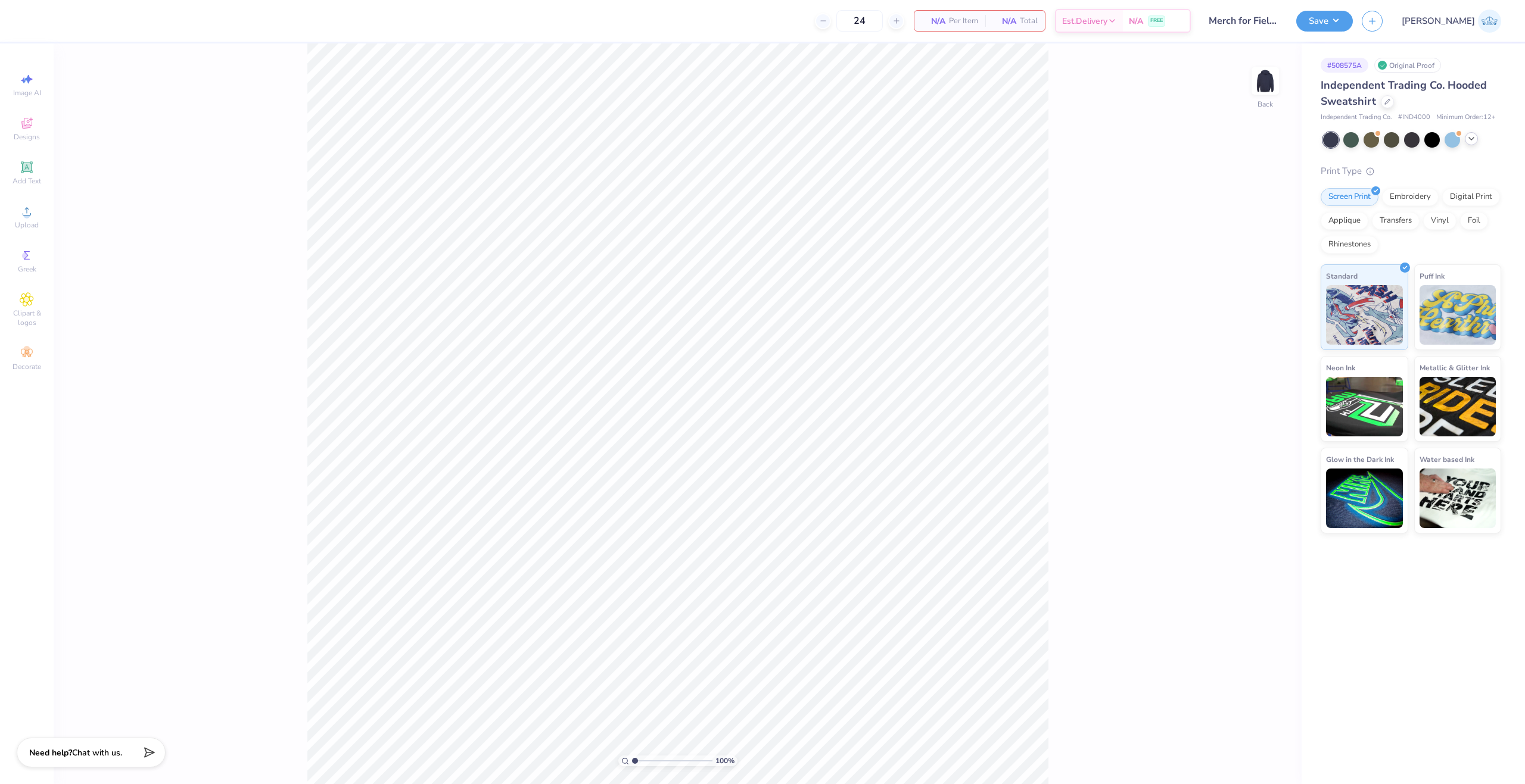
click at [1473, 141] on icon at bounding box center [1471, 138] width 9 height 9
